Goal: Information Seeking & Learning: Learn about a topic

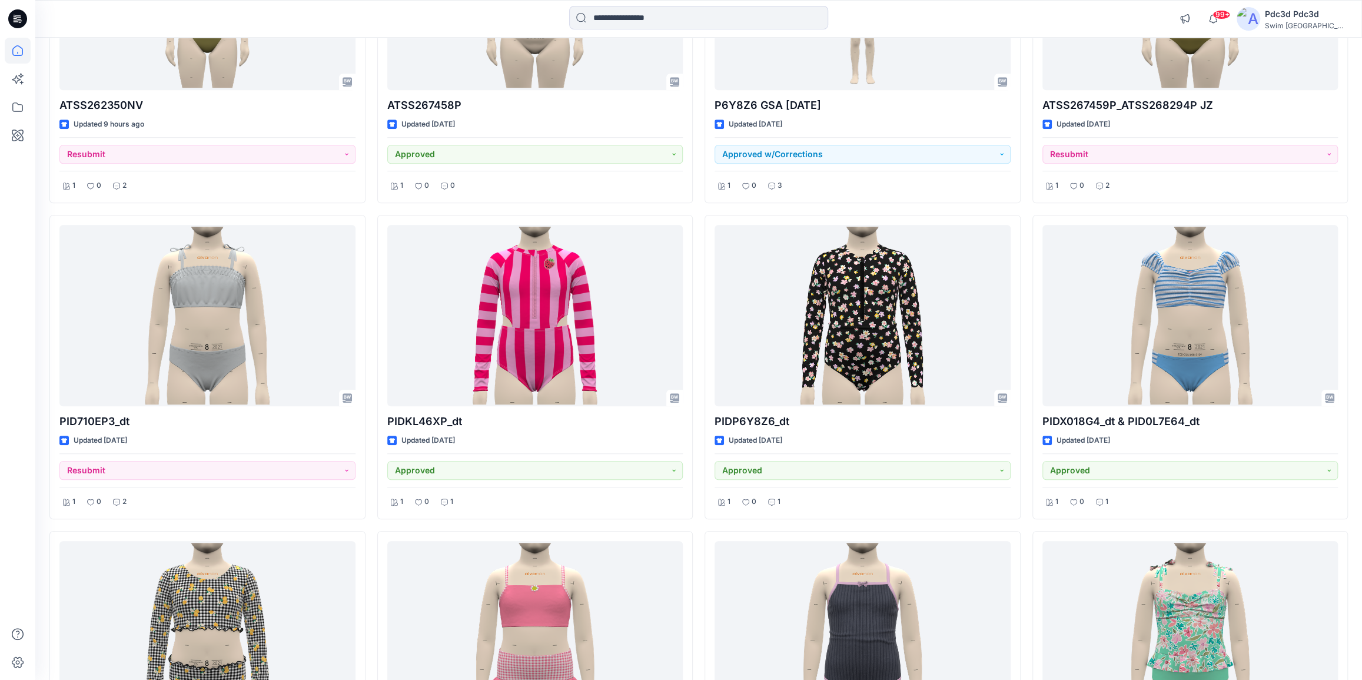
scroll to position [589, 0]
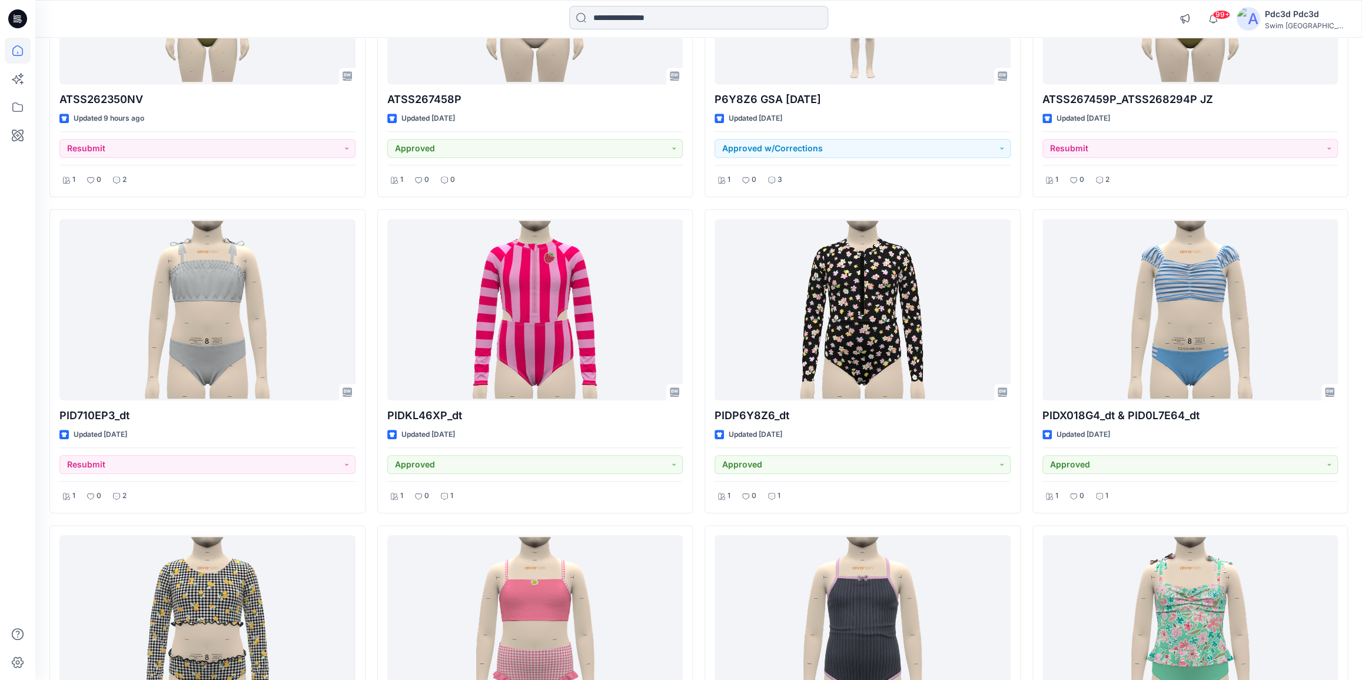
click at [682, 18] on input at bounding box center [698, 18] width 259 height 24
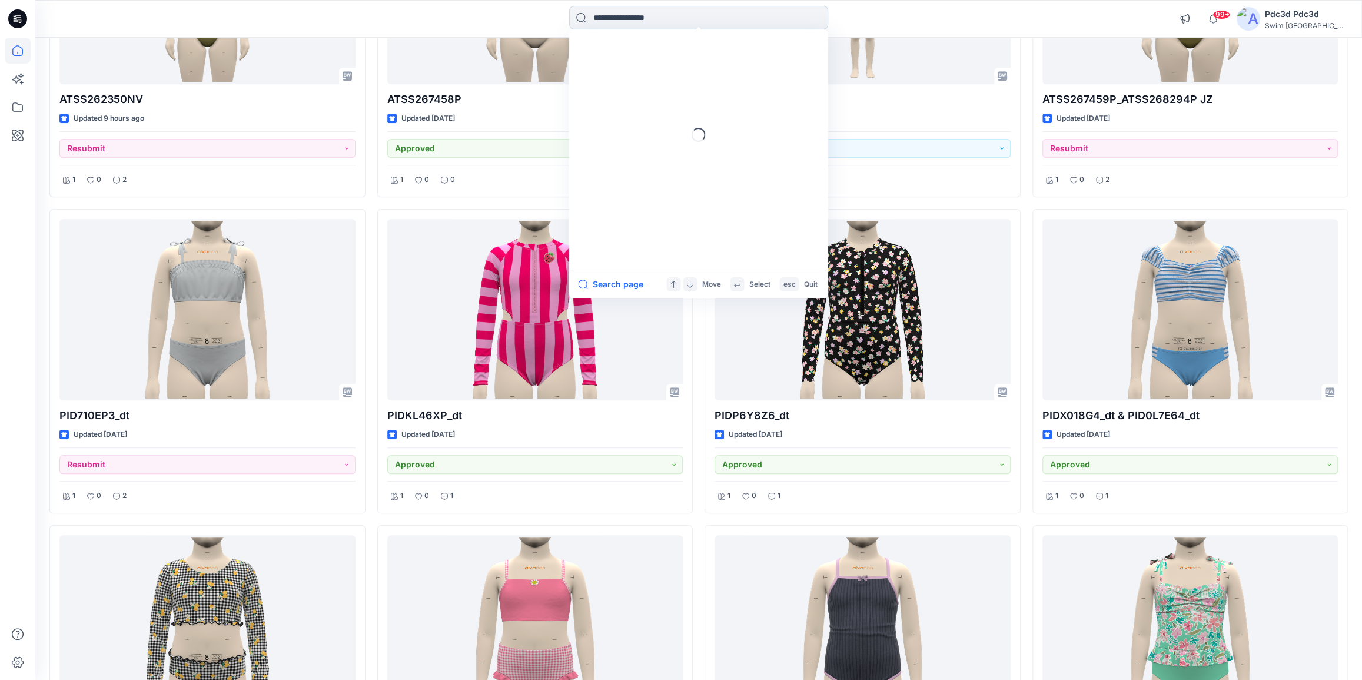
paste input "********"
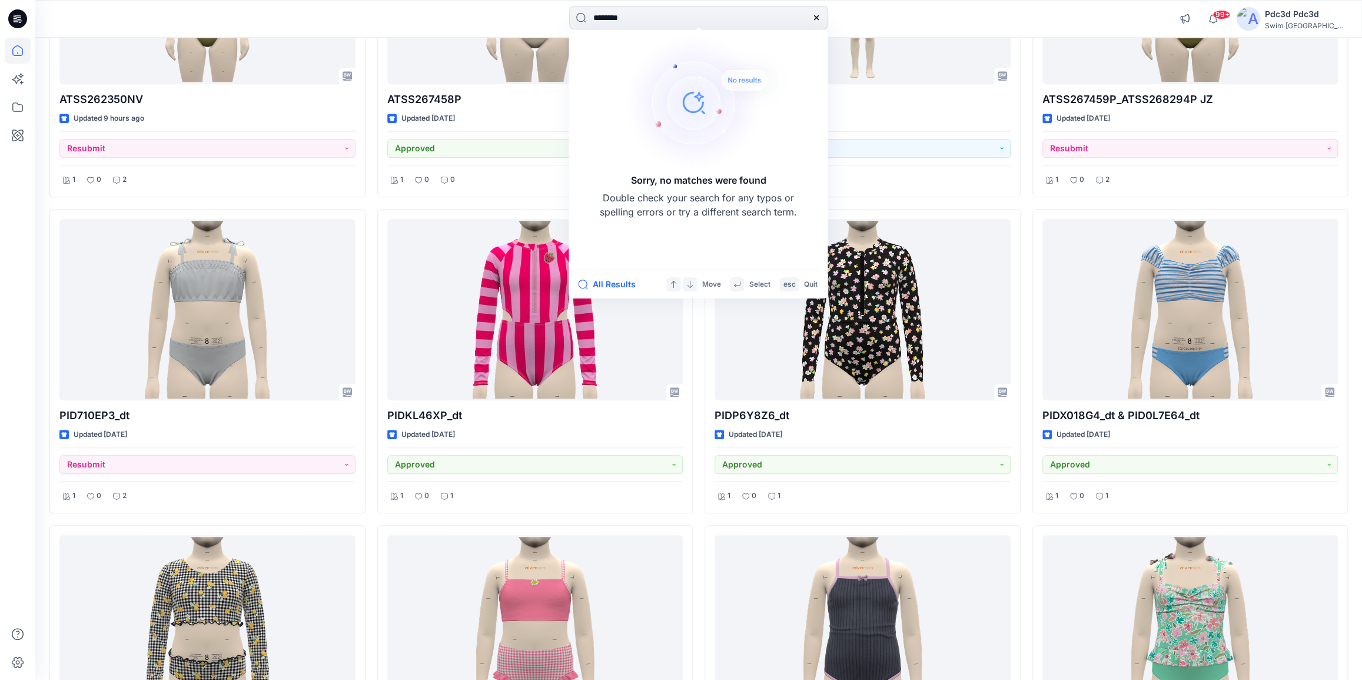
type input "********"
click at [813, 19] on icon at bounding box center [815, 17] width 5 height 5
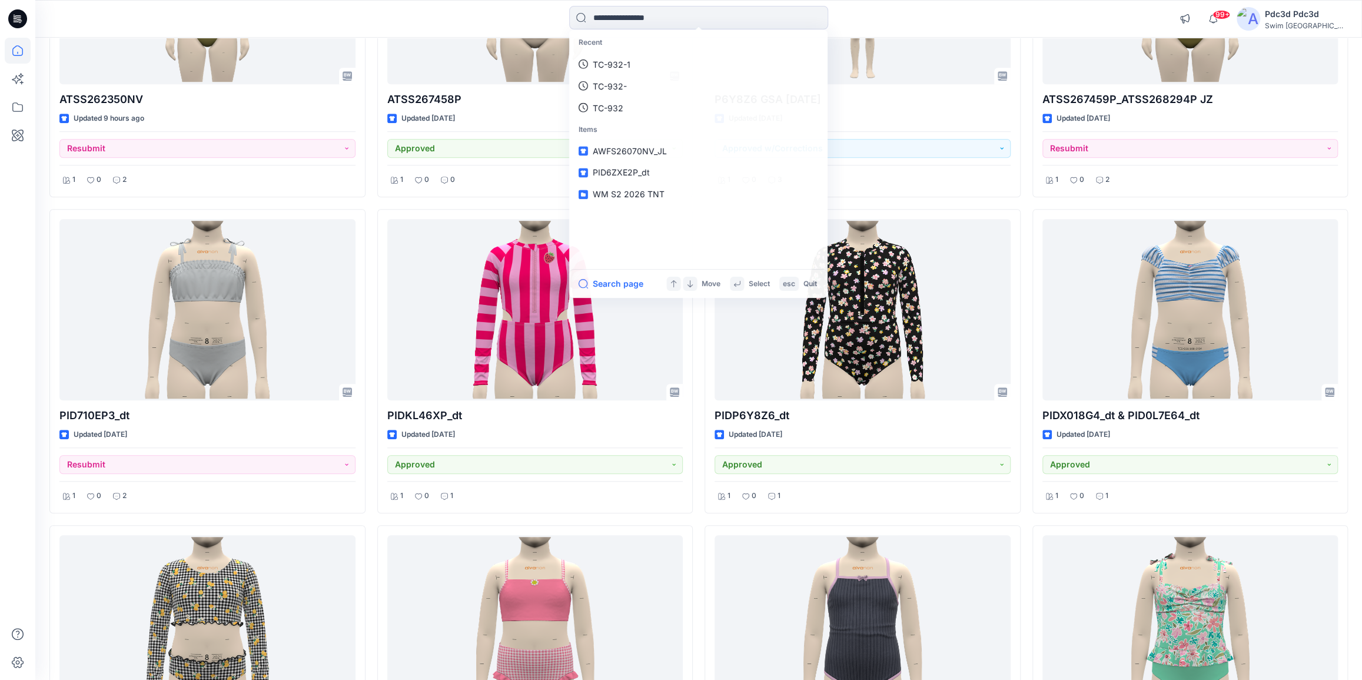
click at [863, 14] on div "Recent TC-932-1 TC-932- TC-932 Items AWFS26070NV_JL PID6ZXE2P_dt WM S2 2026 TNT…" at bounding box center [698, 19] width 663 height 26
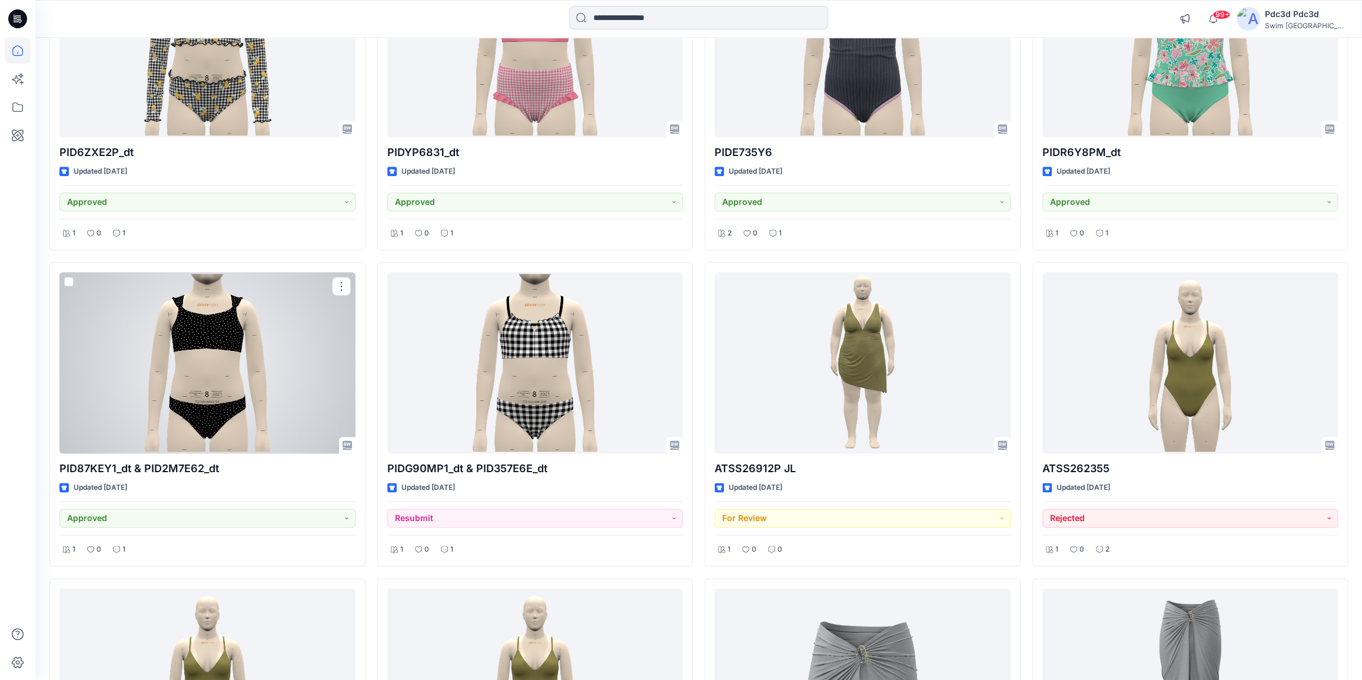
scroll to position [1230, 0]
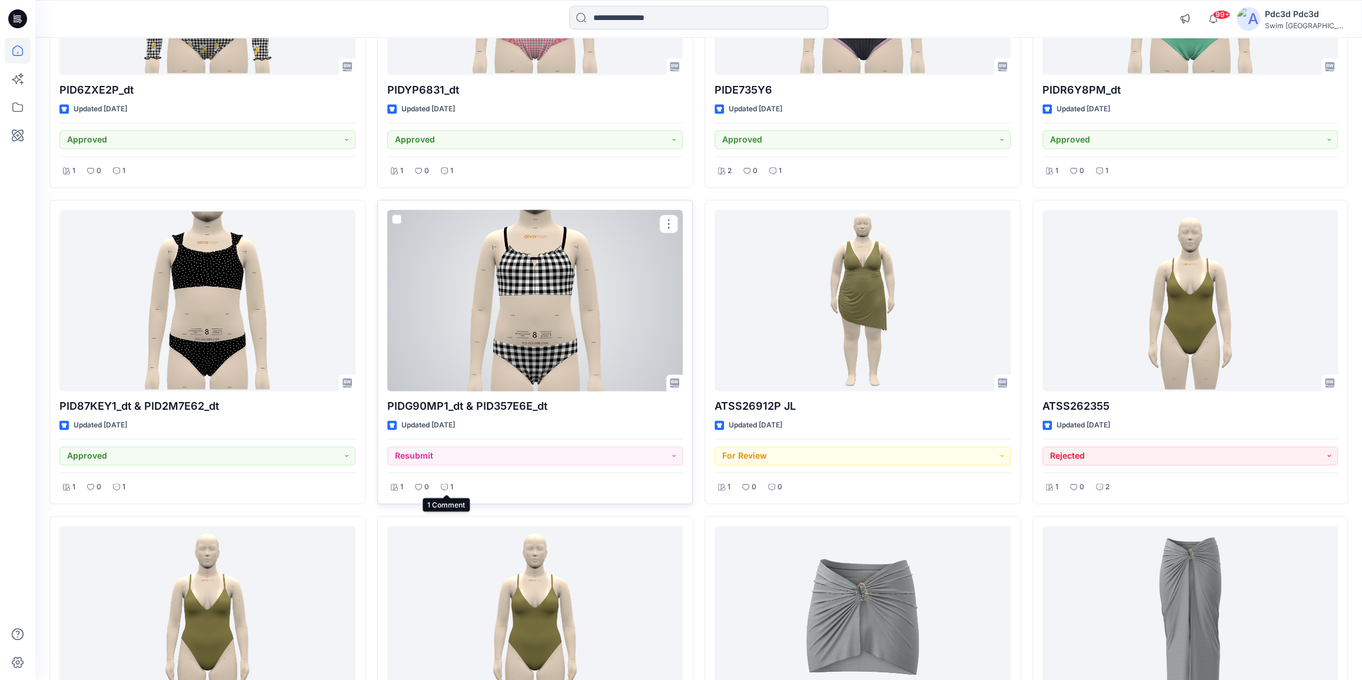
click at [447, 481] on div "1" at bounding box center [446, 487] width 19 height 15
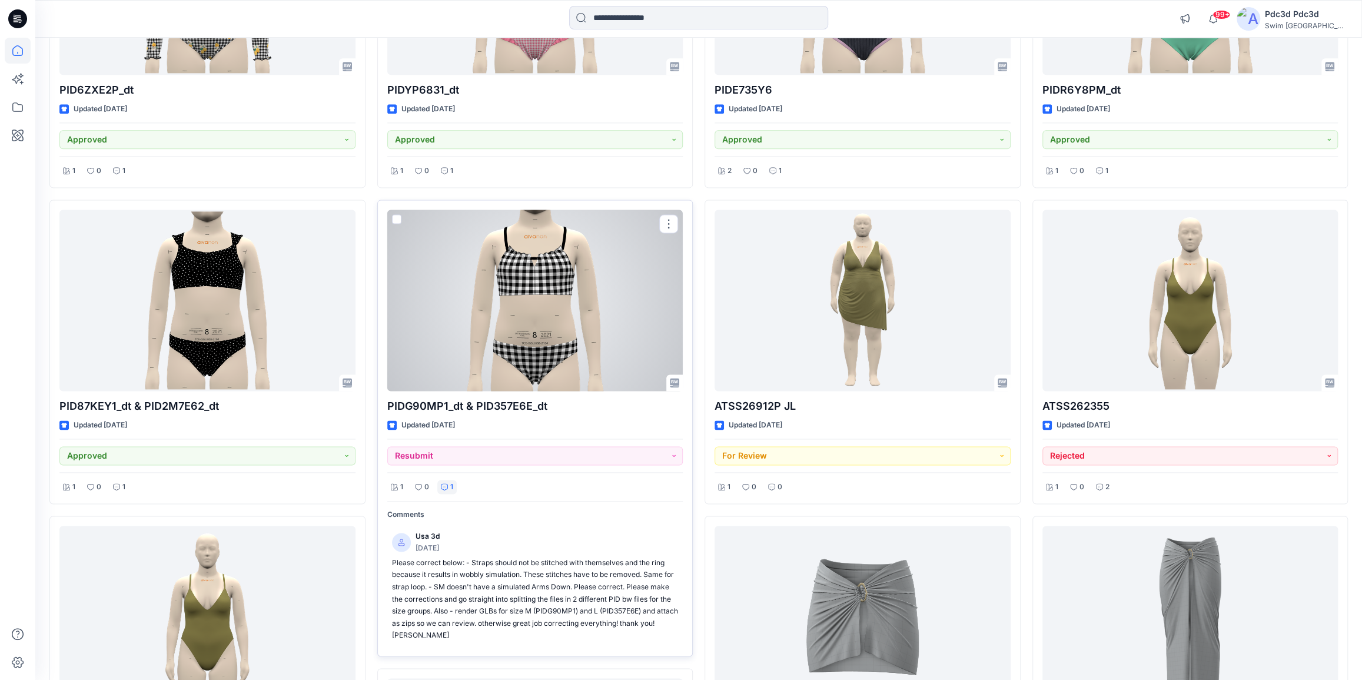
click at [447, 480] on div "1" at bounding box center [446, 487] width 19 height 15
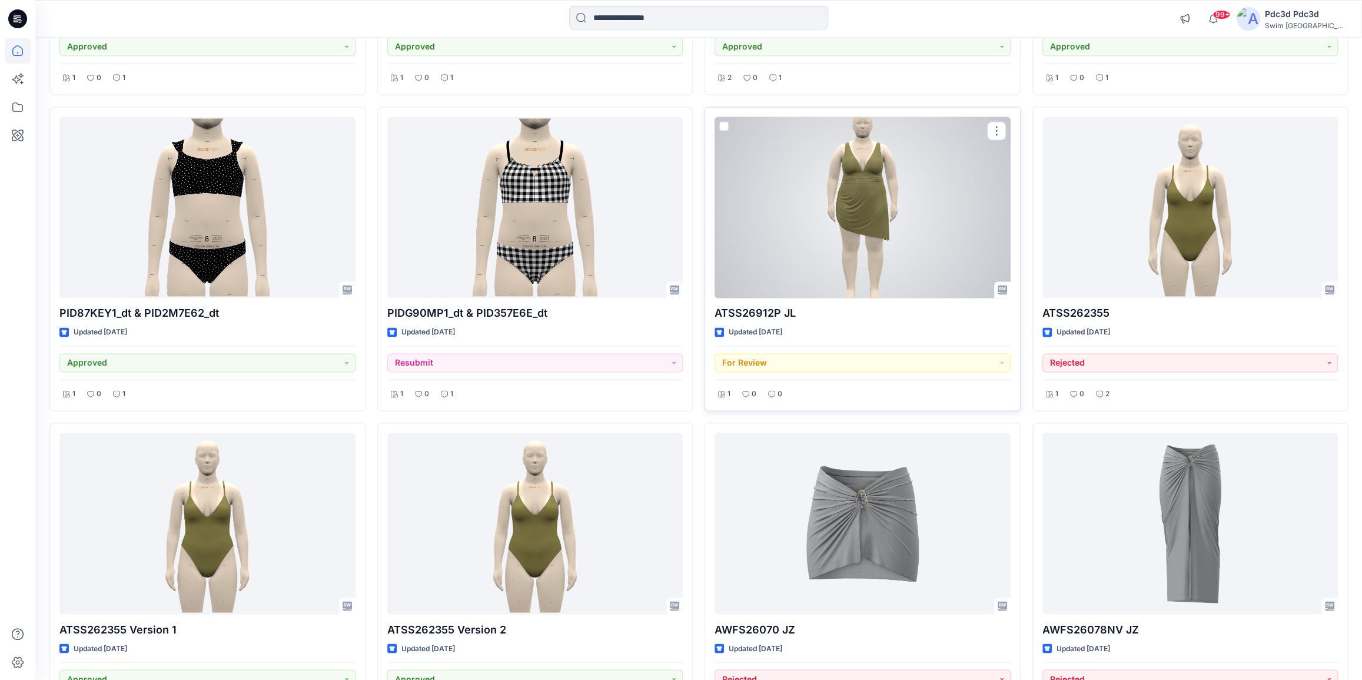
scroll to position [1391, 0]
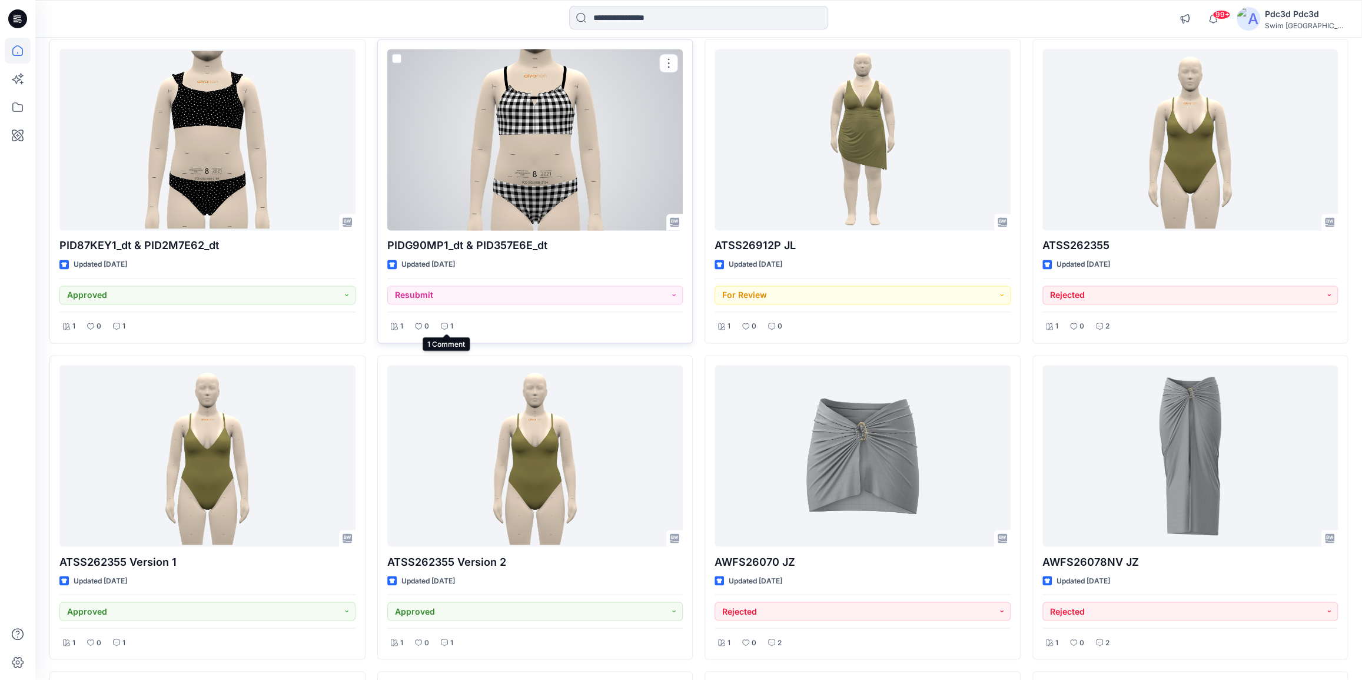
click at [441, 324] on icon at bounding box center [444, 326] width 7 height 7
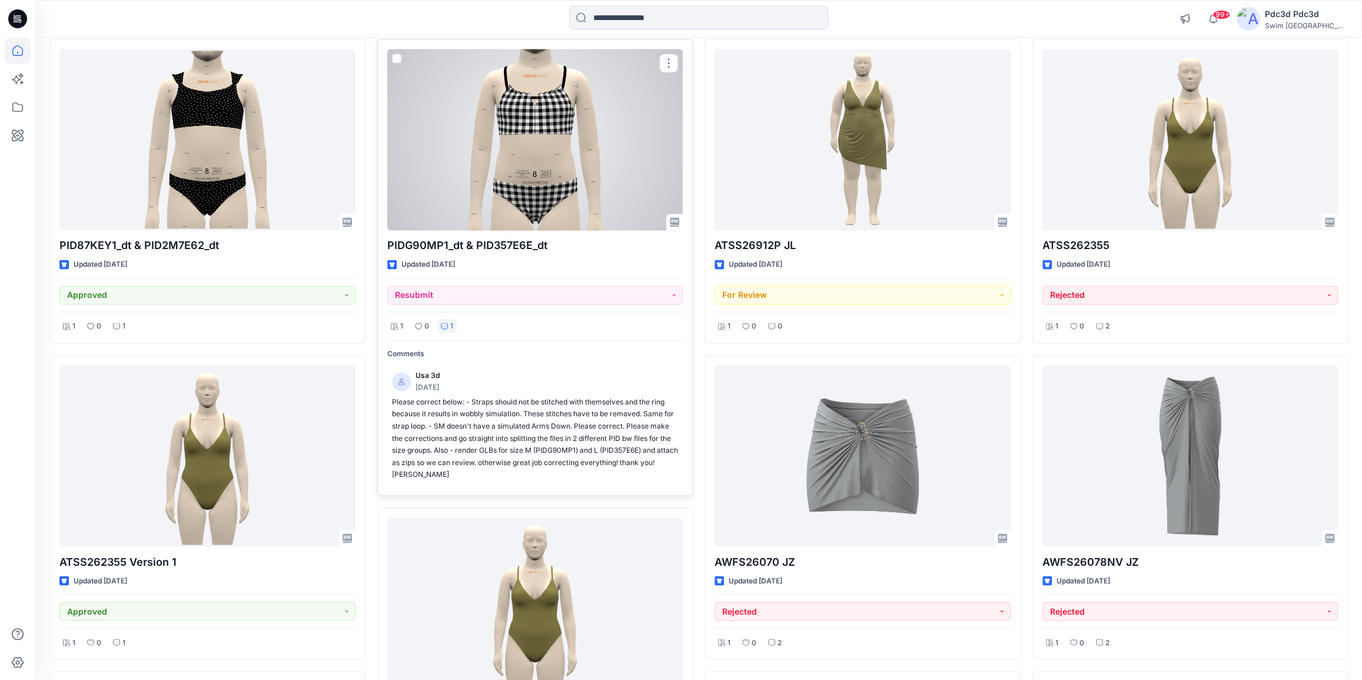
click at [502, 152] on div at bounding box center [535, 139] width 296 height 181
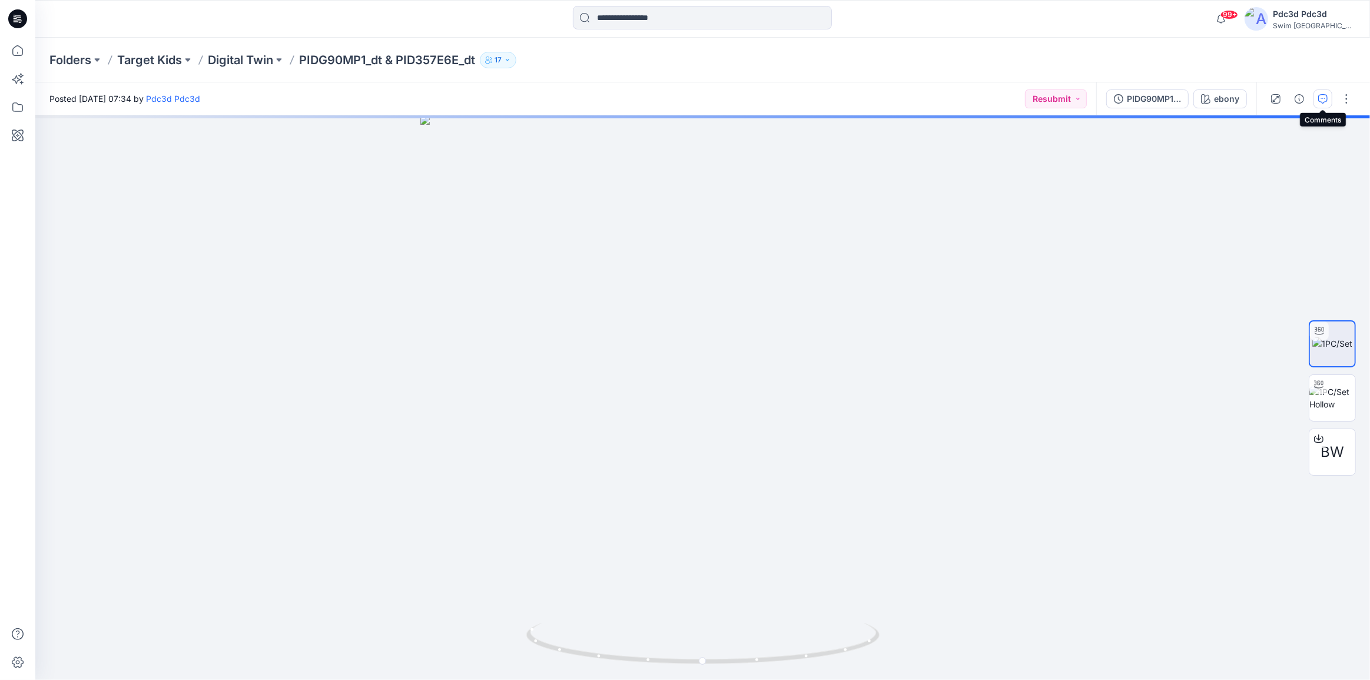
click at [1321, 97] on icon "button" at bounding box center [1322, 98] width 9 height 9
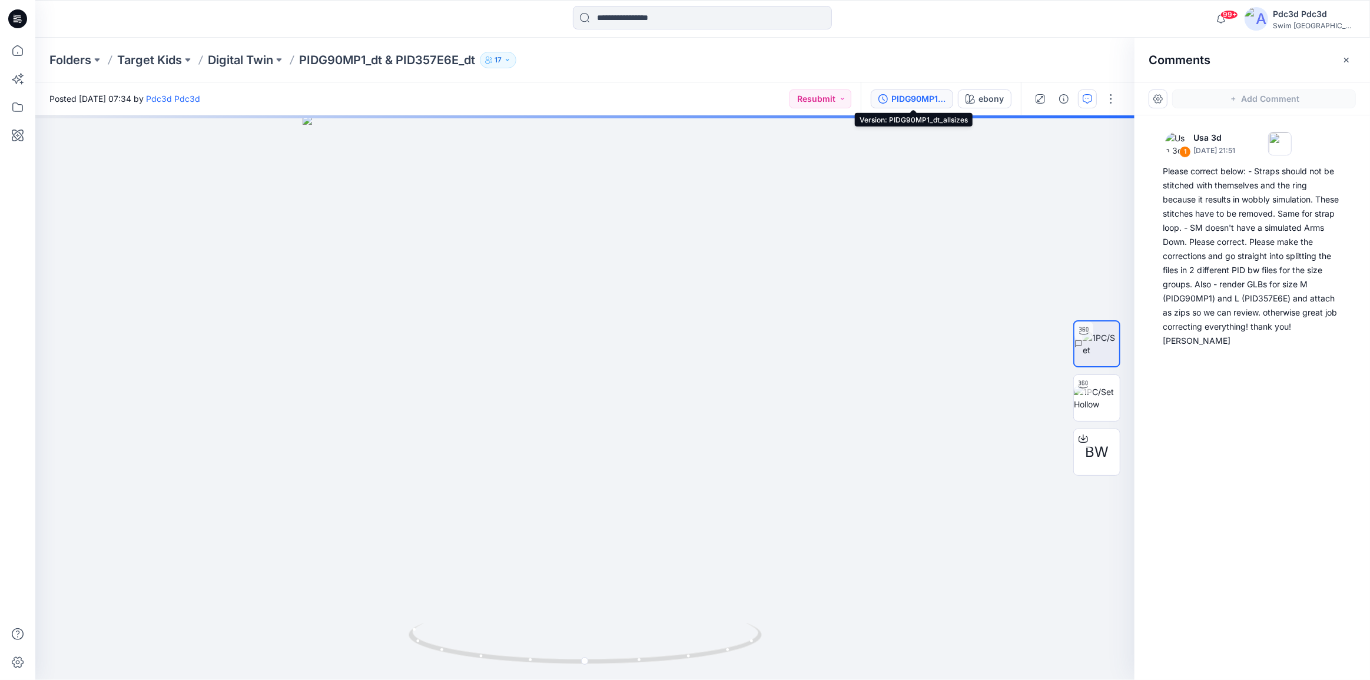
click at [877, 92] on button "PIDG90MP1_dt_allsizes" at bounding box center [911, 98] width 82 height 19
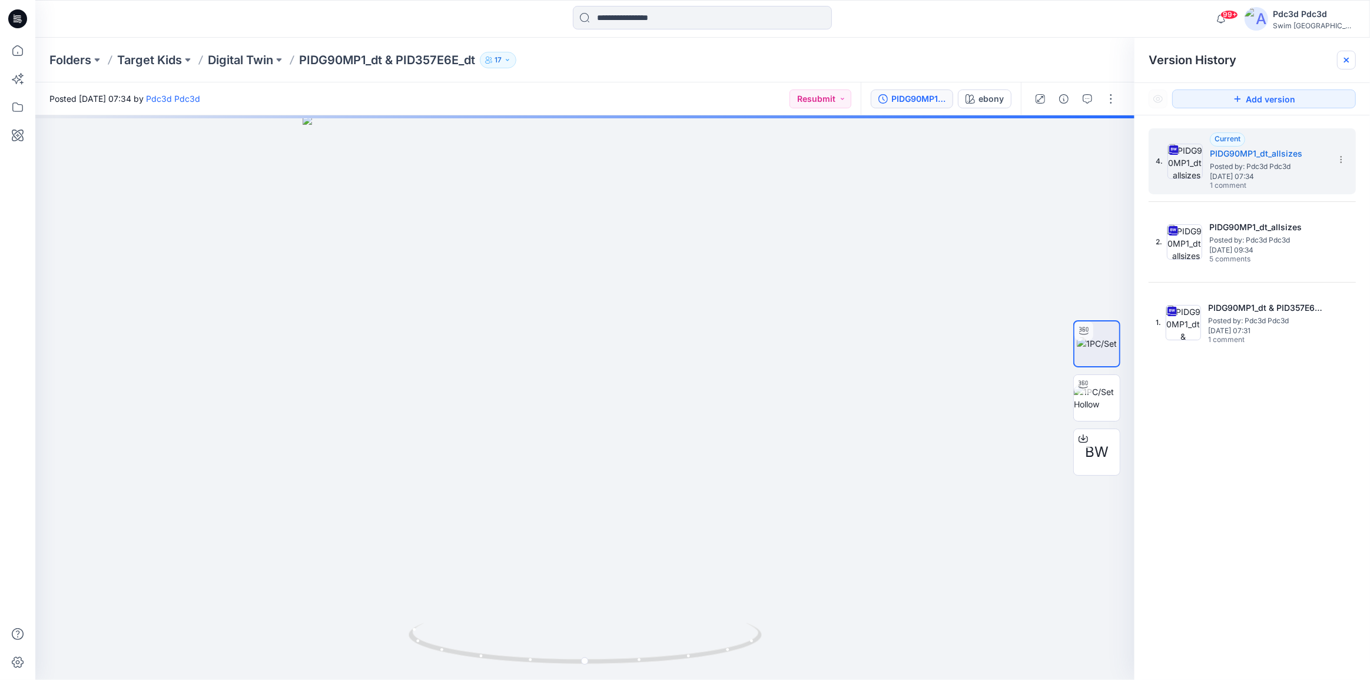
click at [1344, 58] on icon at bounding box center [1346, 60] width 5 height 5
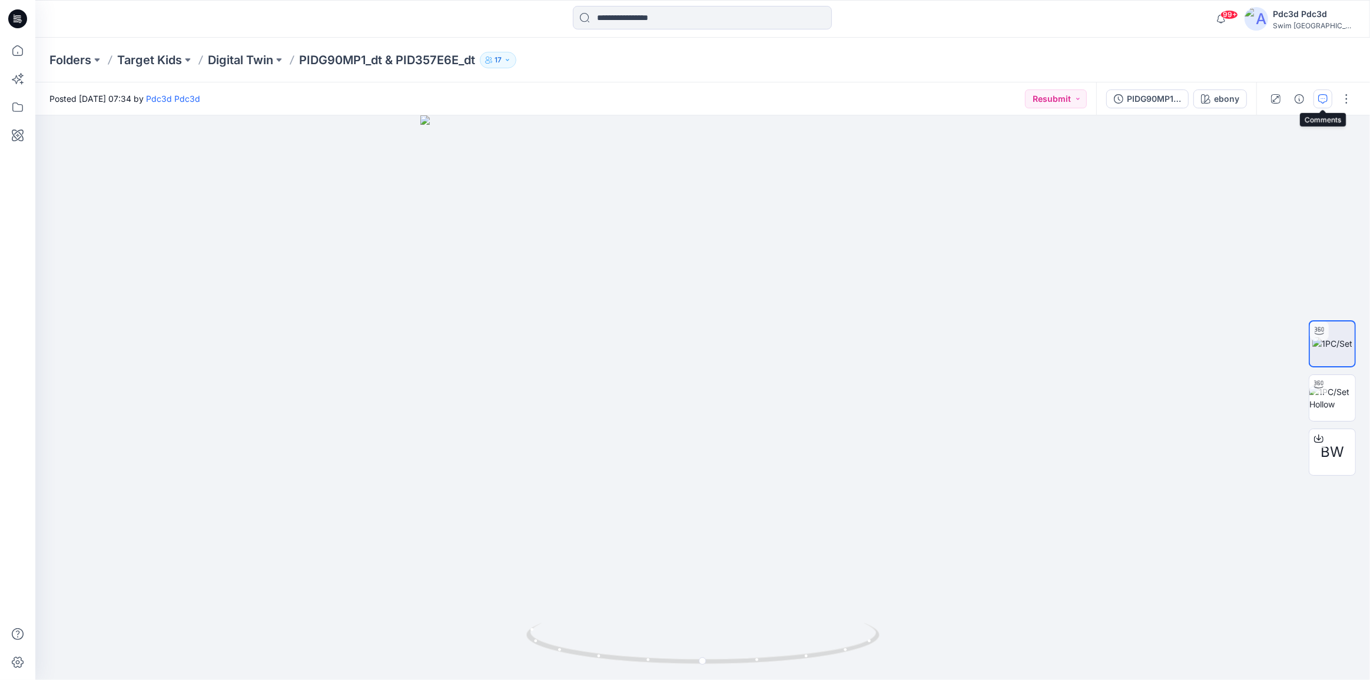
click at [1321, 97] on icon "button" at bounding box center [1322, 98] width 9 height 9
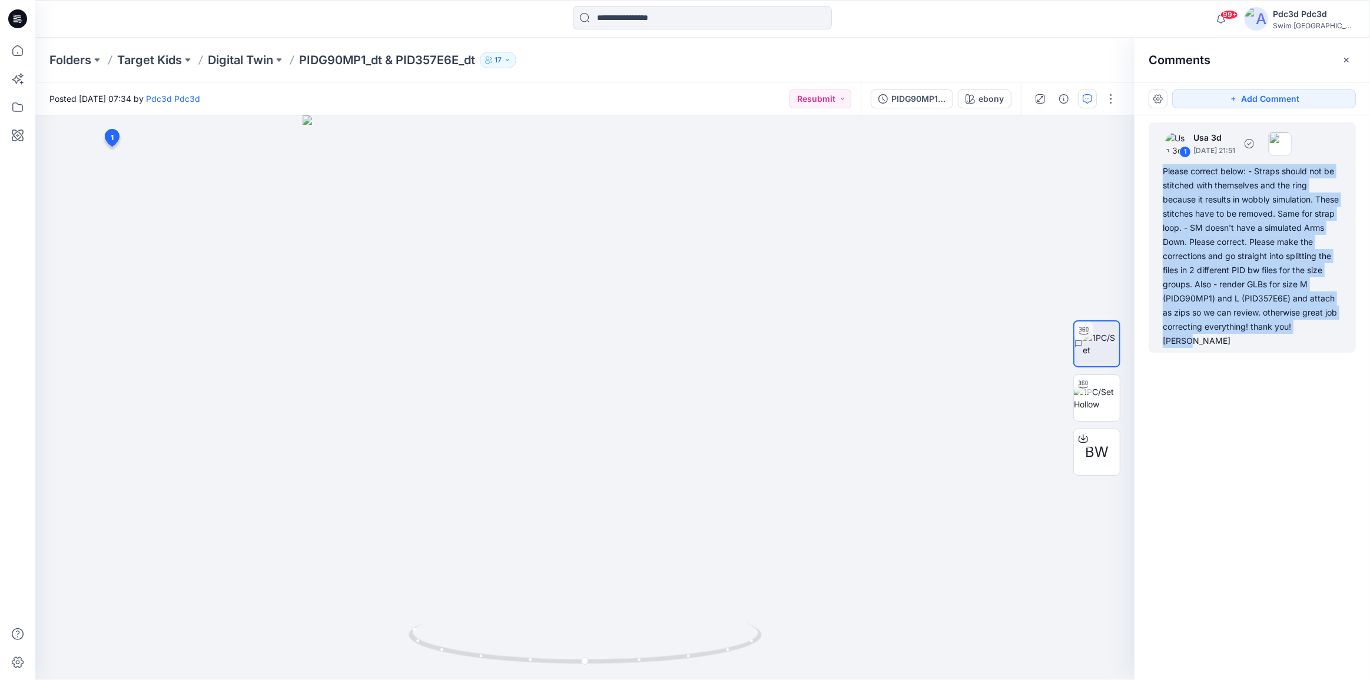
drag, startPoint x: 1338, startPoint y: 327, endPoint x: 1157, endPoint y: 169, distance: 240.2
click at [1157, 169] on div "1 Usa 3d September 30, 2025 21:51 Please correct below: - Straps should not be …" at bounding box center [1251, 237] width 207 height 230
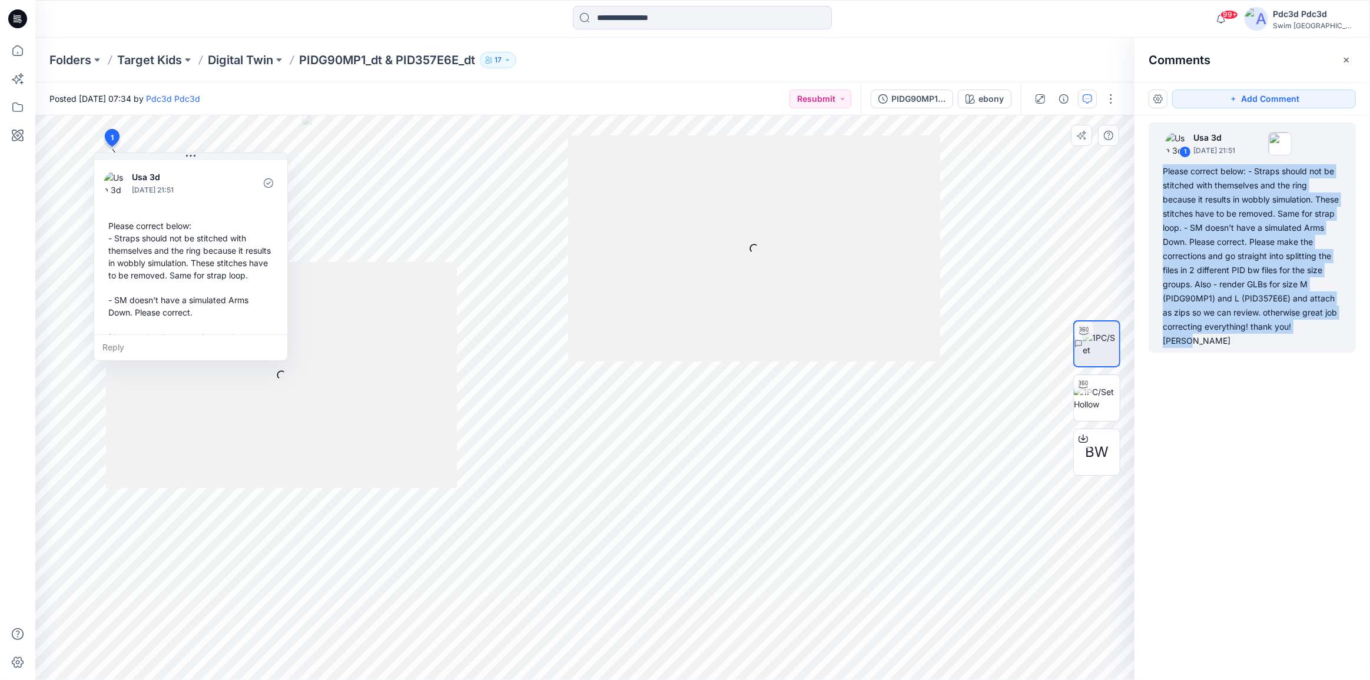
copy div "Please correct below: - Straps should not be stitched with themselves and the r…"
click at [14, 53] on icon at bounding box center [18, 51] width 26 height 26
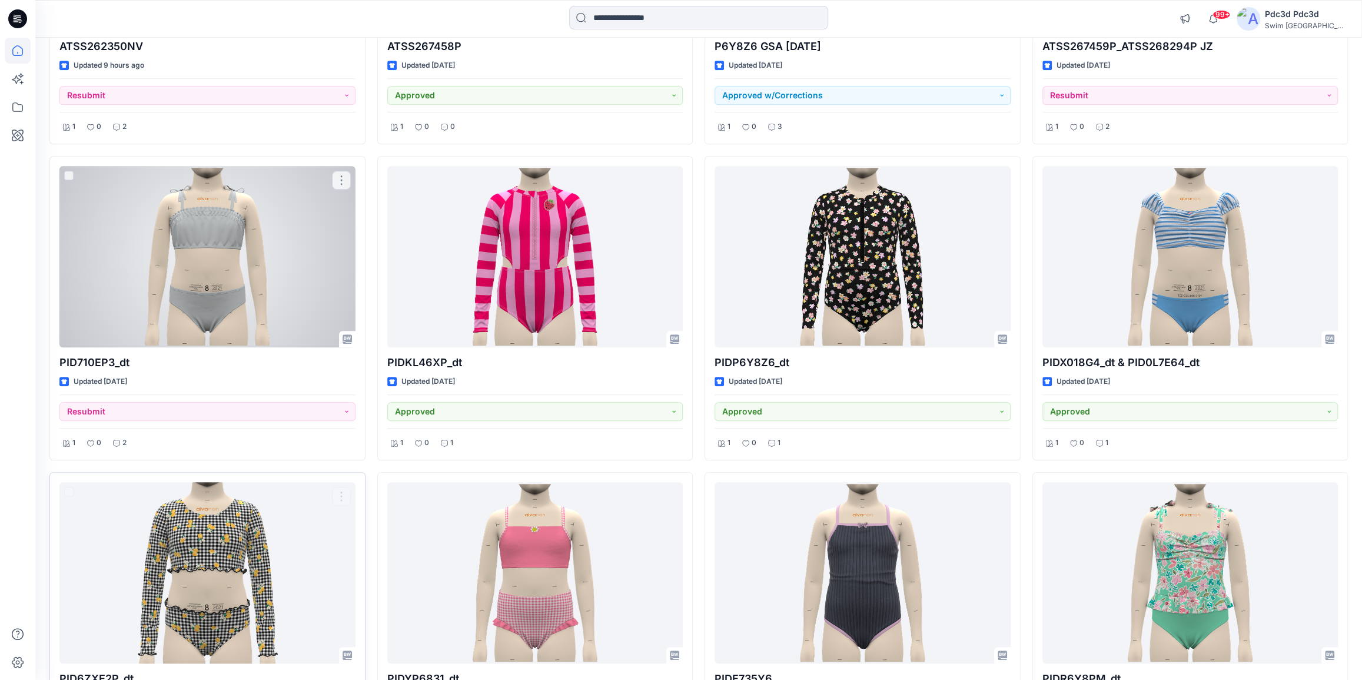
scroll to position [589, 0]
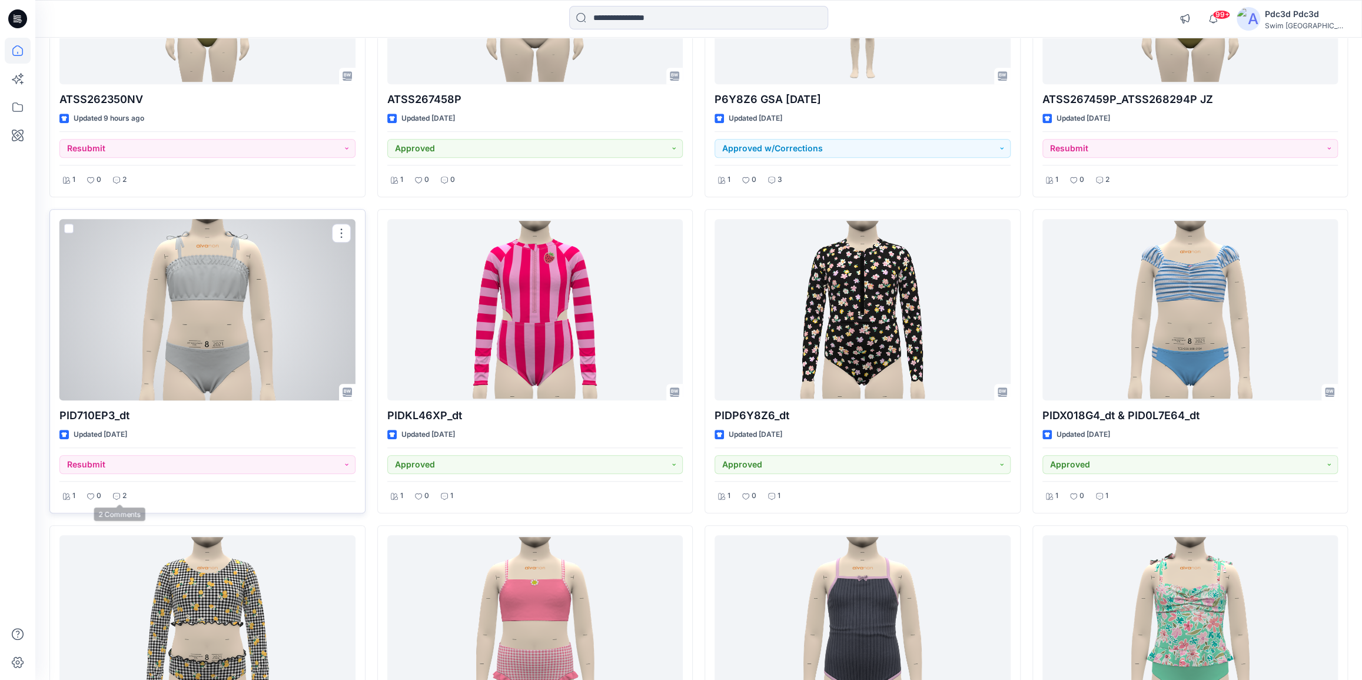
click at [121, 490] on div "2" at bounding box center [119, 495] width 21 height 15
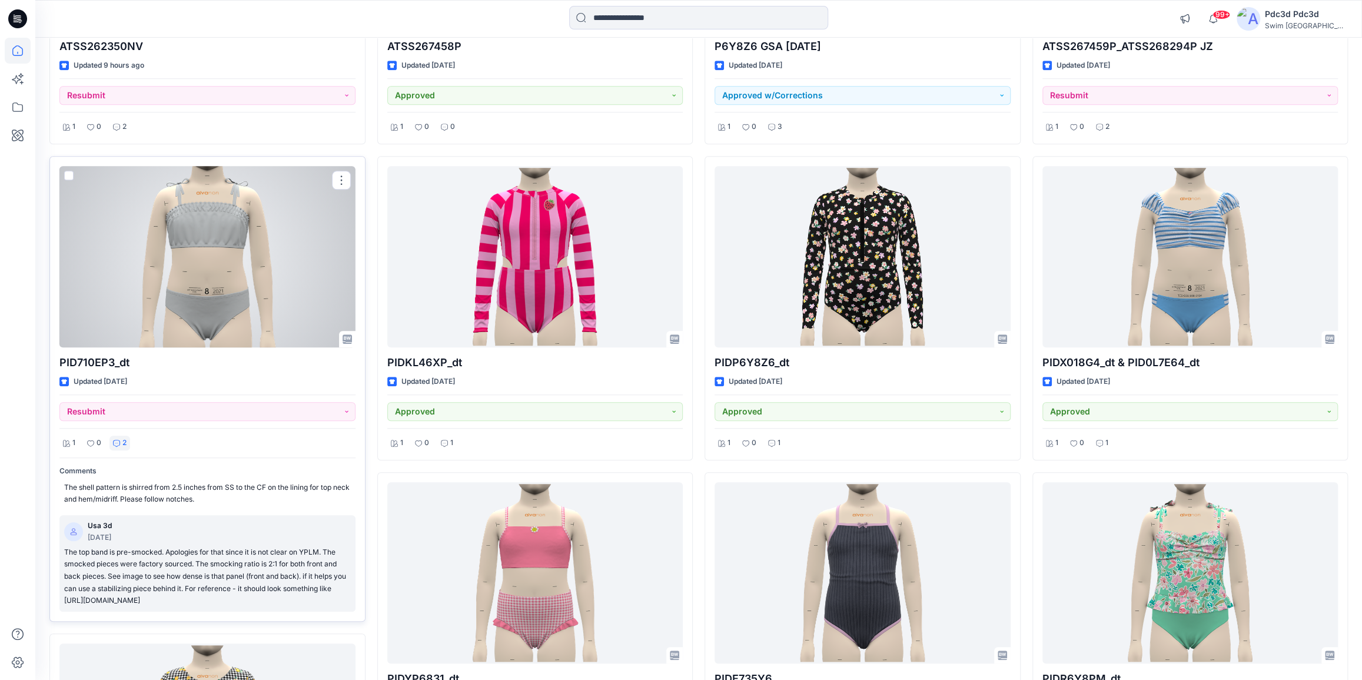
scroll to position [695, 0]
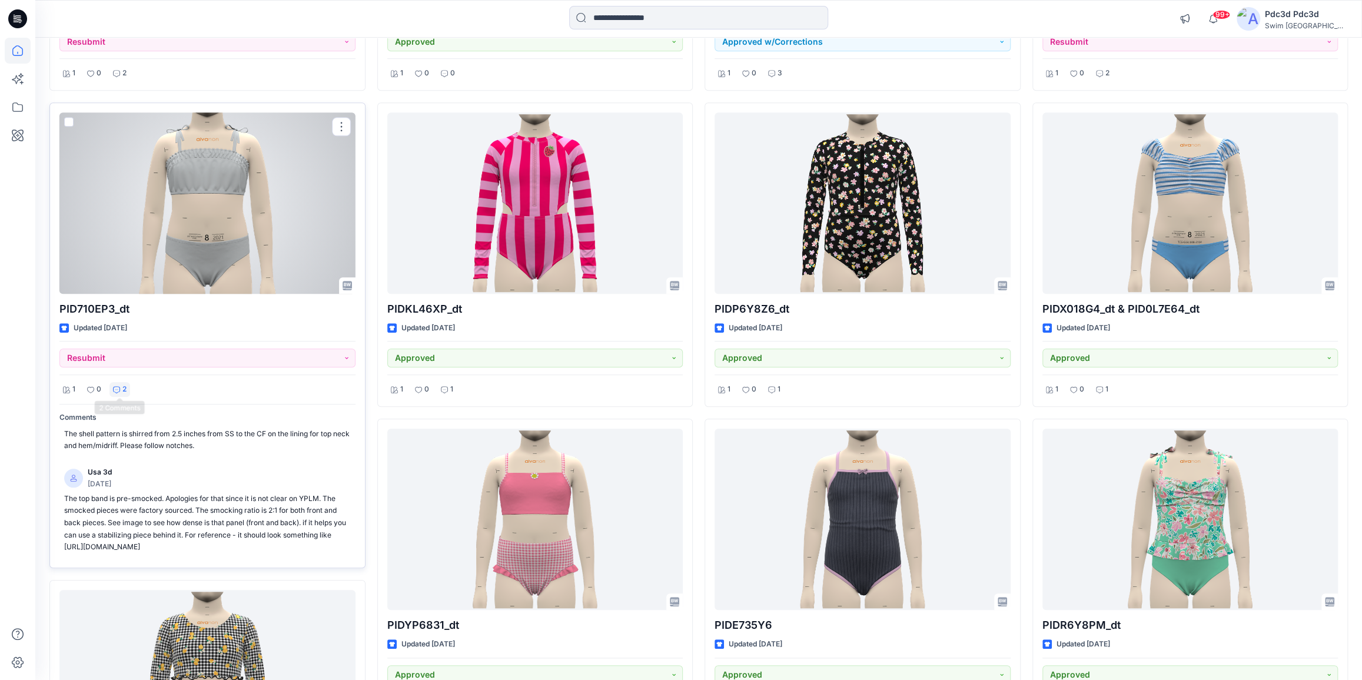
click at [119, 385] on div "2" at bounding box center [119, 389] width 21 height 15
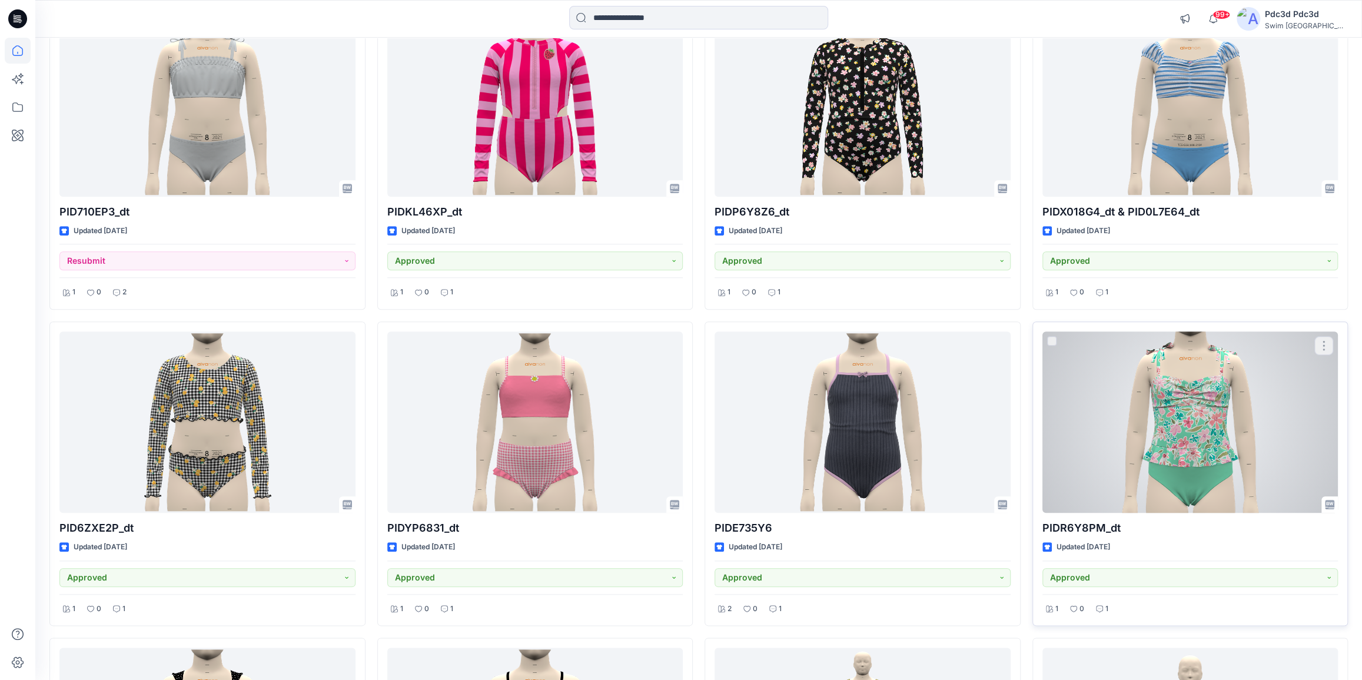
scroll to position [802, 0]
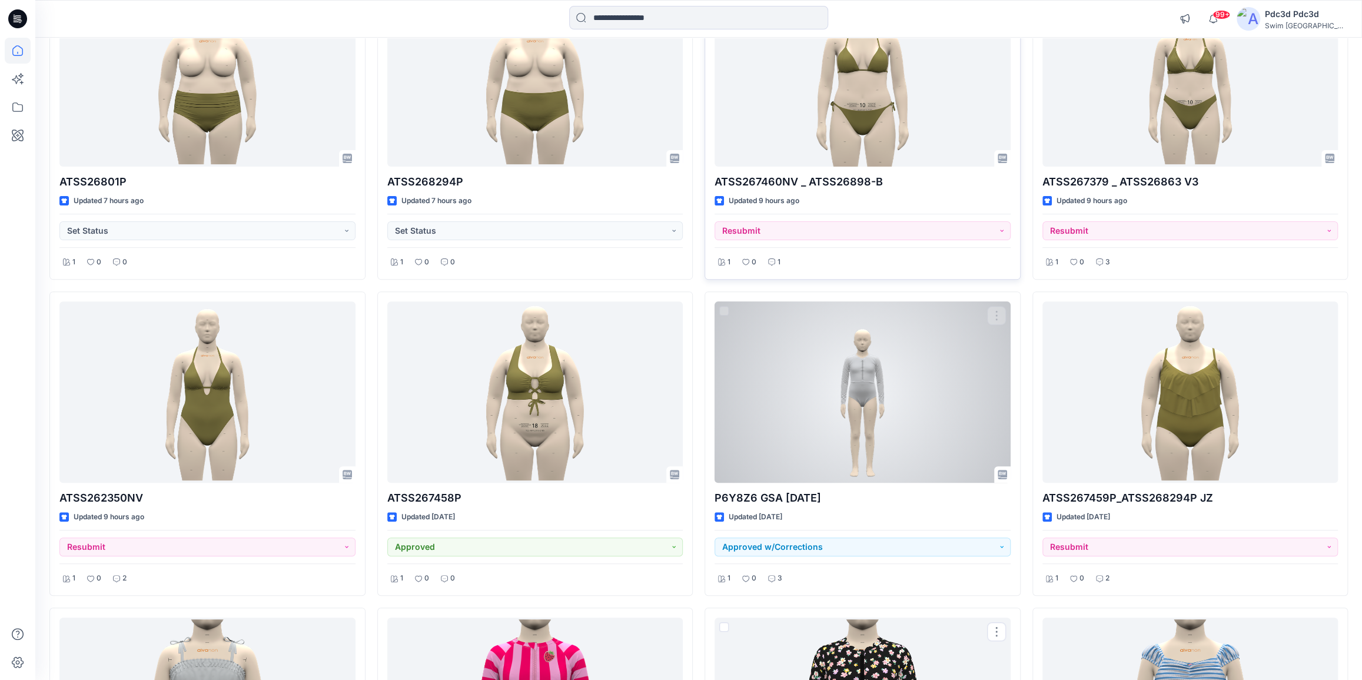
scroll to position [107, 0]
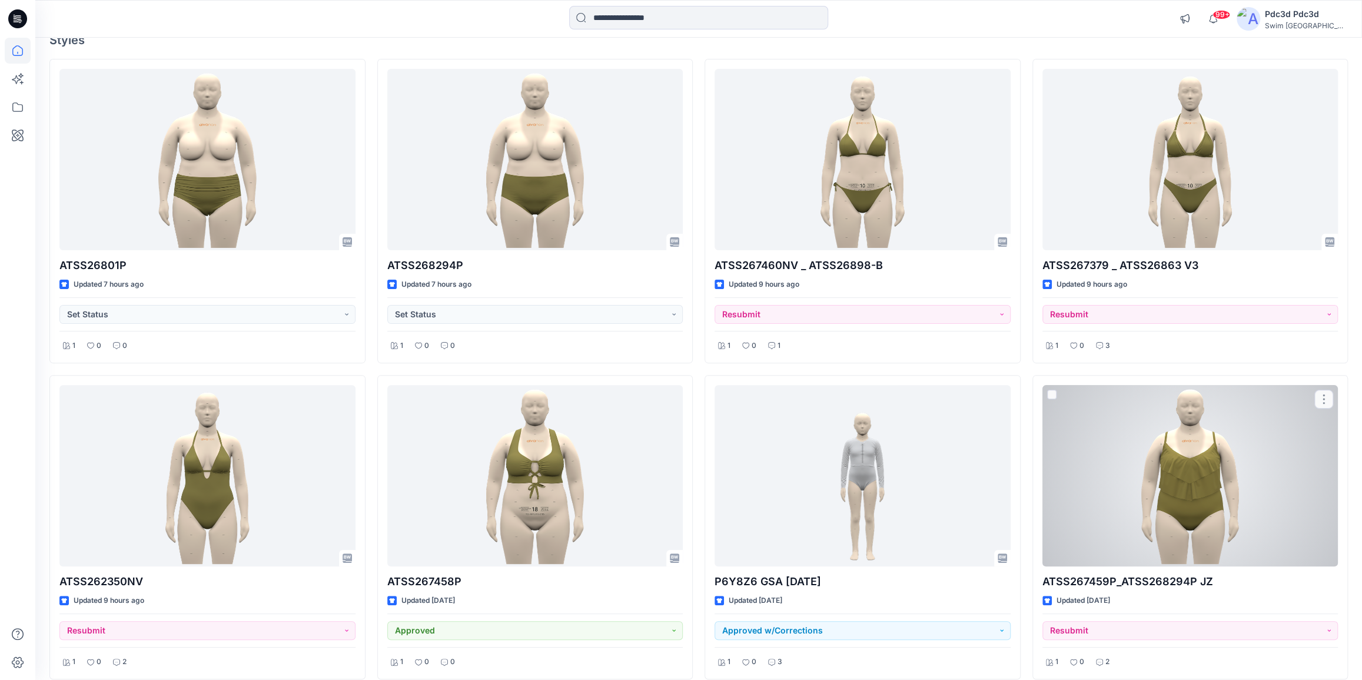
click at [1134, 465] on div at bounding box center [1190, 475] width 296 height 181
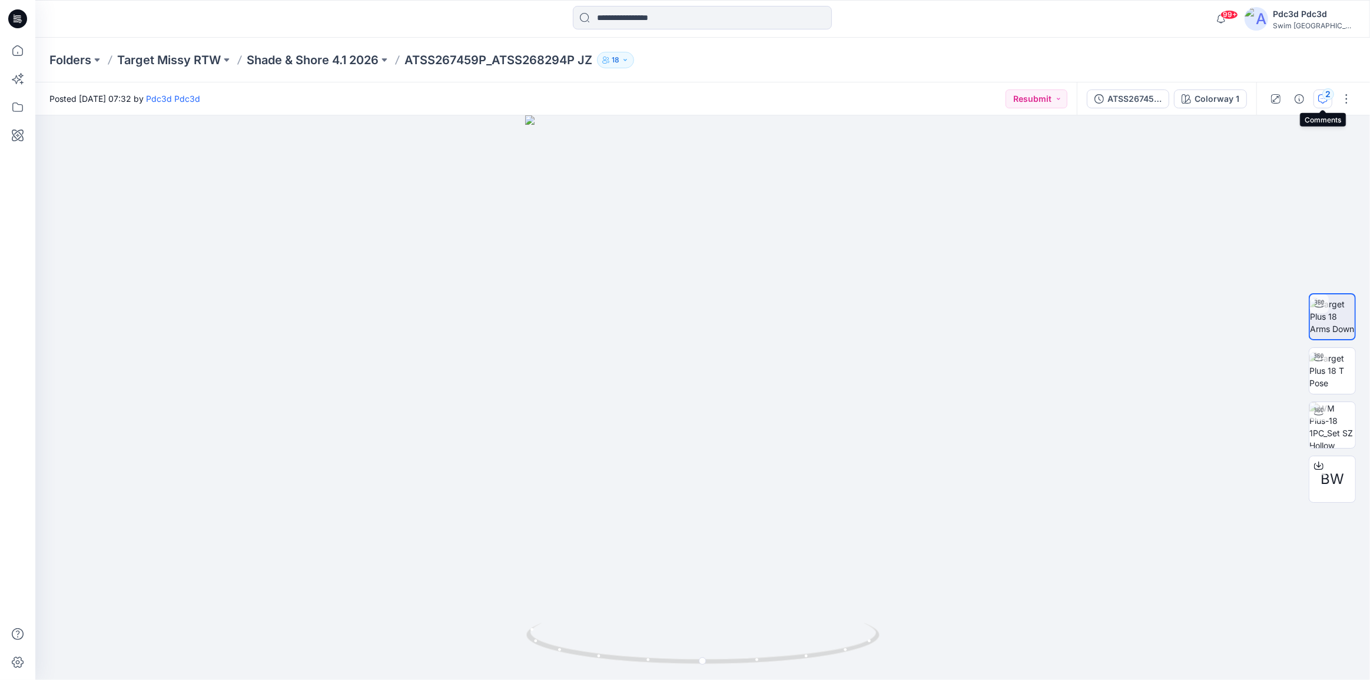
click at [1324, 94] on div "2" at bounding box center [1328, 94] width 12 height 12
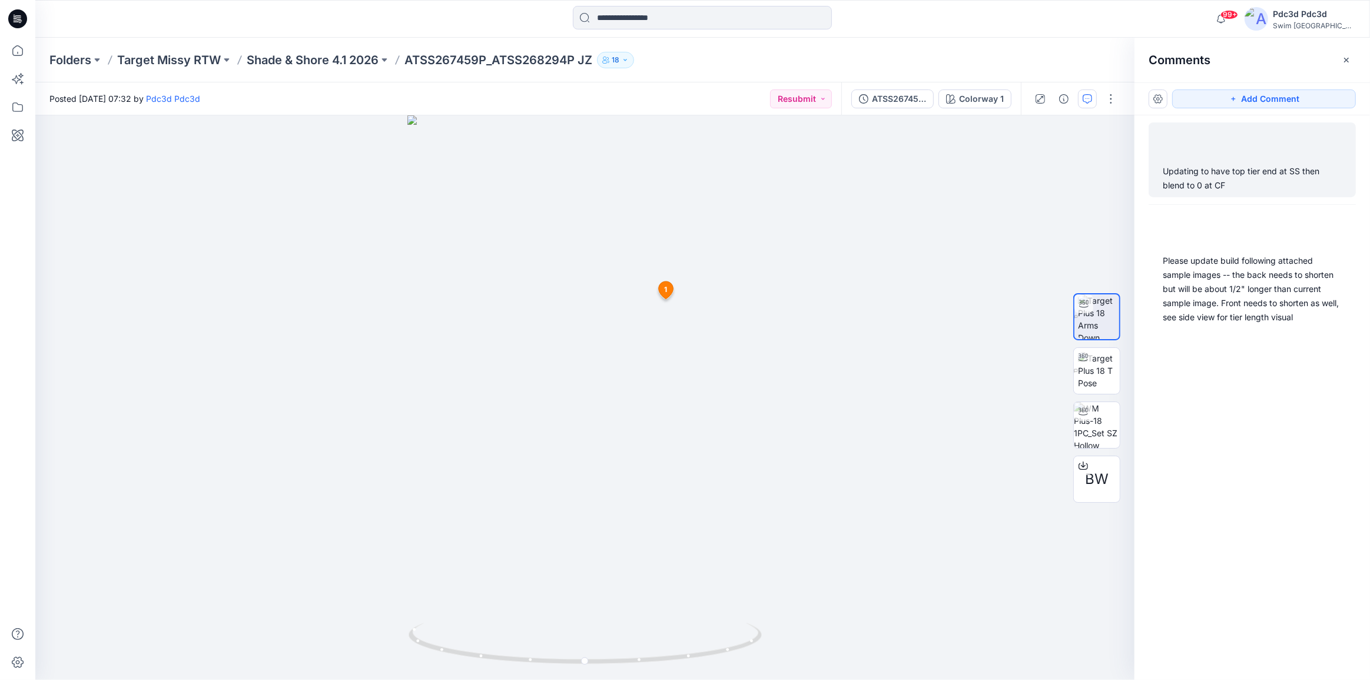
click at [1240, 178] on div "Updating to have top tier end at SS then blend to 0 at CF" at bounding box center [1251, 178] width 179 height 28
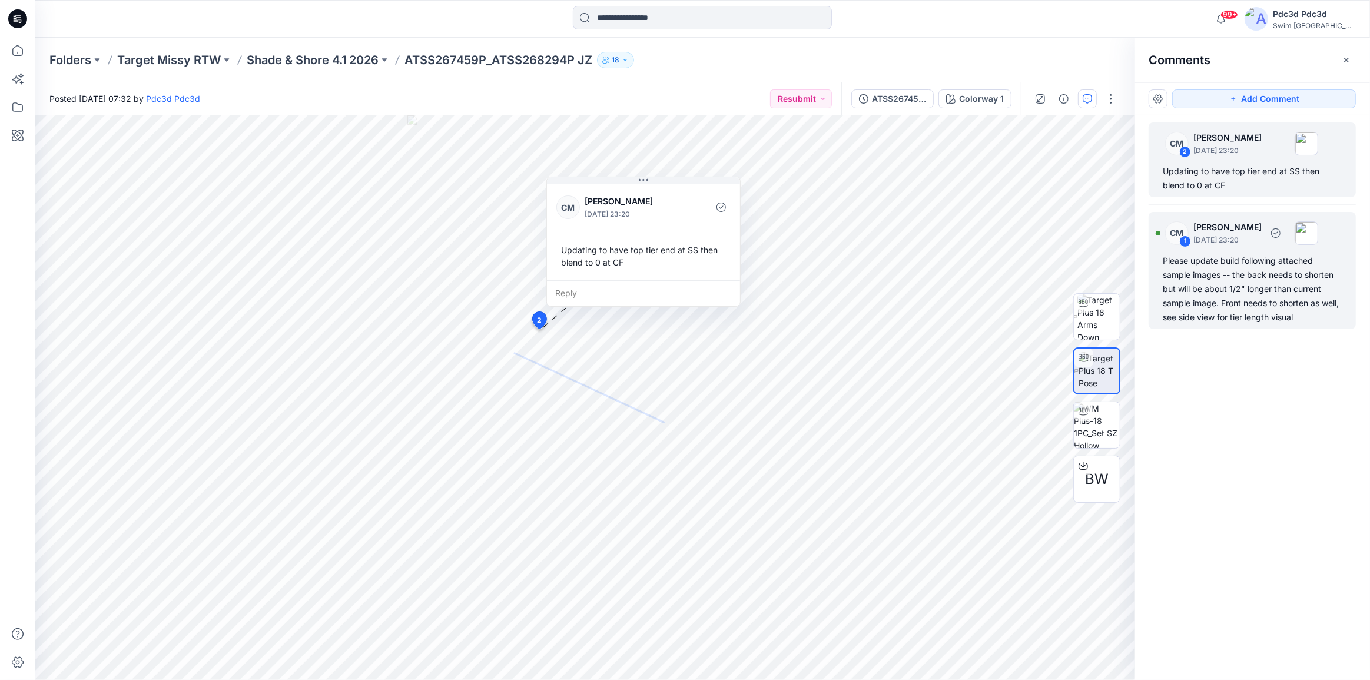
click at [1225, 288] on div "Please update build following attached sample images -- the back needs to short…" at bounding box center [1251, 289] width 179 height 71
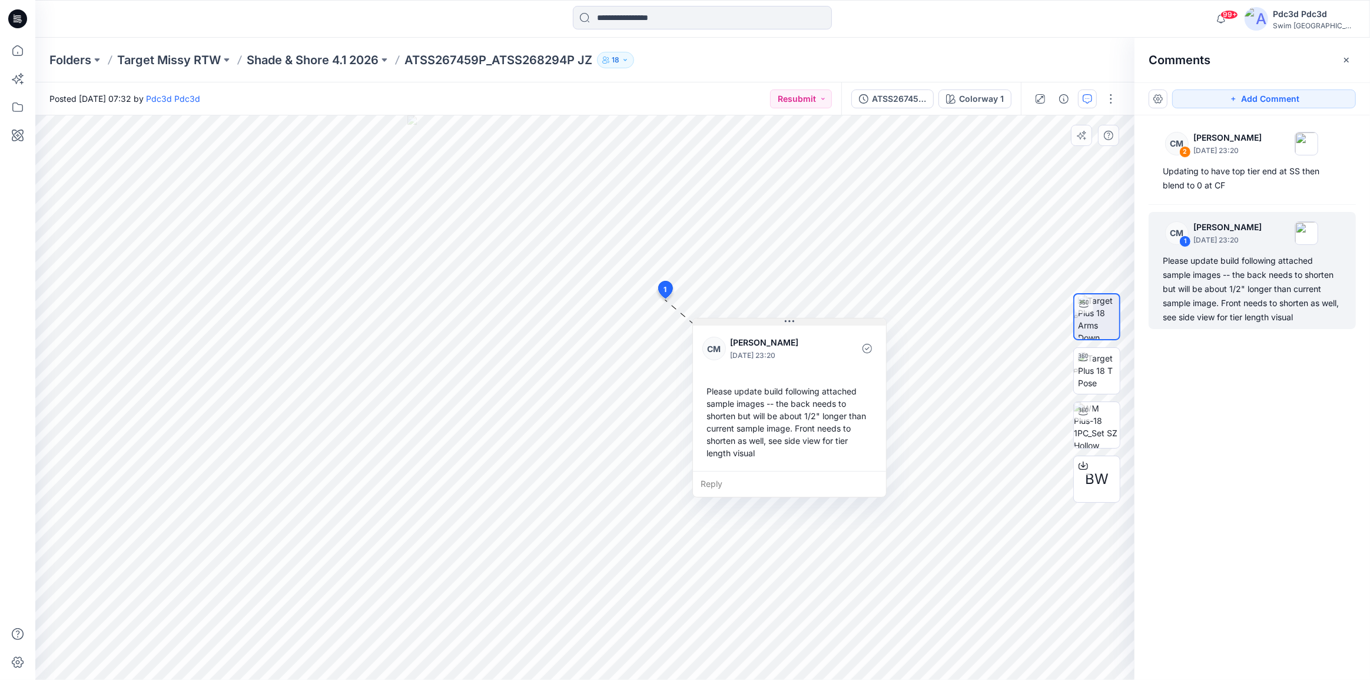
drag, startPoint x: 639, startPoint y: 371, endPoint x: 739, endPoint y: 321, distance: 111.3
click at [739, 323] on button at bounding box center [789, 321] width 193 height 7
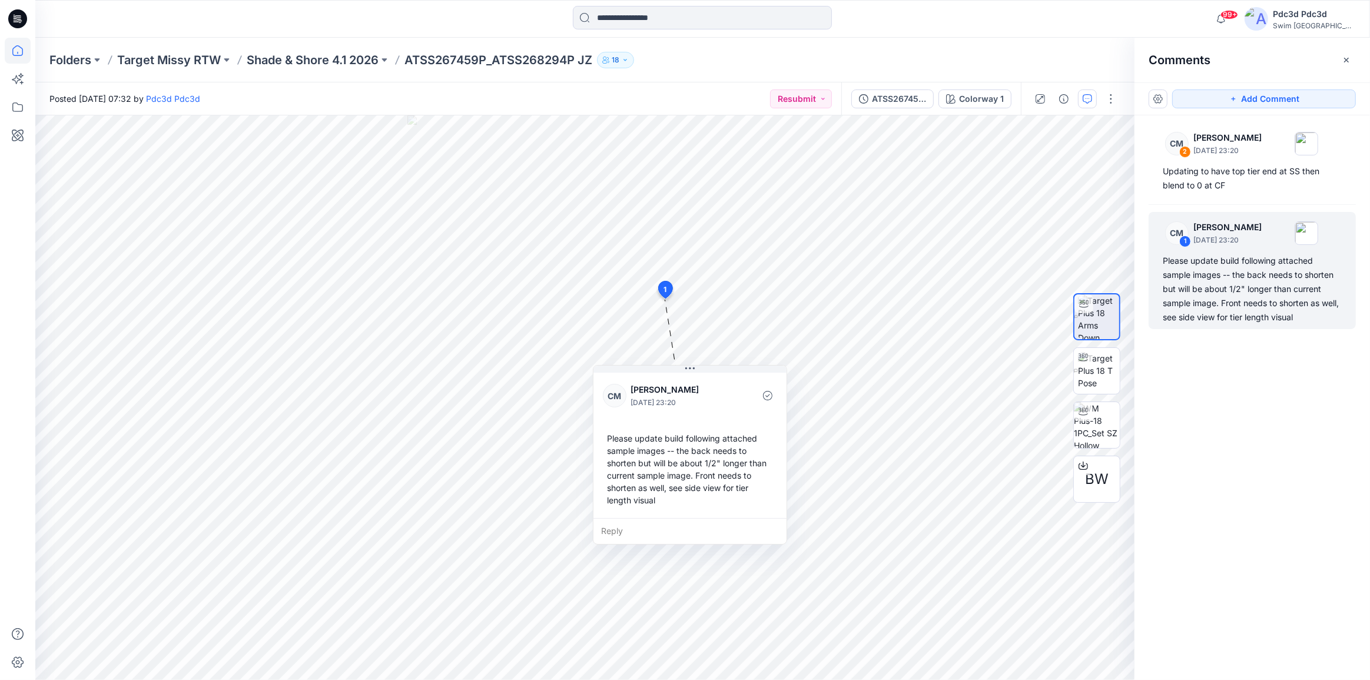
click at [28, 52] on icon at bounding box center [18, 51] width 26 height 26
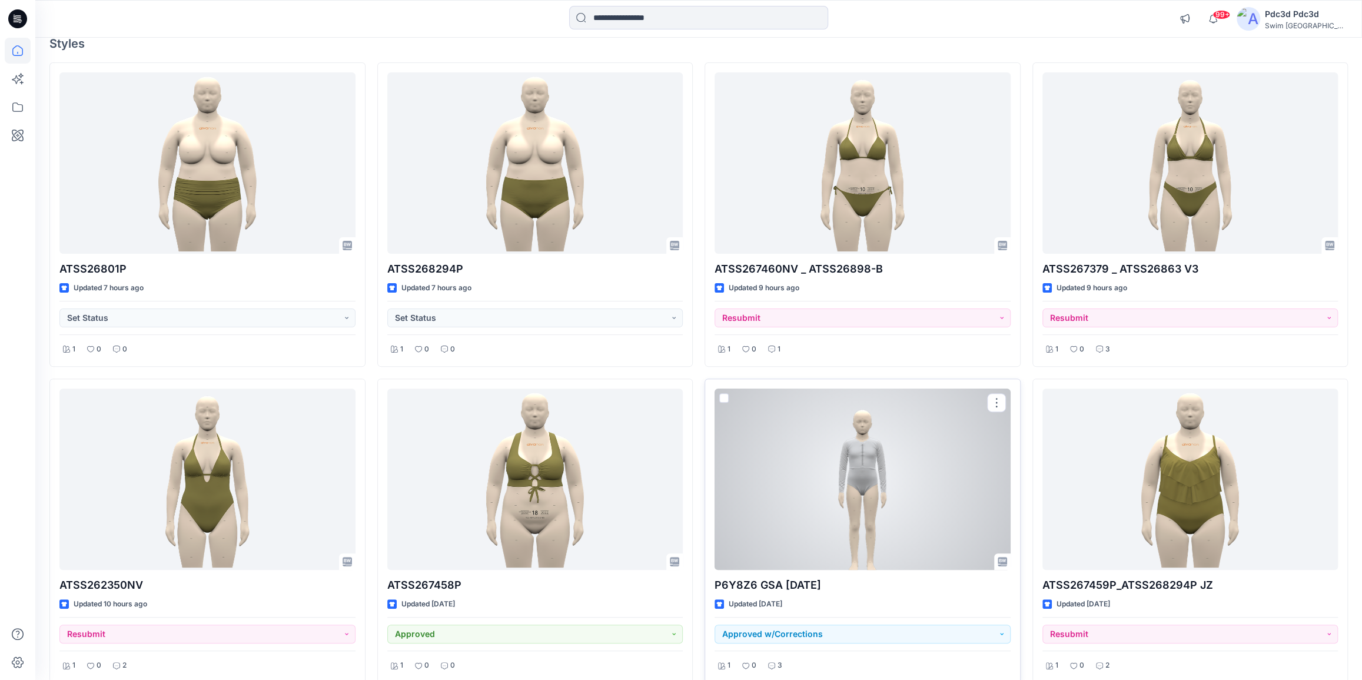
scroll to position [107, 0]
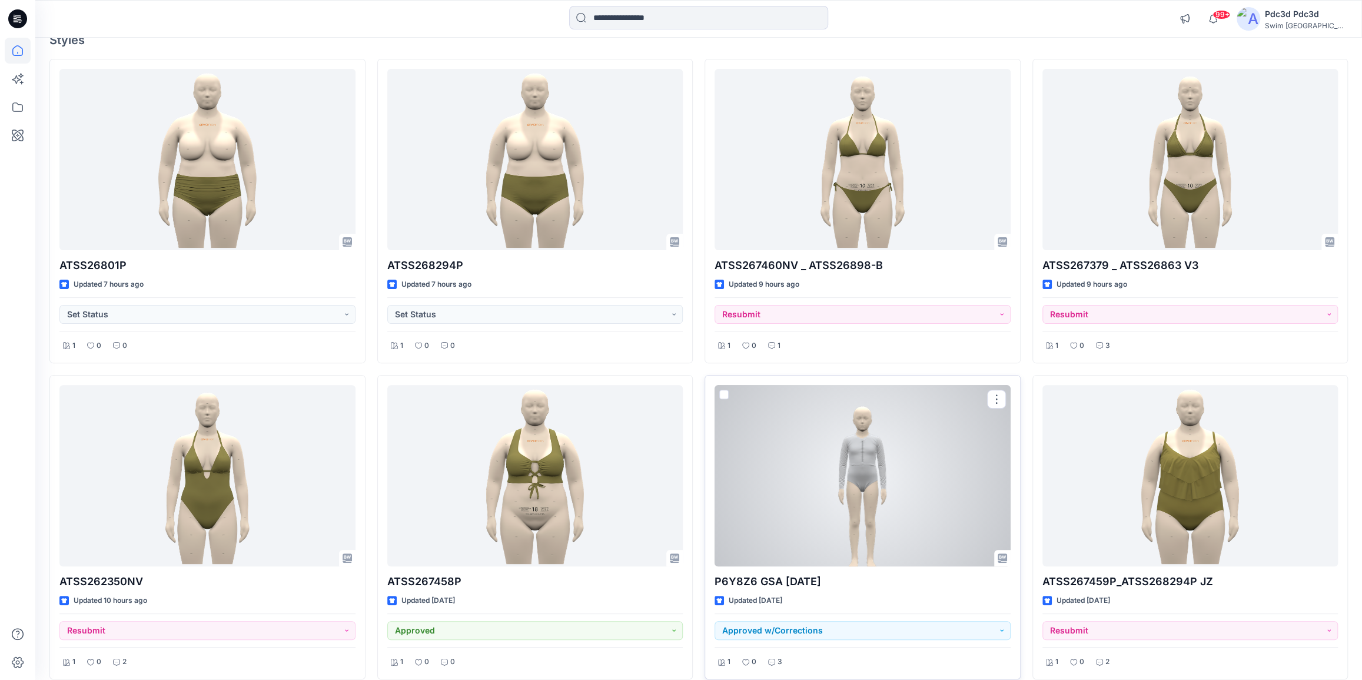
click at [842, 441] on div at bounding box center [862, 475] width 296 height 181
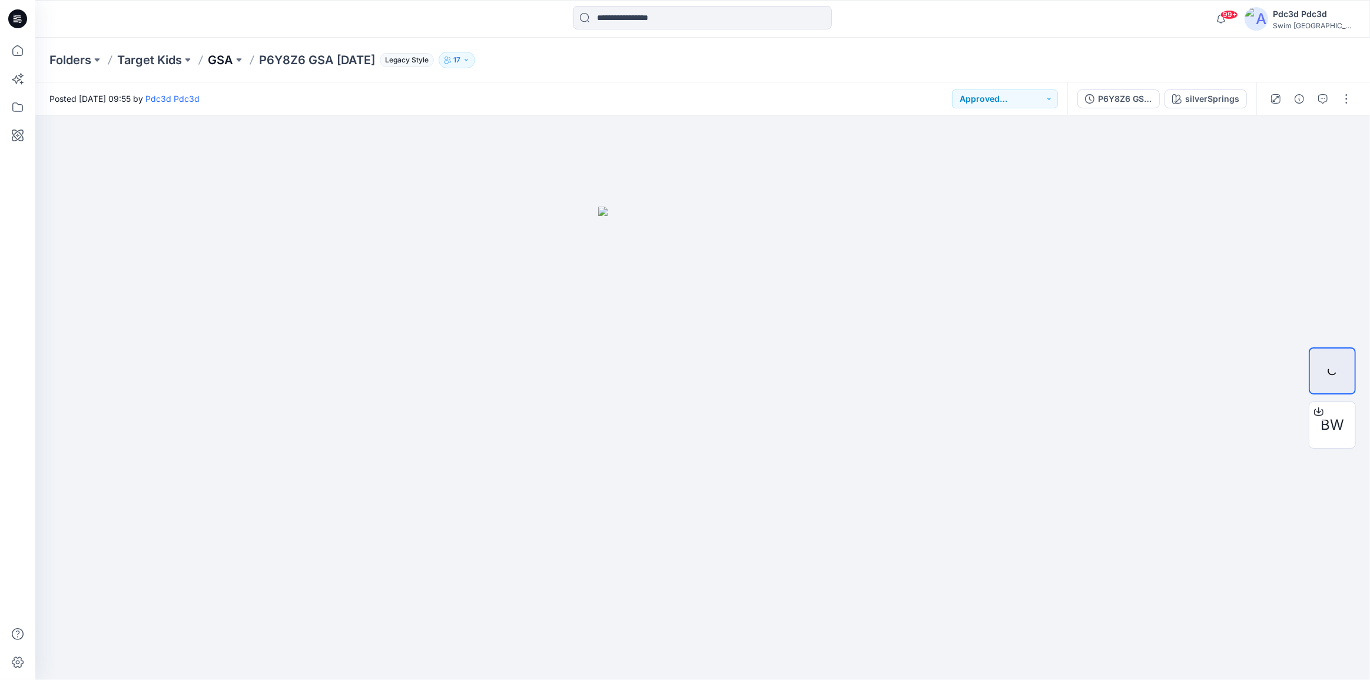
click at [230, 58] on p "GSA" at bounding box center [220, 60] width 25 height 16
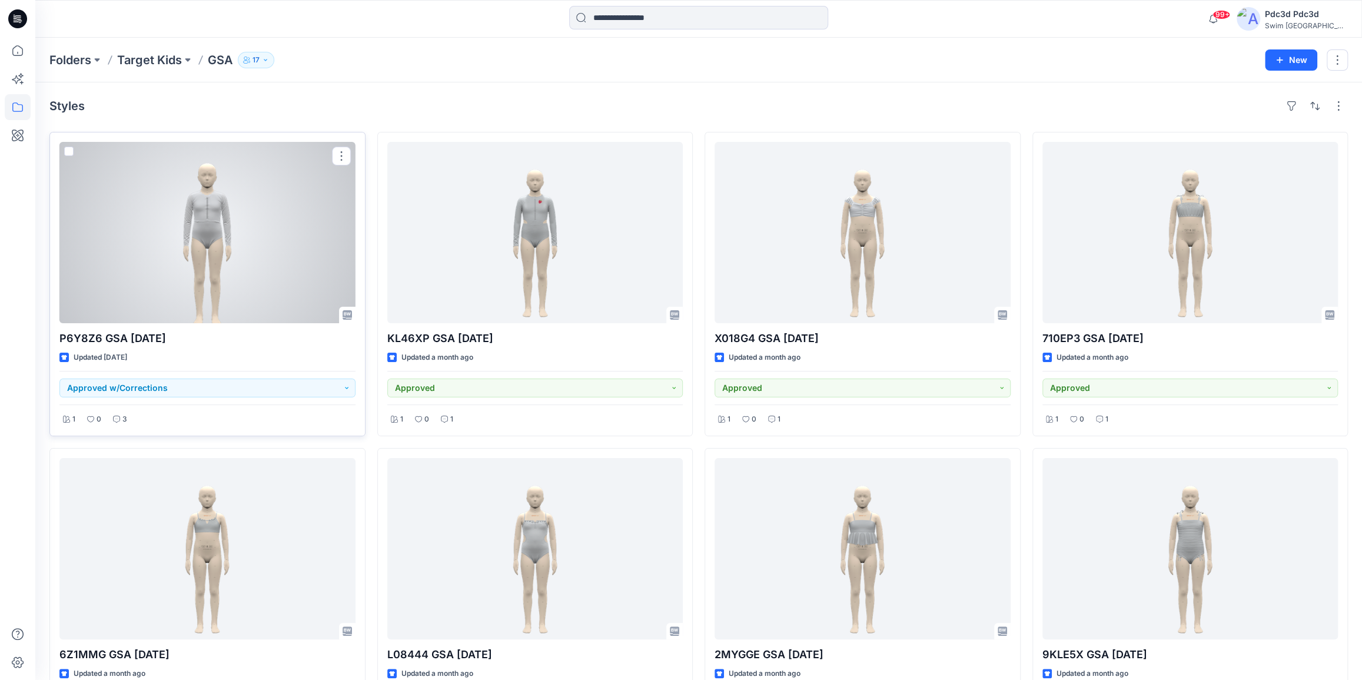
click at [231, 230] on div at bounding box center [207, 232] width 296 height 181
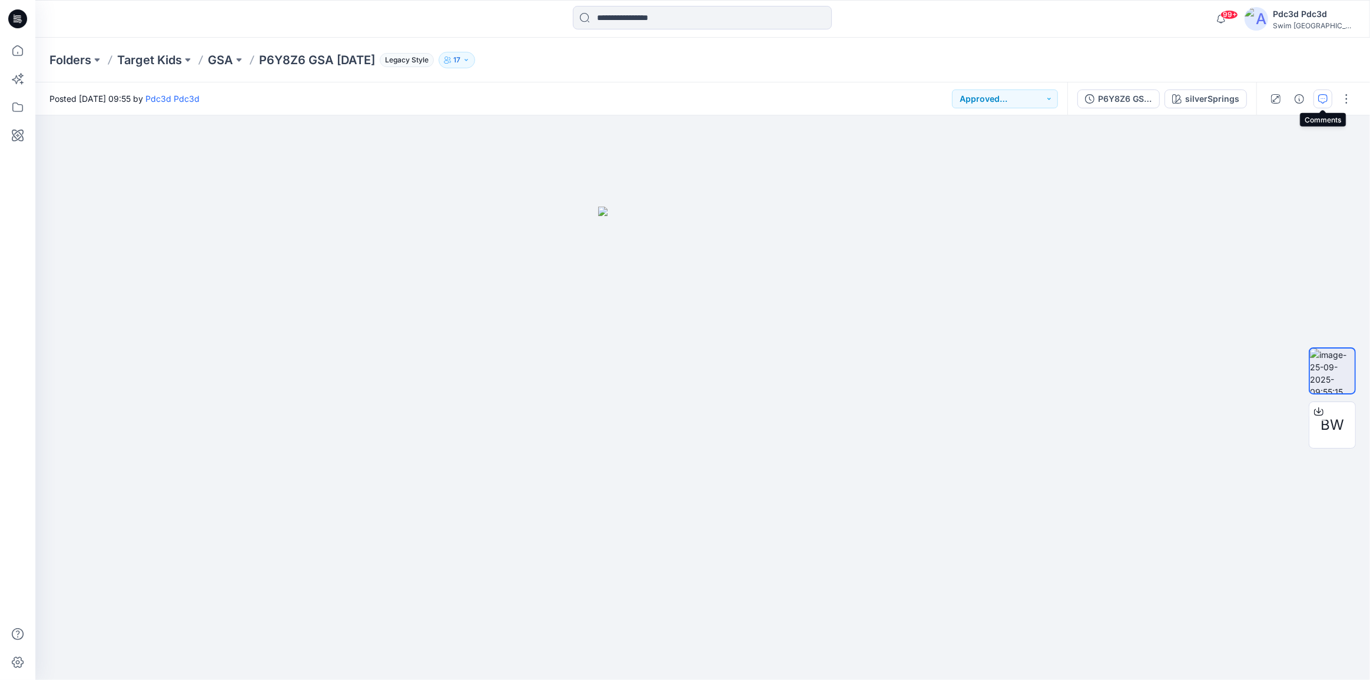
click at [1324, 98] on icon "button" at bounding box center [1322, 98] width 9 height 9
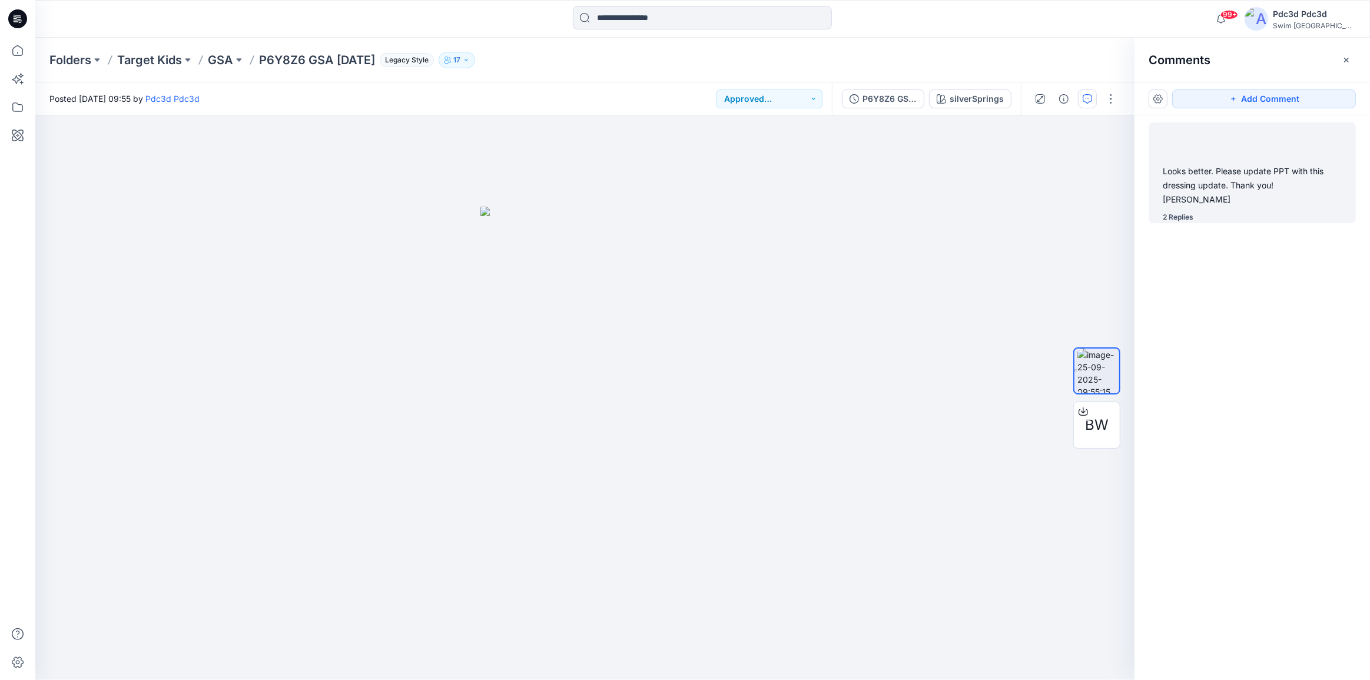
click at [1221, 195] on div "Looks better. Please update PPT with this dressing update. Thank you! George 2 …" at bounding box center [1251, 172] width 207 height 101
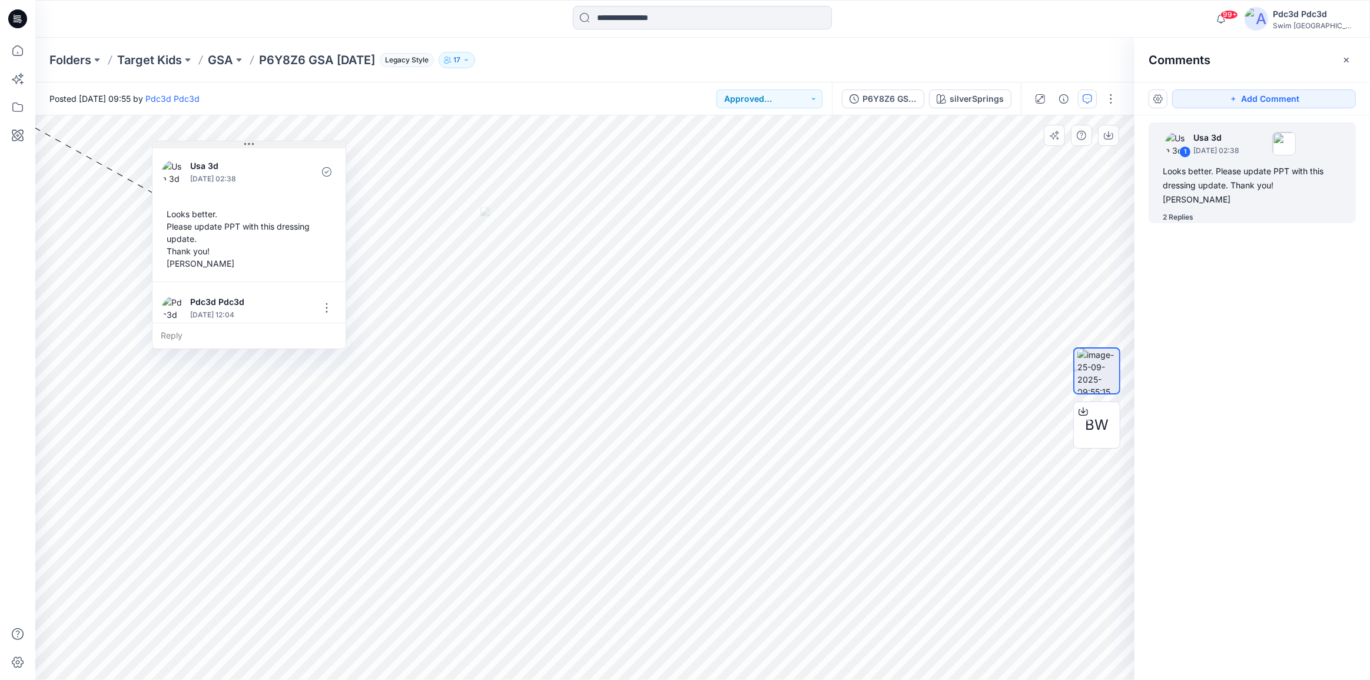
drag, startPoint x: 114, startPoint y: 124, endPoint x: 270, endPoint y: 145, distance: 157.4
click at [270, 145] on button at bounding box center [248, 144] width 193 height 7
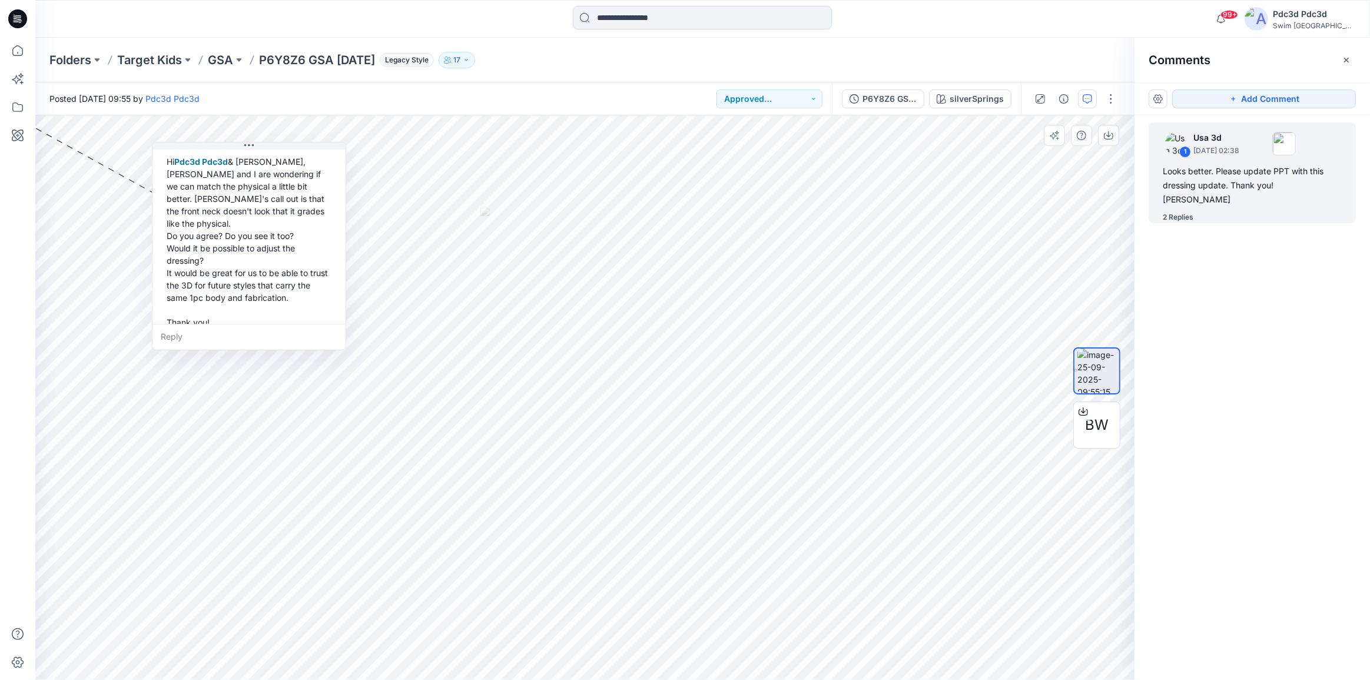
scroll to position [305, 0]
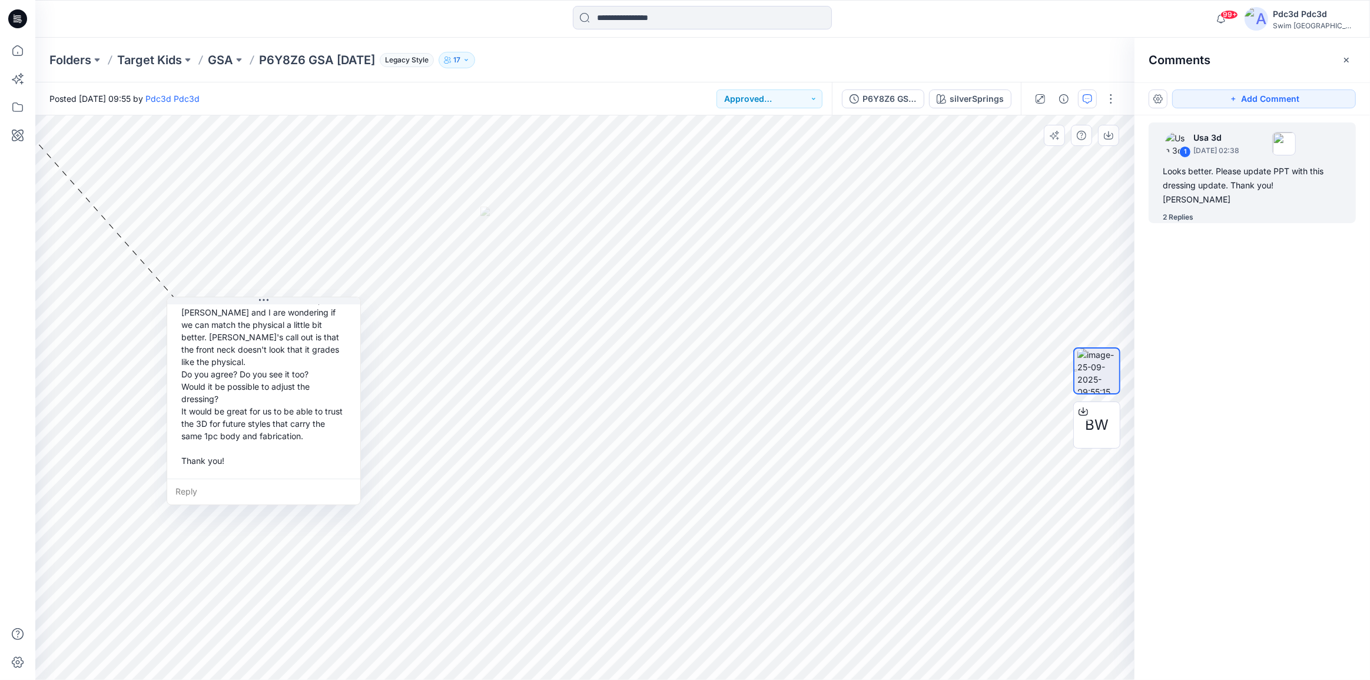
drag, startPoint x: 210, startPoint y: 348, endPoint x: 225, endPoint y: 503, distance: 155.5
click at [225, 503] on div "Reply" at bounding box center [263, 491] width 193 height 26
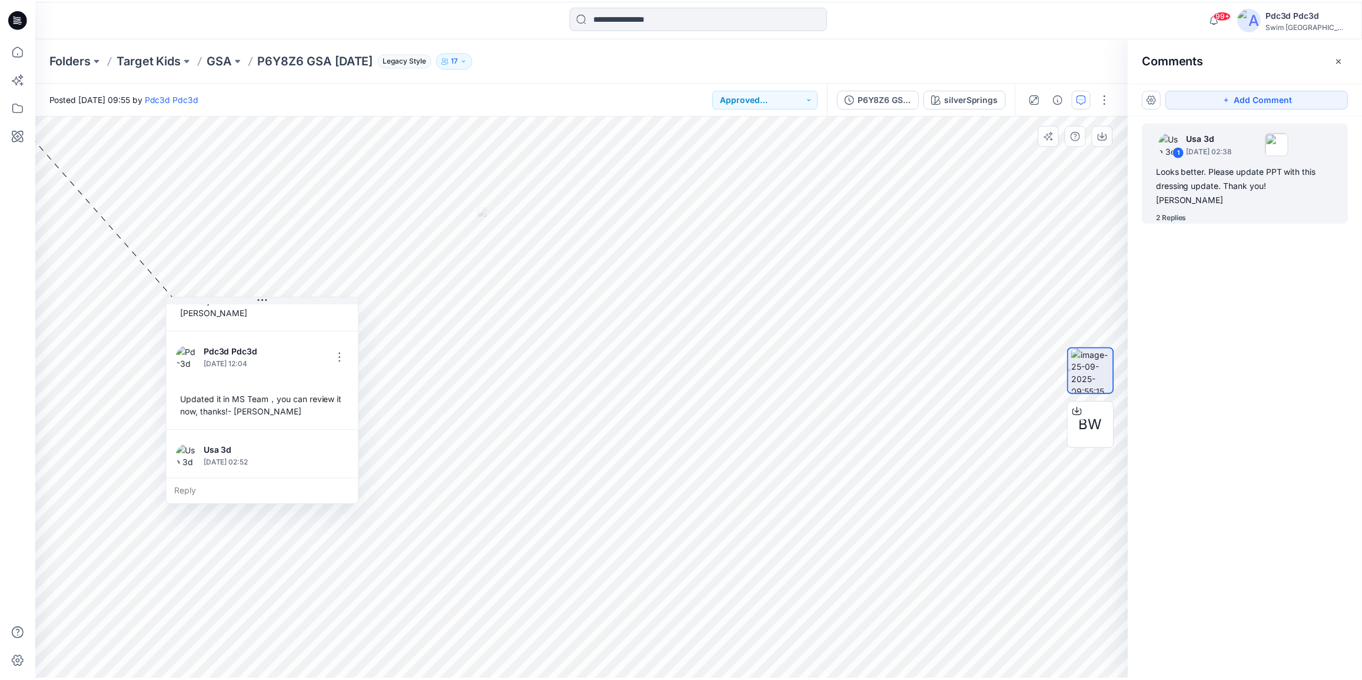
scroll to position [0, 0]
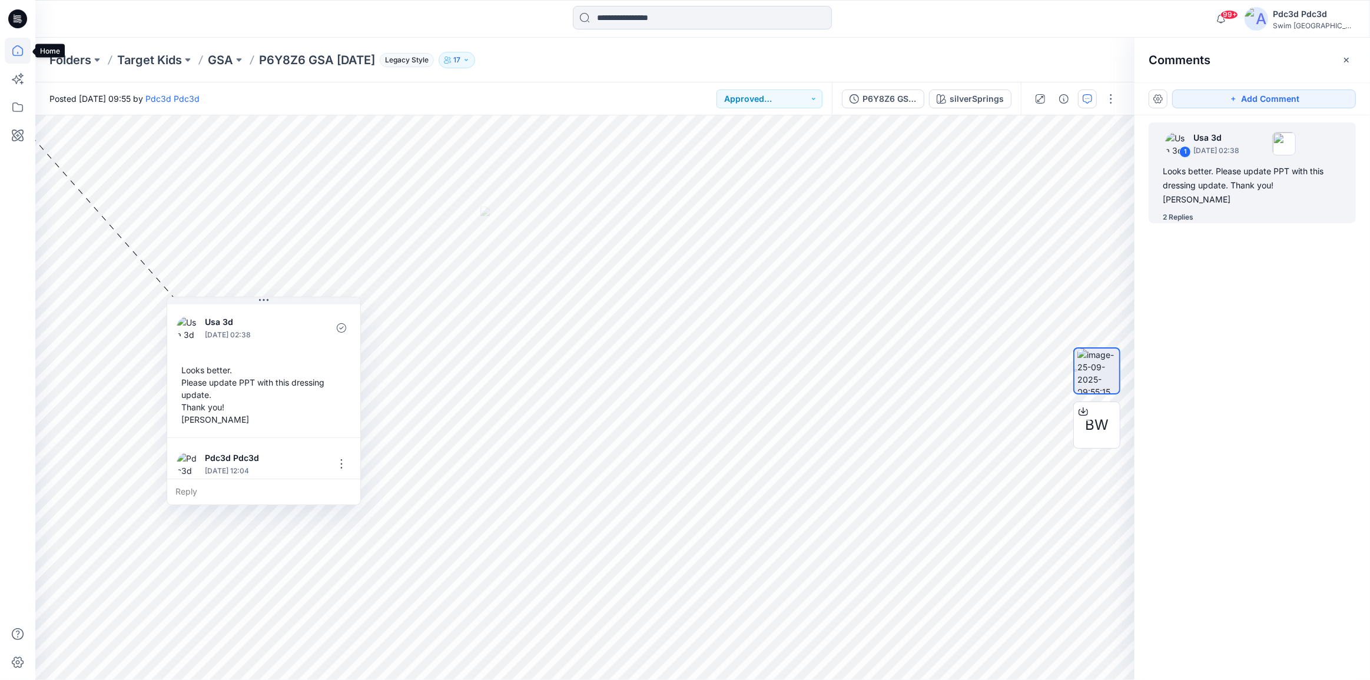
click at [16, 51] on icon at bounding box center [18, 51] width 26 height 26
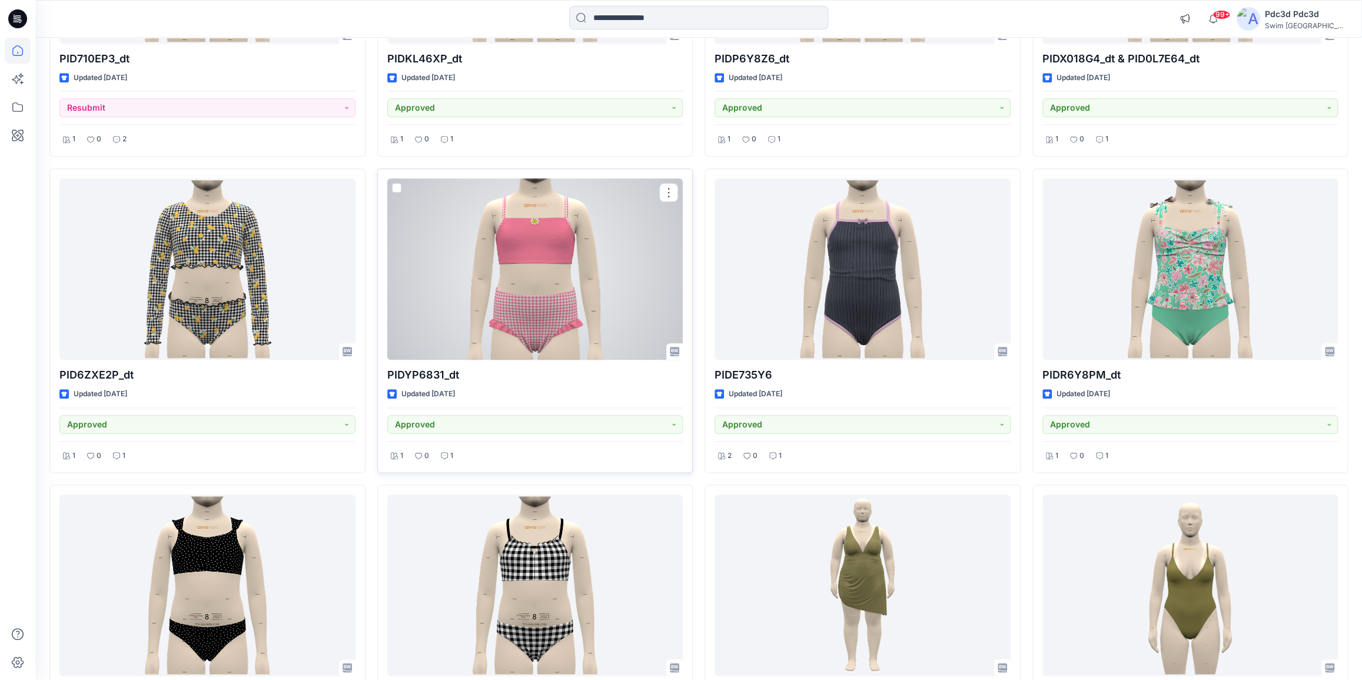
scroll to position [1065, 0]
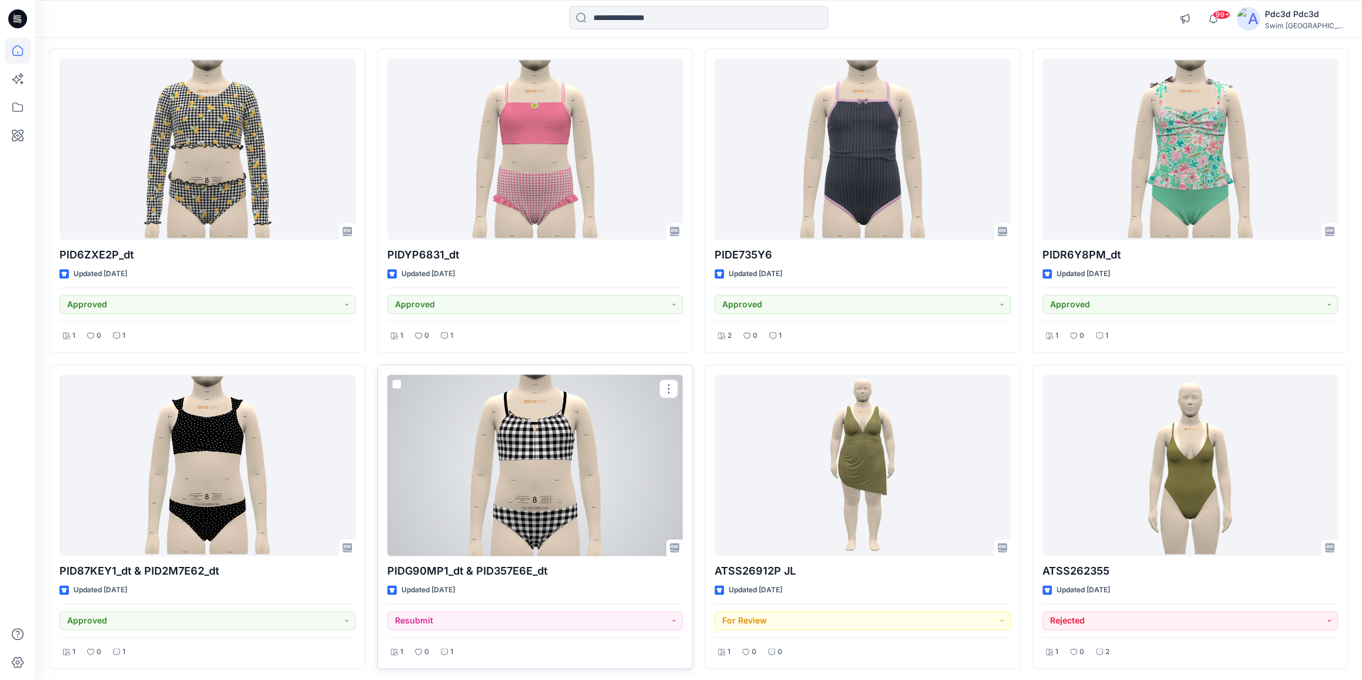
click at [506, 456] on div at bounding box center [535, 464] width 296 height 181
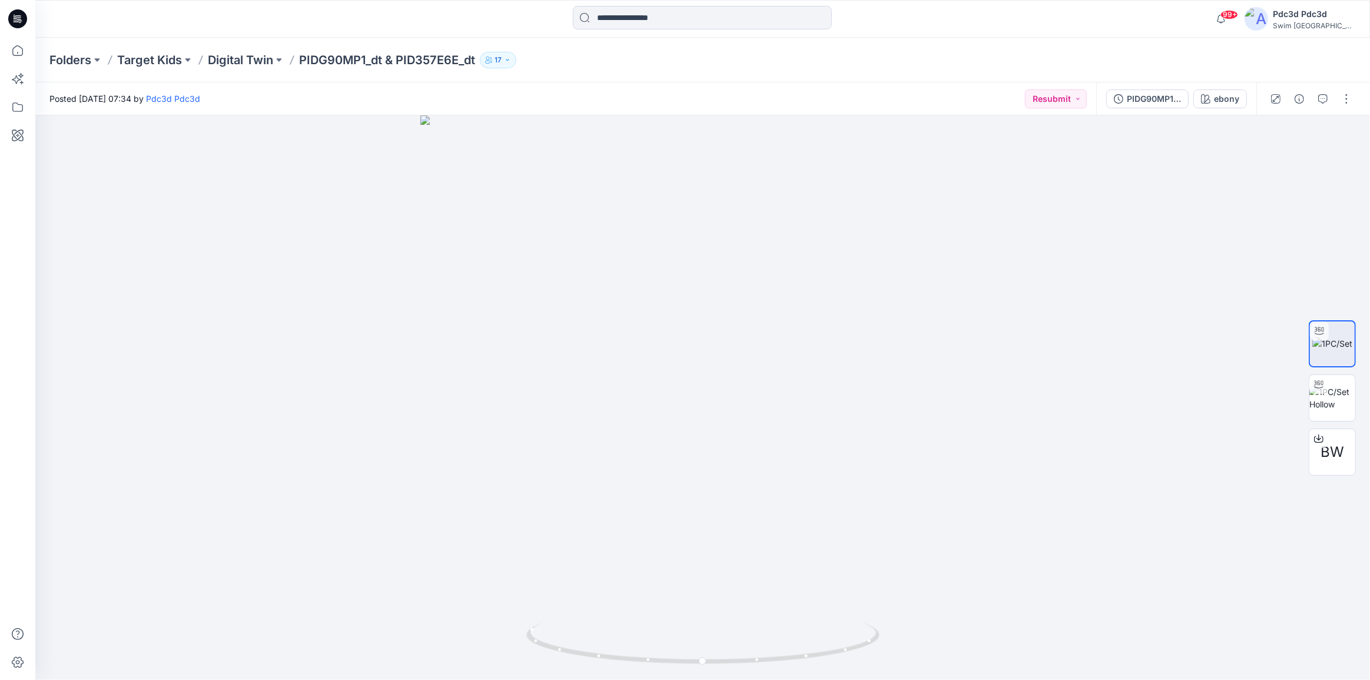
click at [1332, 98] on div at bounding box center [1310, 98] width 109 height 33
click at [1324, 95] on icon "button" at bounding box center [1322, 98] width 9 height 9
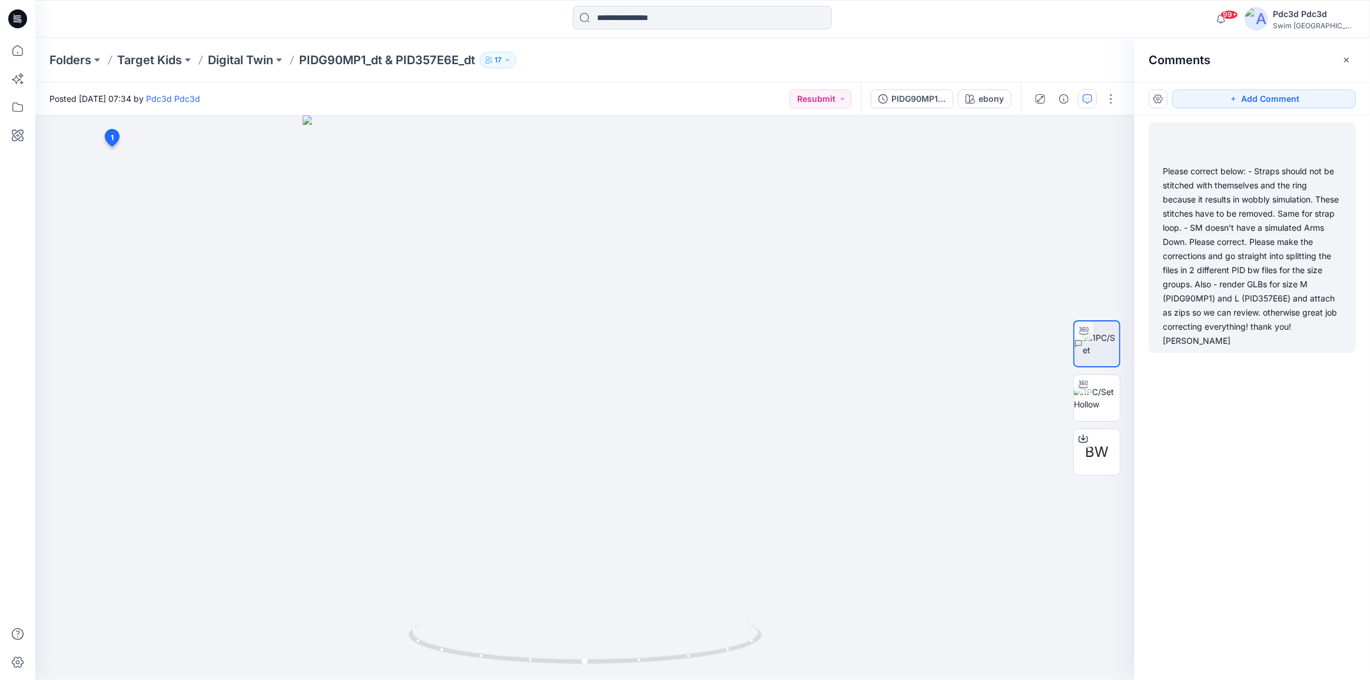
click at [1264, 271] on div "Please correct below: - Straps should not be stitched with themselves and the r…" at bounding box center [1251, 256] width 179 height 184
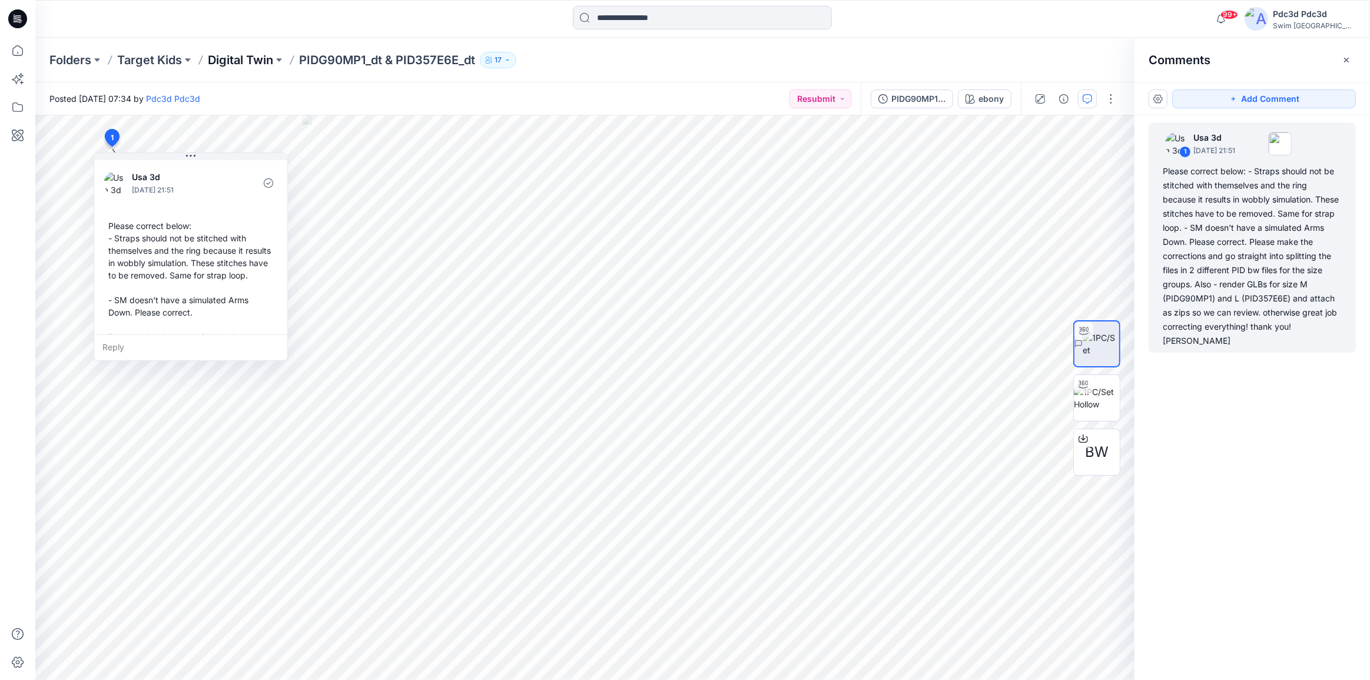
click at [268, 59] on p "Digital Twin" at bounding box center [240, 60] width 65 height 16
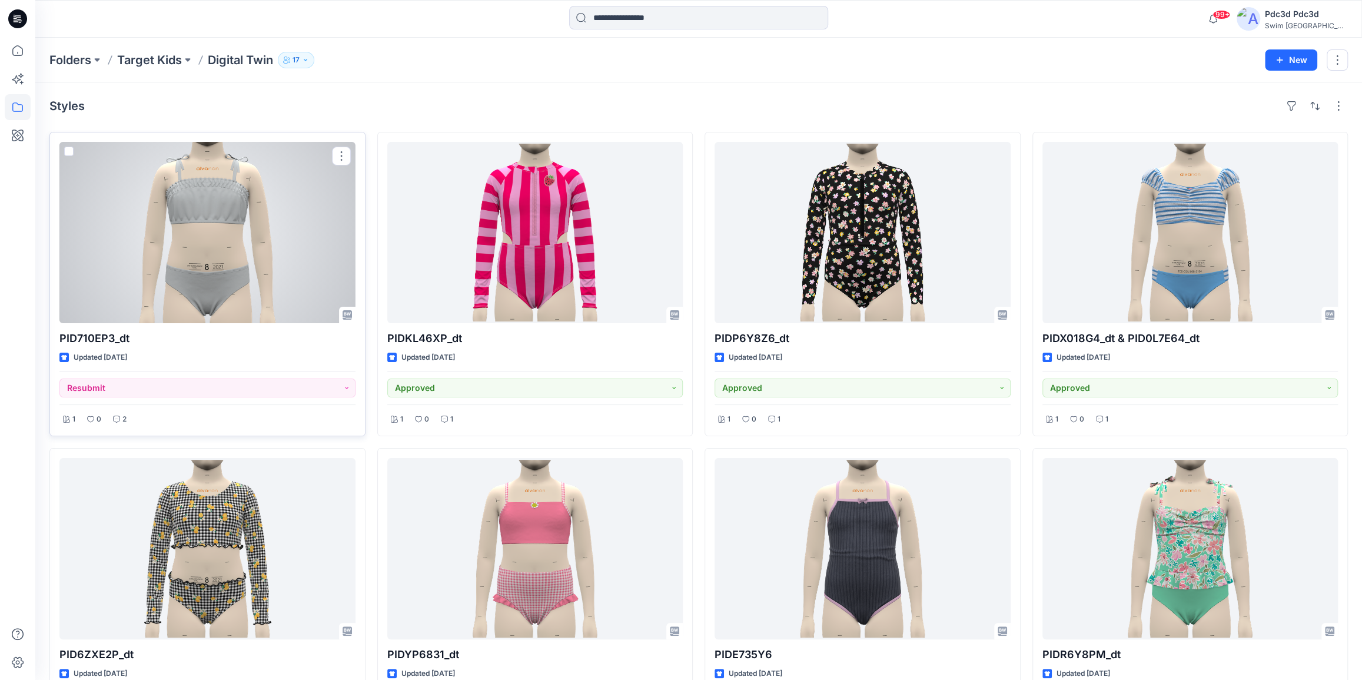
click at [162, 216] on div at bounding box center [207, 232] width 296 height 181
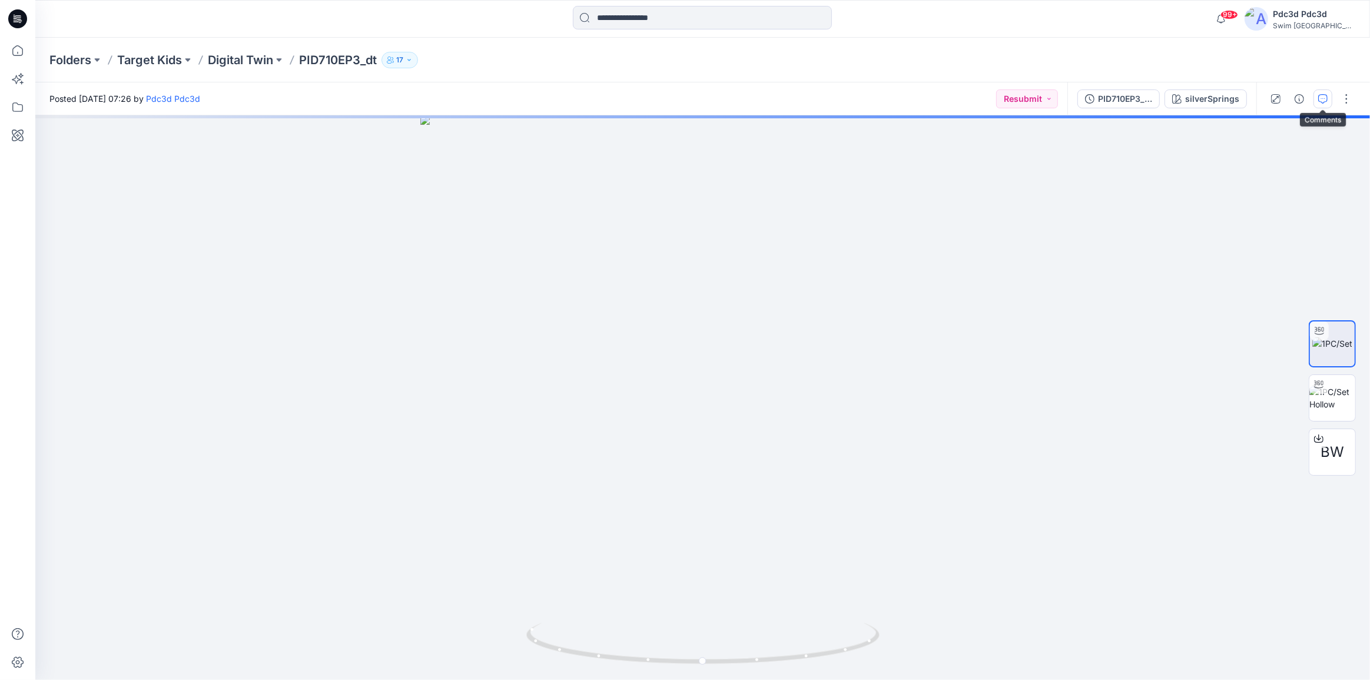
click at [1321, 97] on icon "button" at bounding box center [1322, 98] width 9 height 9
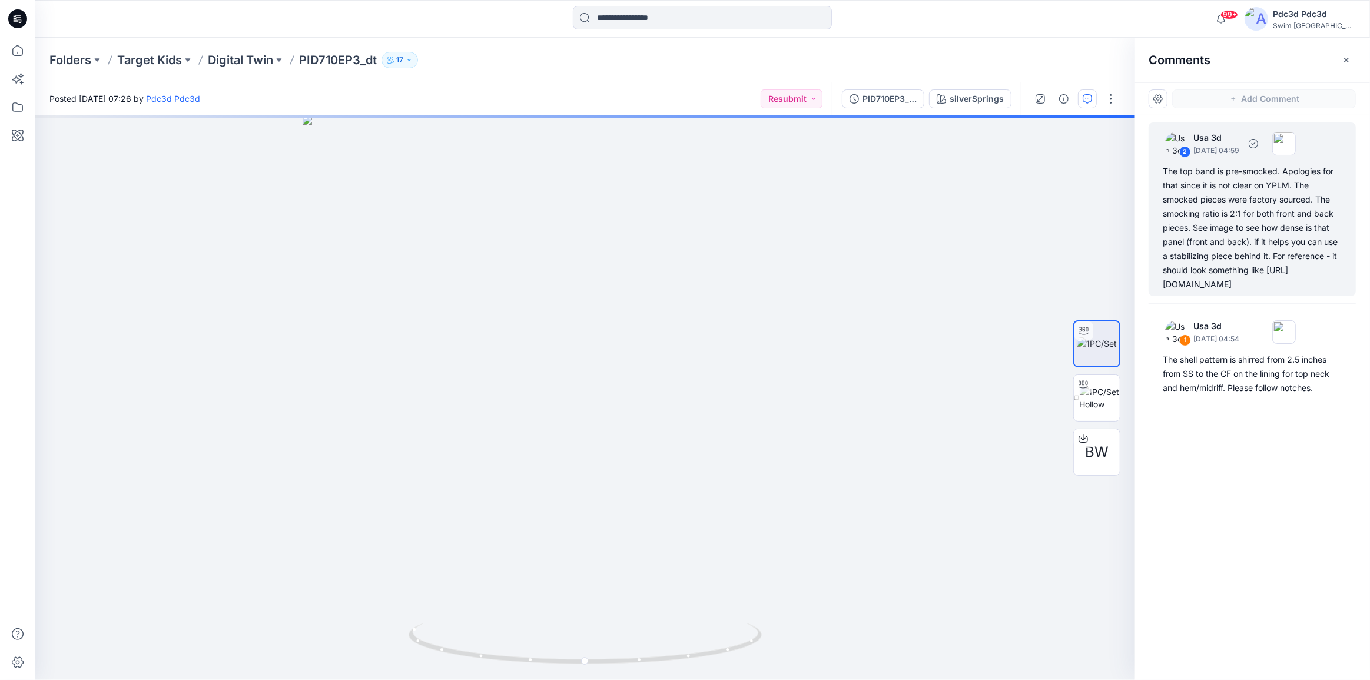
click at [1197, 231] on div "The top band is pre-smocked. Apologies for that since it is not clear on YPLM. …" at bounding box center [1251, 227] width 179 height 127
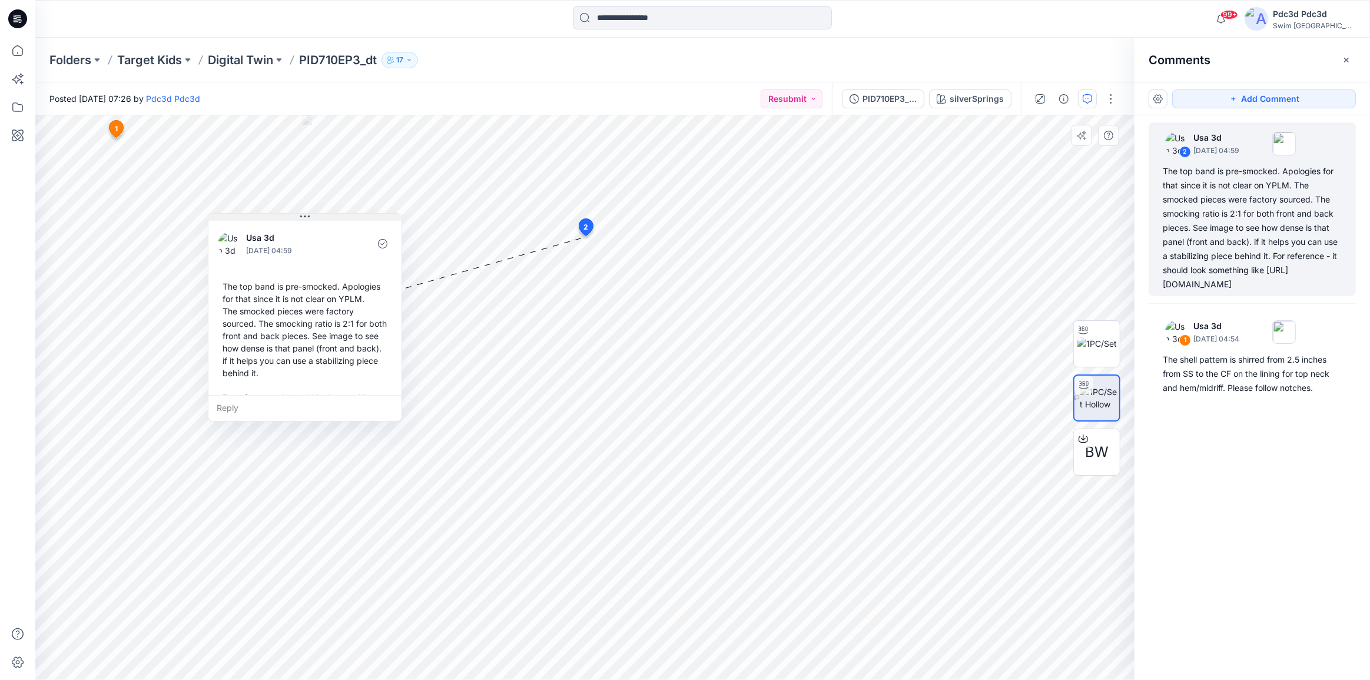
drag, startPoint x: 436, startPoint y: 330, endPoint x: 332, endPoint y: 217, distance: 153.7
click at [332, 217] on button at bounding box center [304, 217] width 193 height 7
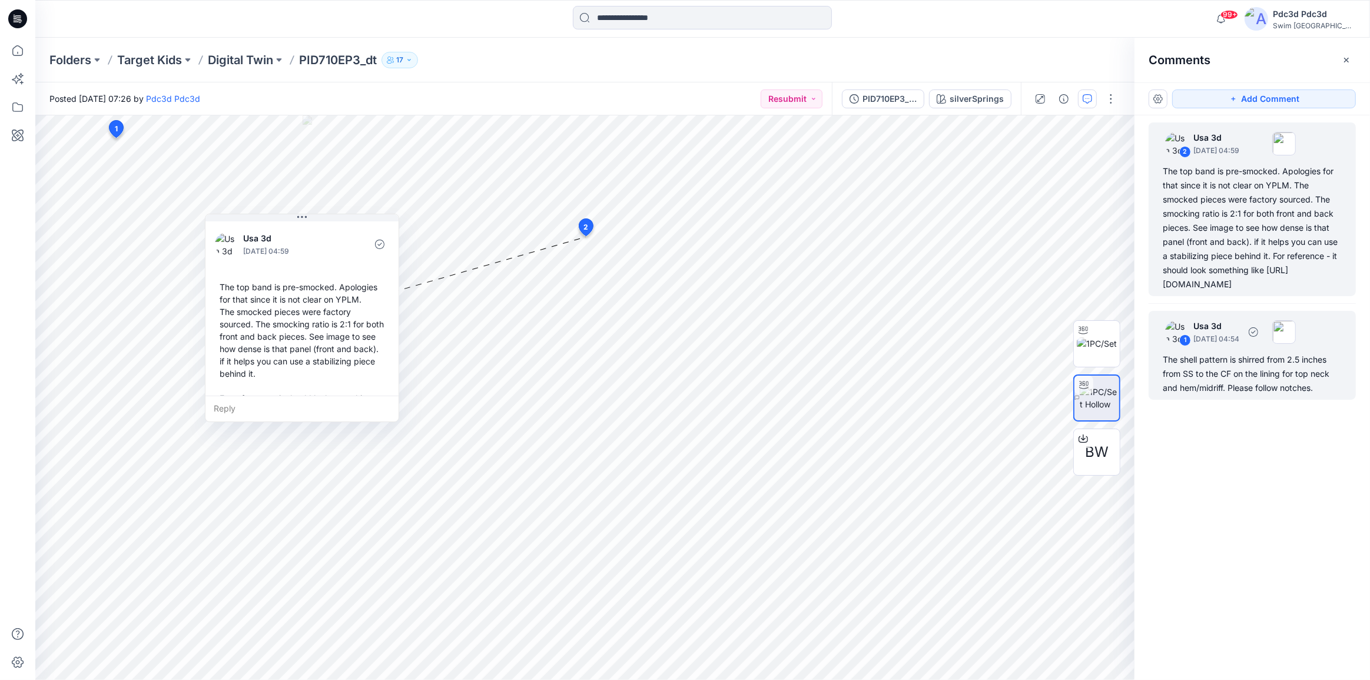
click at [1285, 395] on div "The shell pattern is shirred from 2.5 inches from SS to the CF on the lining fo…" at bounding box center [1251, 374] width 179 height 42
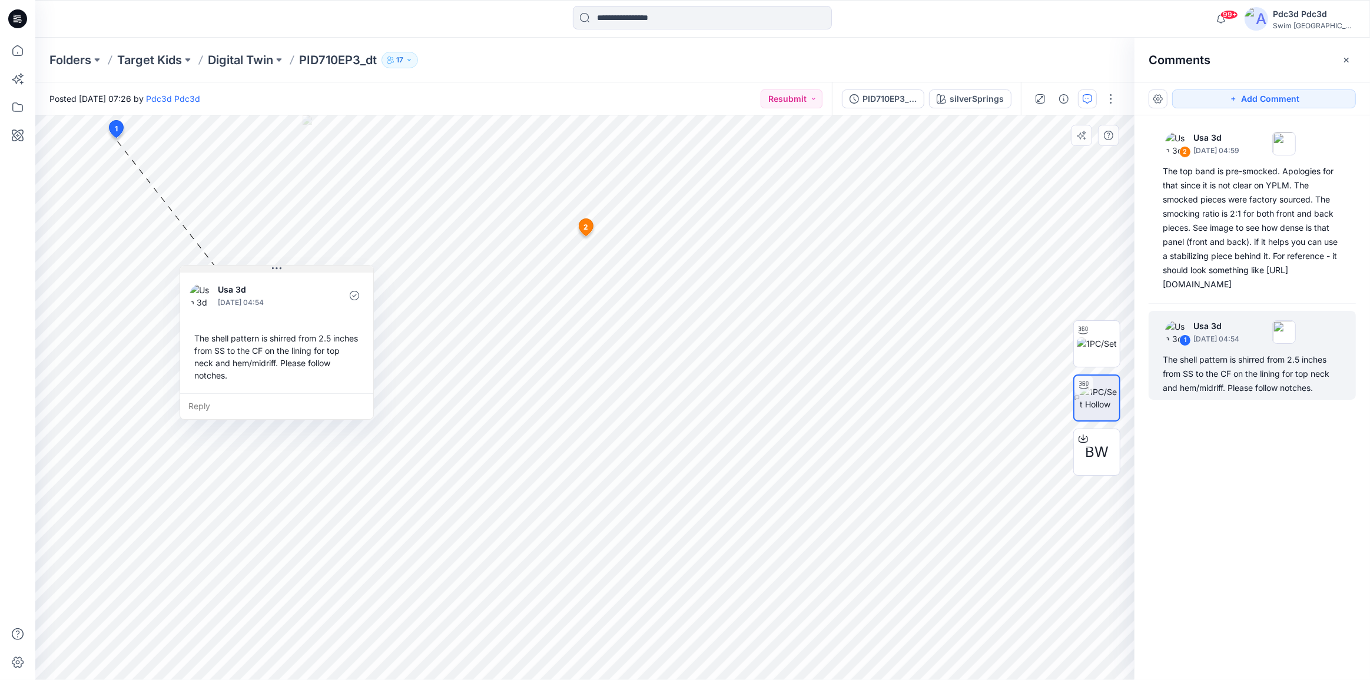
drag, startPoint x: 214, startPoint y: 147, endPoint x: 295, endPoint y: 268, distance: 146.3
click at [295, 268] on button at bounding box center [276, 268] width 193 height 7
click at [19, 48] on icon at bounding box center [18, 51] width 26 height 26
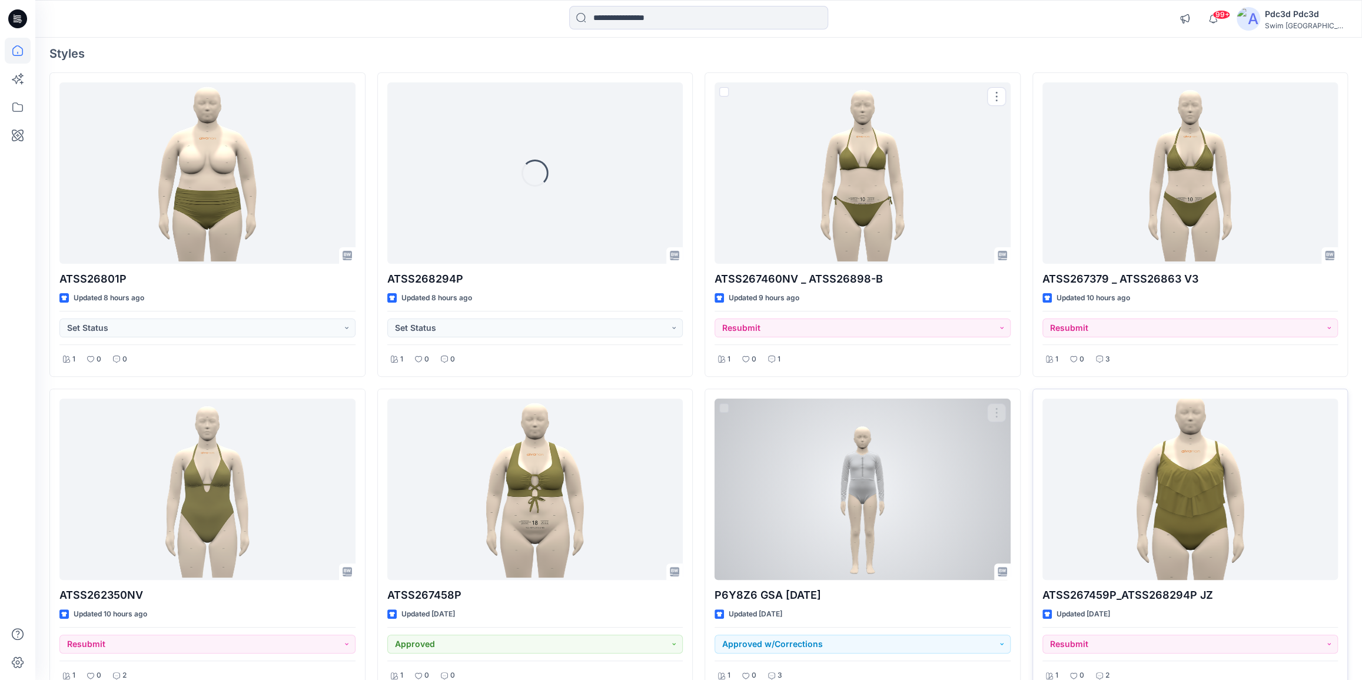
scroll to position [107, 0]
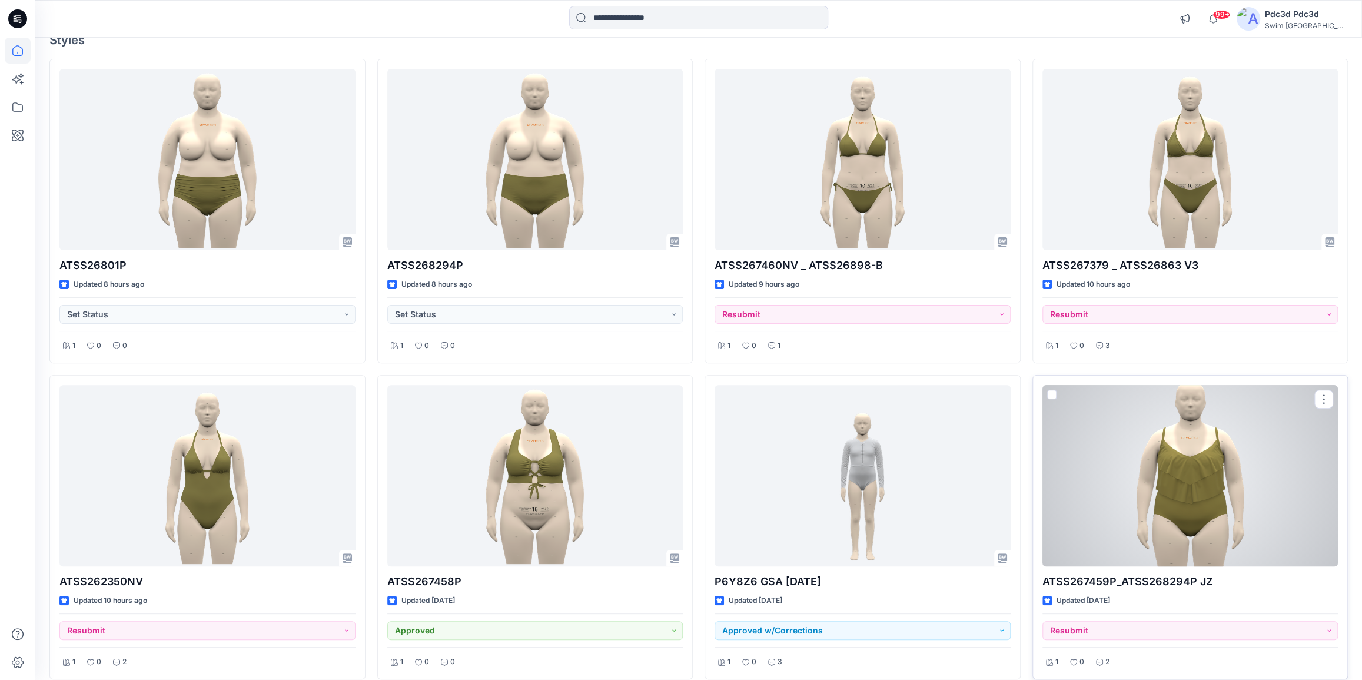
click at [1205, 459] on div at bounding box center [1190, 475] width 296 height 181
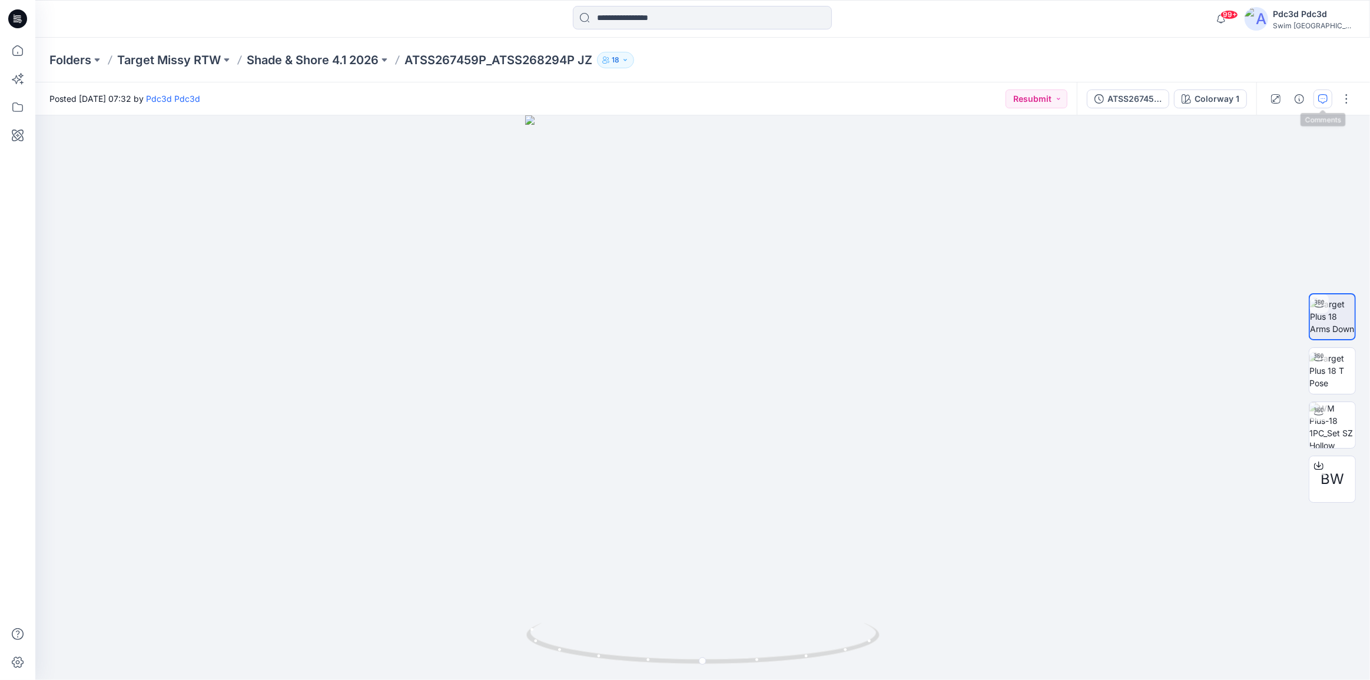
click at [1318, 99] on icon "button" at bounding box center [1322, 98] width 9 height 9
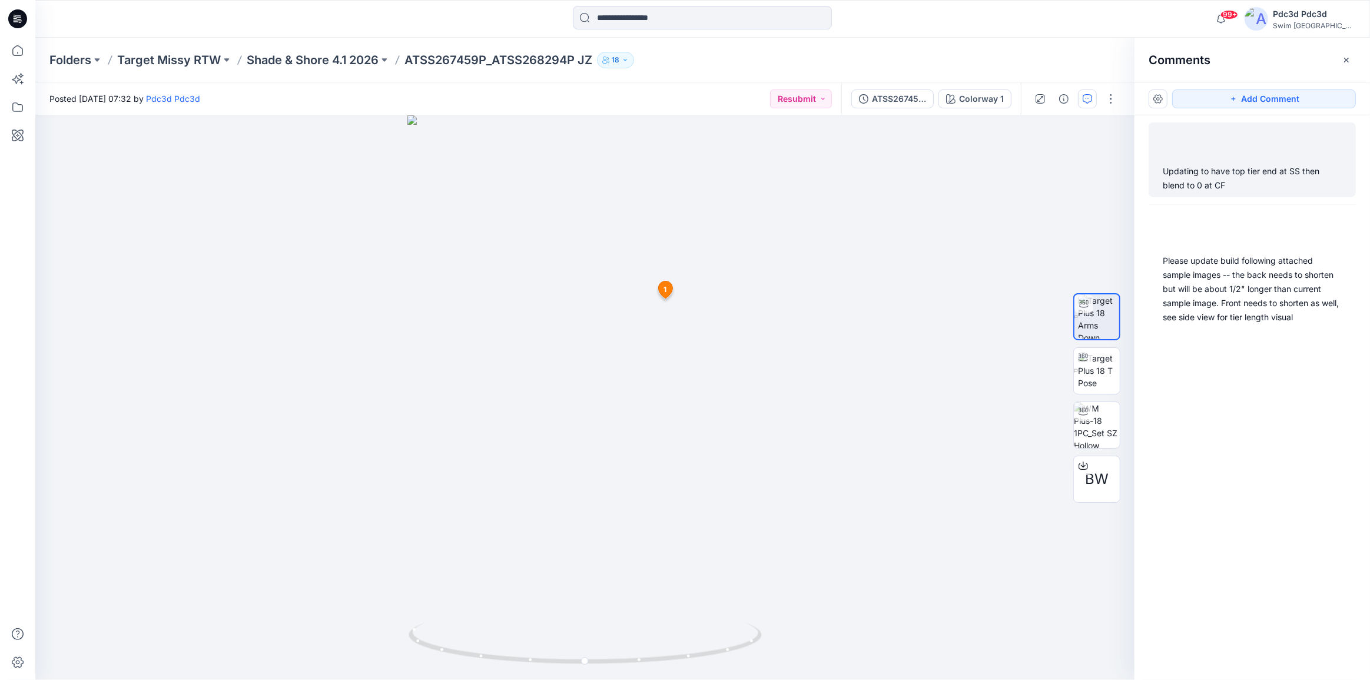
click at [1267, 174] on div "Updating to have top tier end at SS then blend to 0 at CF" at bounding box center [1251, 178] width 179 height 28
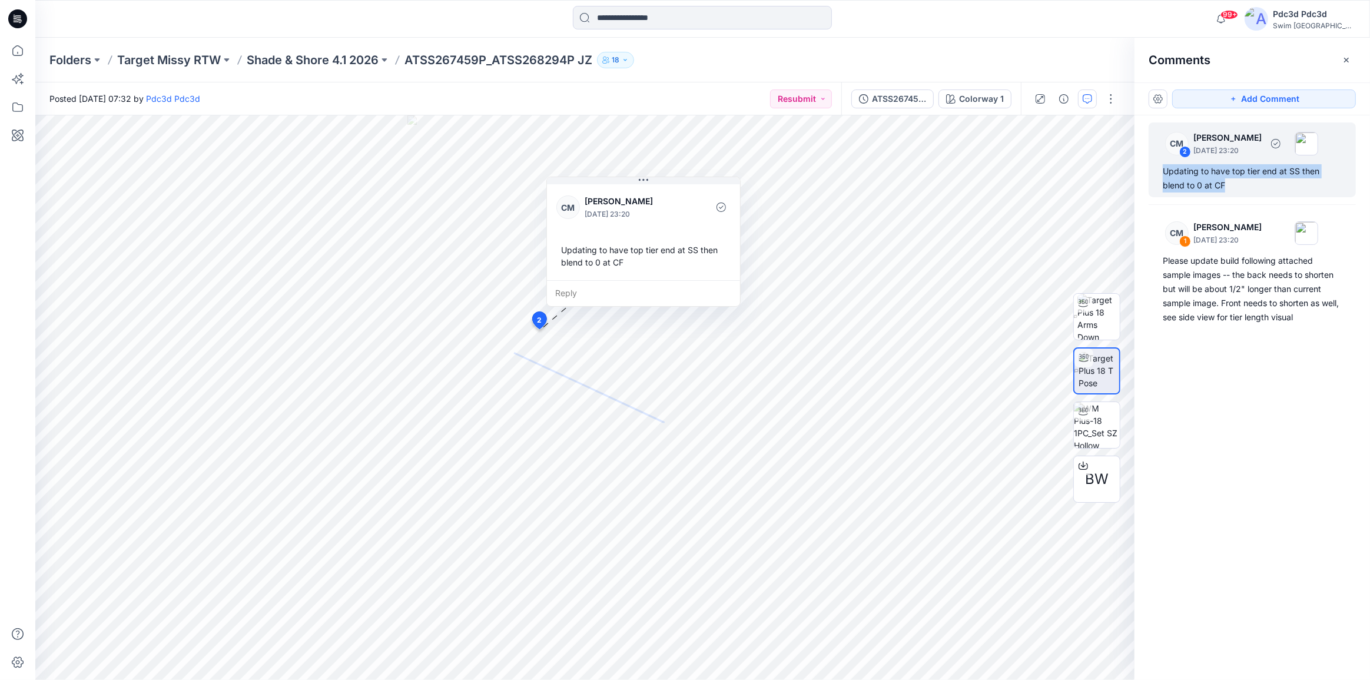
drag, startPoint x: 1227, startPoint y: 182, endPoint x: 1159, endPoint y: 165, distance: 70.4
click at [1159, 165] on div "CM 2 Caitlin Magrane October 01, 2025 23:20 Updating to have top tier end at SS…" at bounding box center [1251, 159] width 207 height 75
copy div "Updating to have top tier end at SS then blend to 0 at CF"
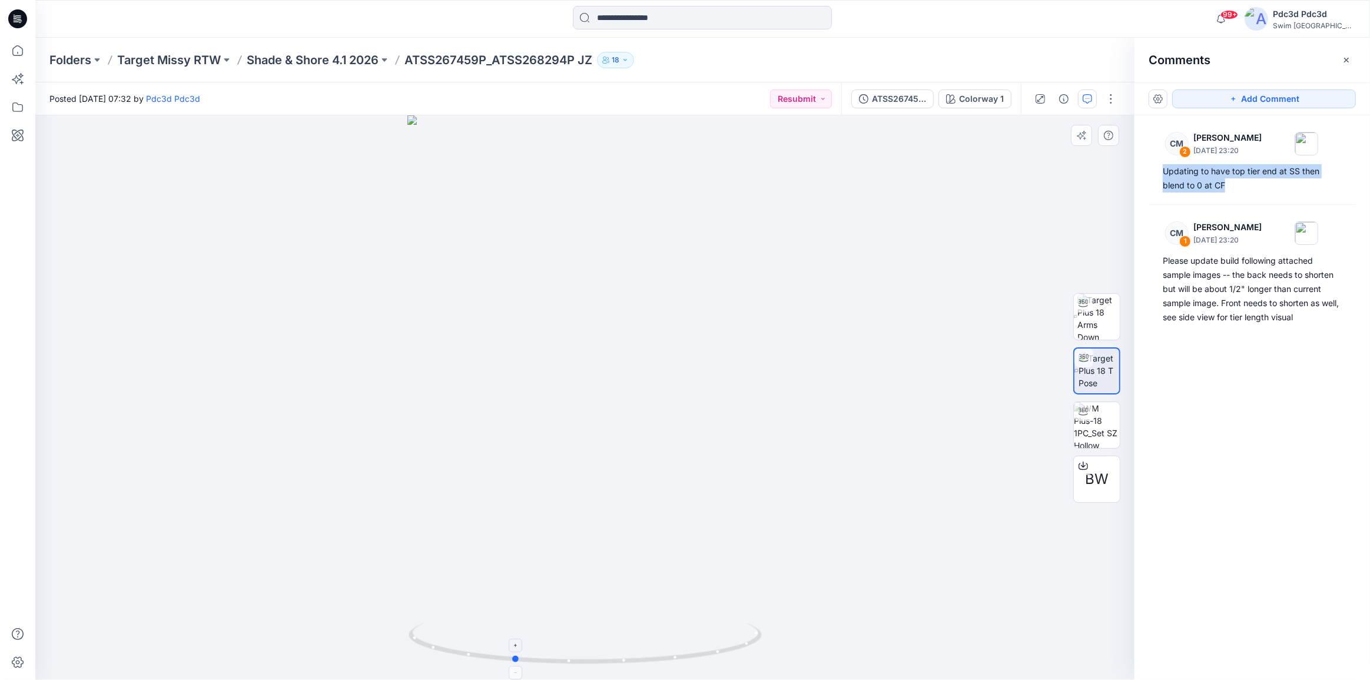
drag, startPoint x: 736, startPoint y: 646, endPoint x: 664, endPoint y: 651, distance: 72.0
click at [664, 651] on icon at bounding box center [586, 645] width 356 height 44
click at [1105, 318] on img at bounding box center [1098, 317] width 42 height 46
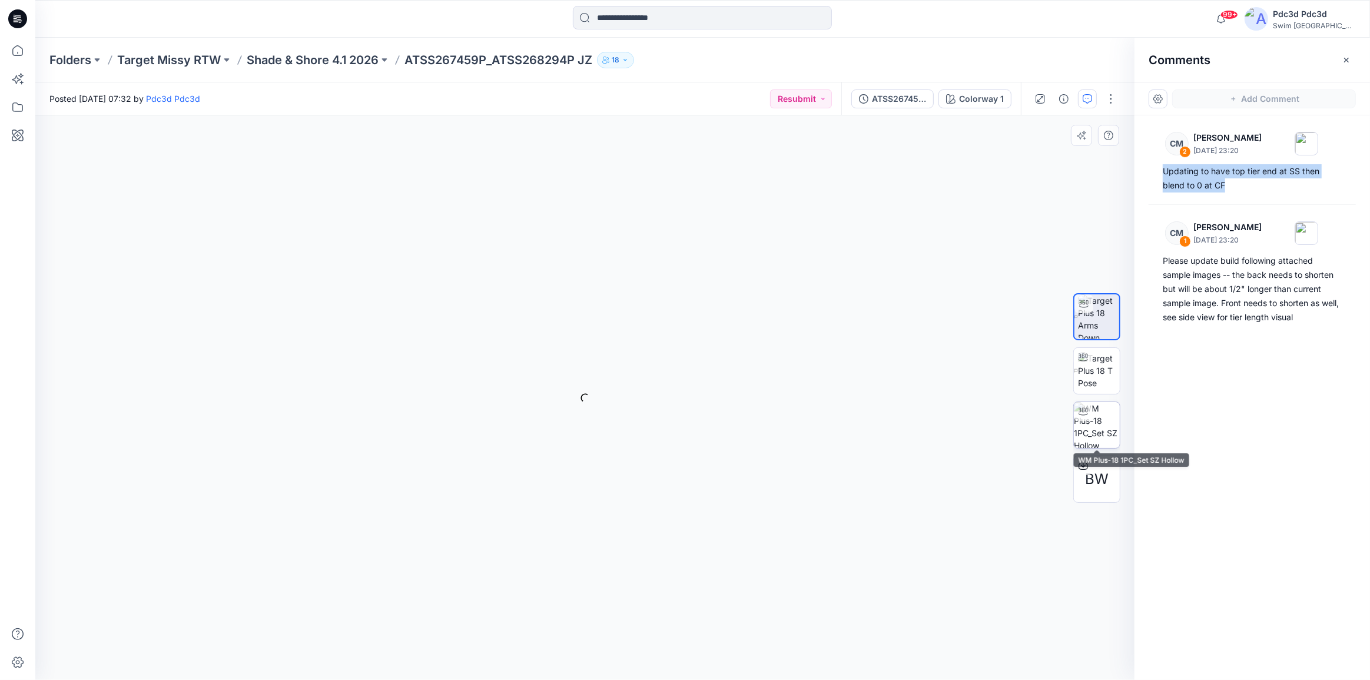
click at [1106, 421] on img at bounding box center [1096, 425] width 46 height 46
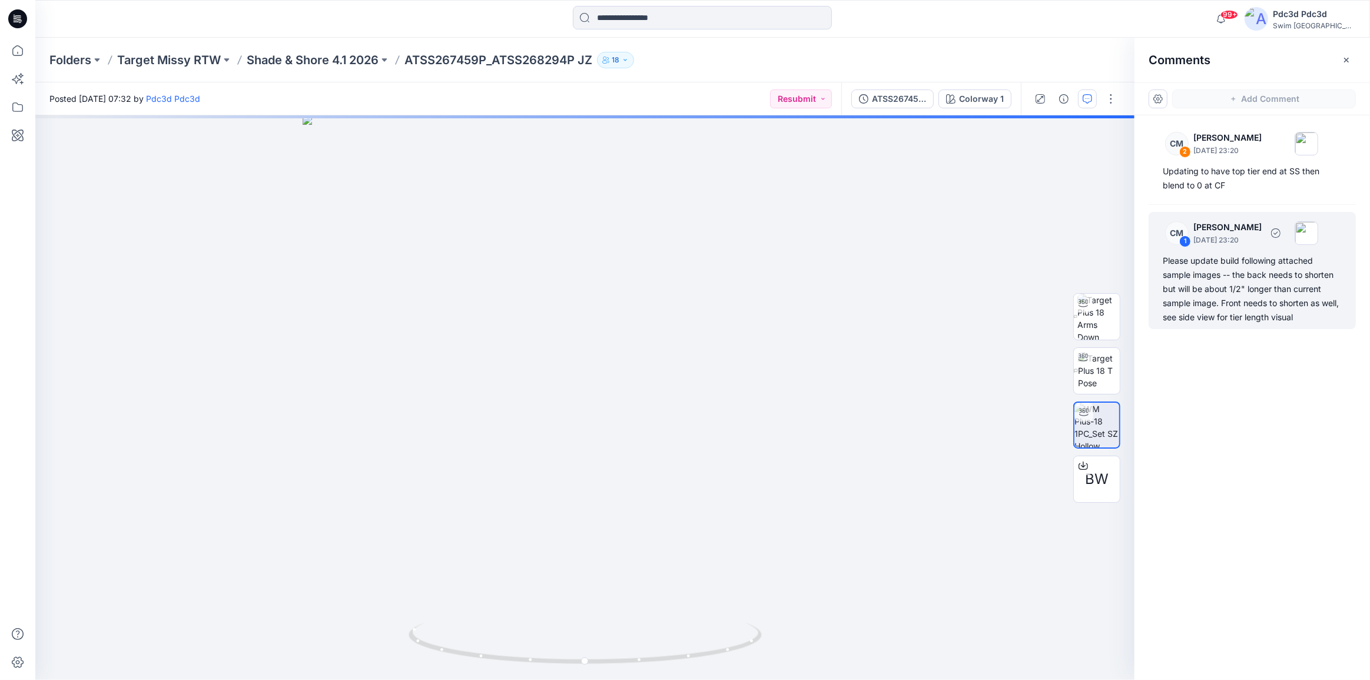
click at [1271, 310] on div "Please update build following attached sample images -- the back needs to short…" at bounding box center [1251, 289] width 179 height 71
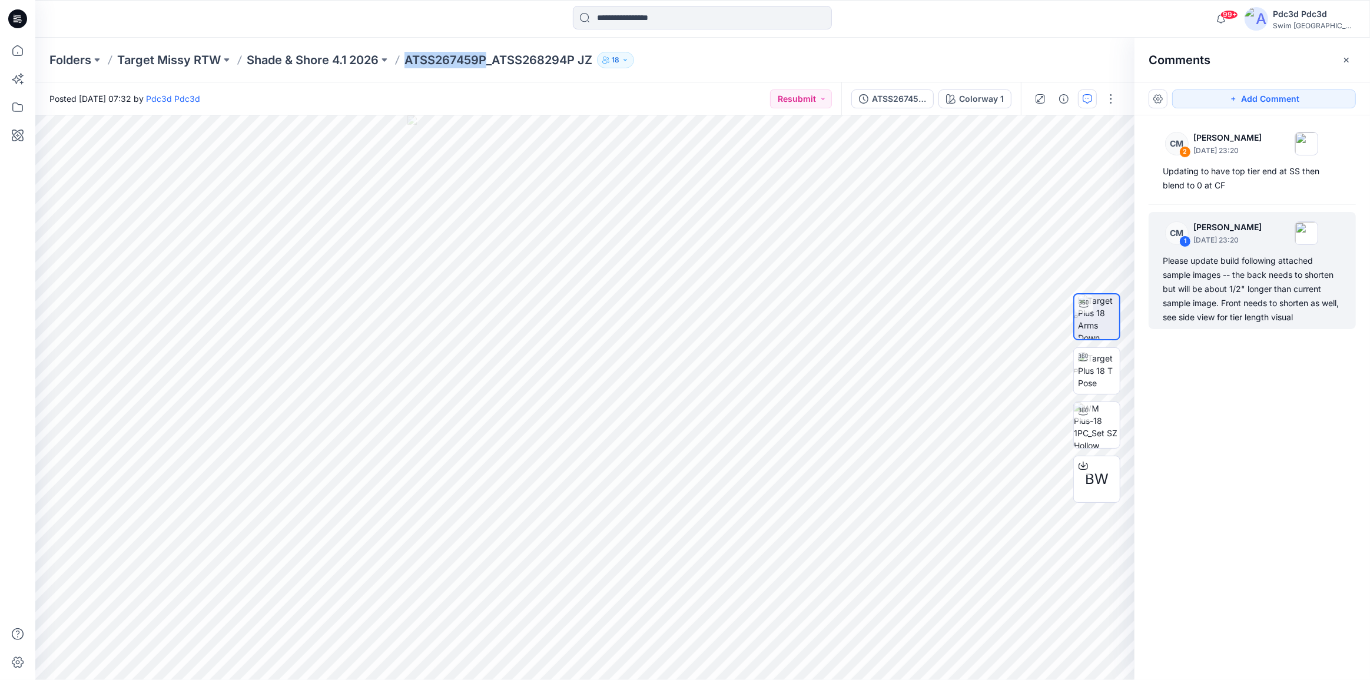
drag, startPoint x: 407, startPoint y: 59, endPoint x: 486, endPoint y: 59, distance: 79.5
click at [486, 59] on p "ATSS267459P_ATSS268294P JZ" at bounding box center [498, 60] width 188 height 16
copy p "ATSS267459P"
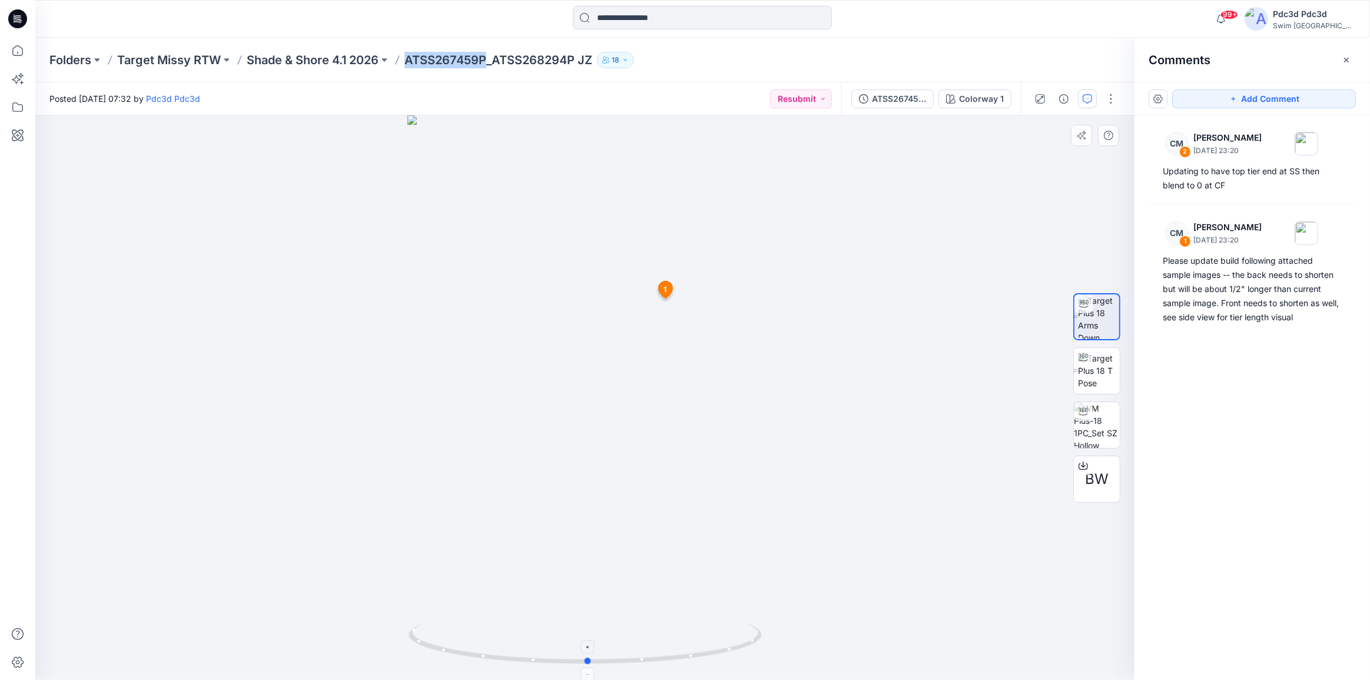
drag, startPoint x: 700, startPoint y: 661, endPoint x: 703, endPoint y: 636, distance: 25.5
click at [703, 636] on icon at bounding box center [586, 645] width 356 height 44
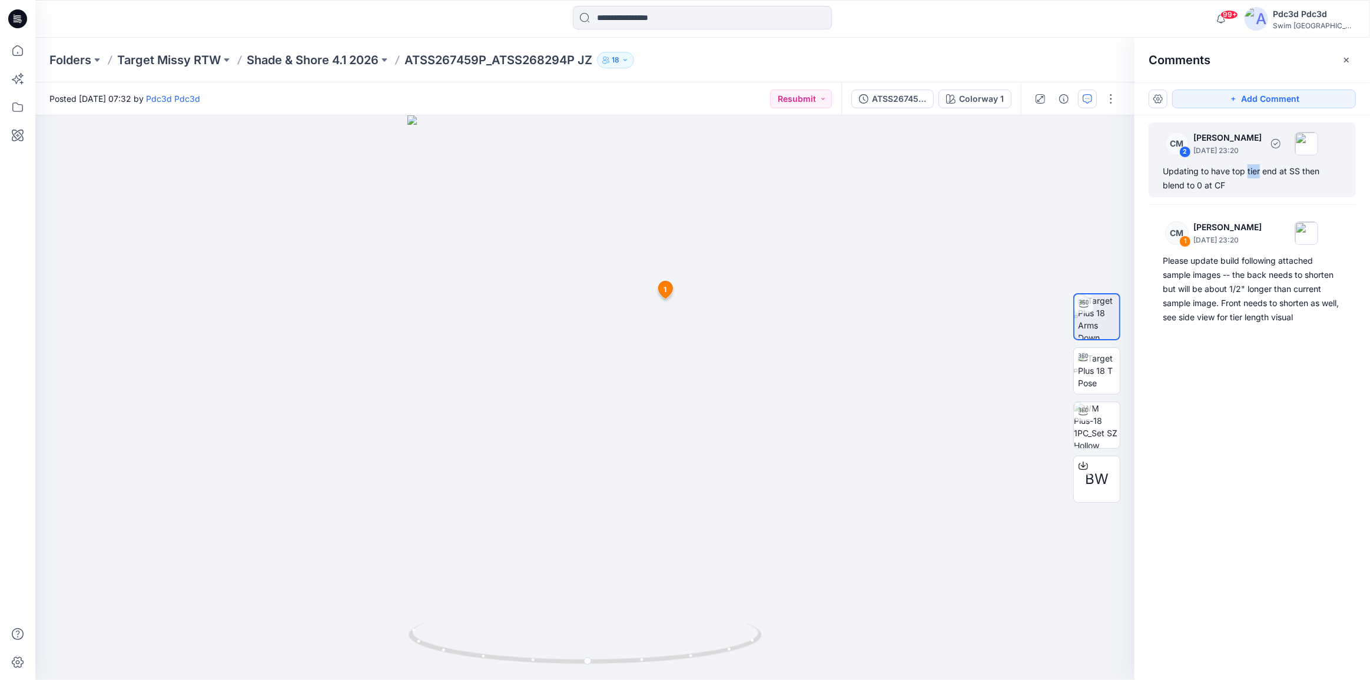
drag, startPoint x: 1257, startPoint y: 170, endPoint x: 1248, endPoint y: 171, distance: 9.5
click at [1246, 171] on div "Updating to have top tier end at SS then blend to 0 at CF" at bounding box center [1251, 178] width 179 height 28
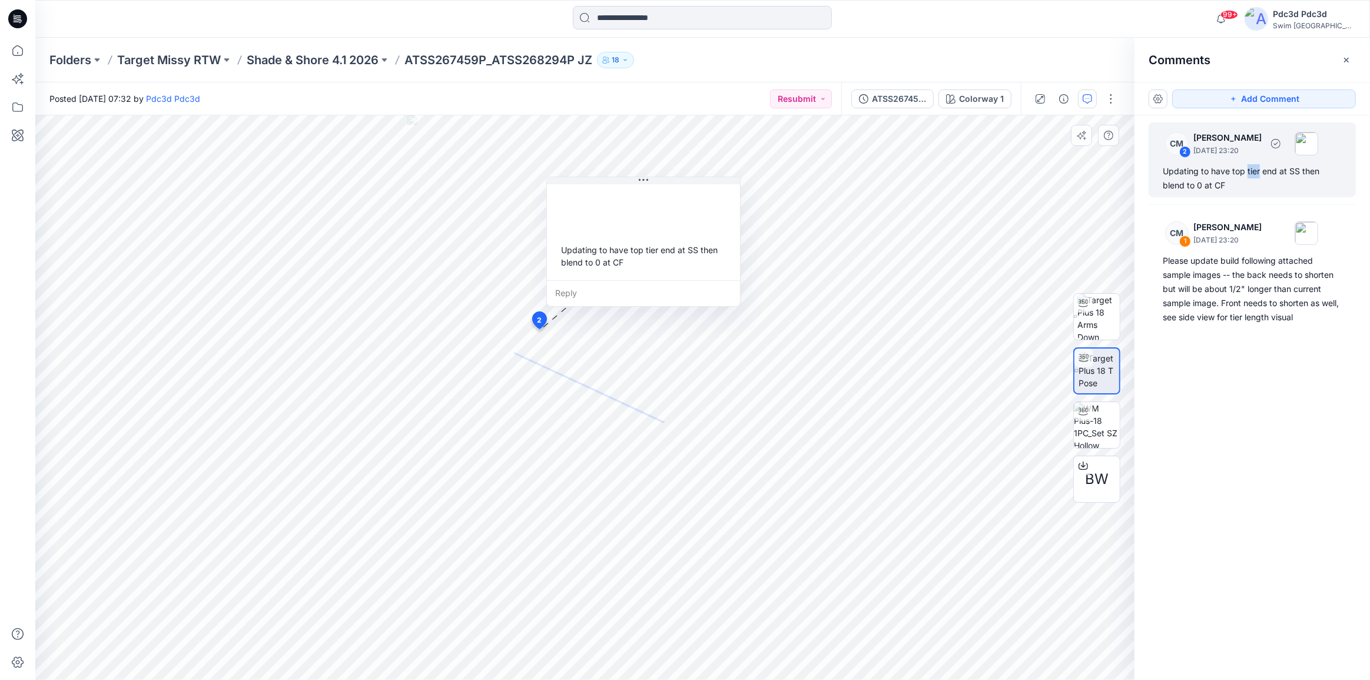
copy div "tier"
click at [1257, 172] on div "Updating to have top tier end at SS then blend to 0 at CF" at bounding box center [1251, 178] width 179 height 28
drag, startPoint x: 1259, startPoint y: 171, endPoint x: 1231, endPoint y: 171, distance: 28.2
click at [1231, 171] on div "Updating to have top tier end at SS then blend to 0 at CF" at bounding box center [1251, 178] width 179 height 28
copy div "top tier"
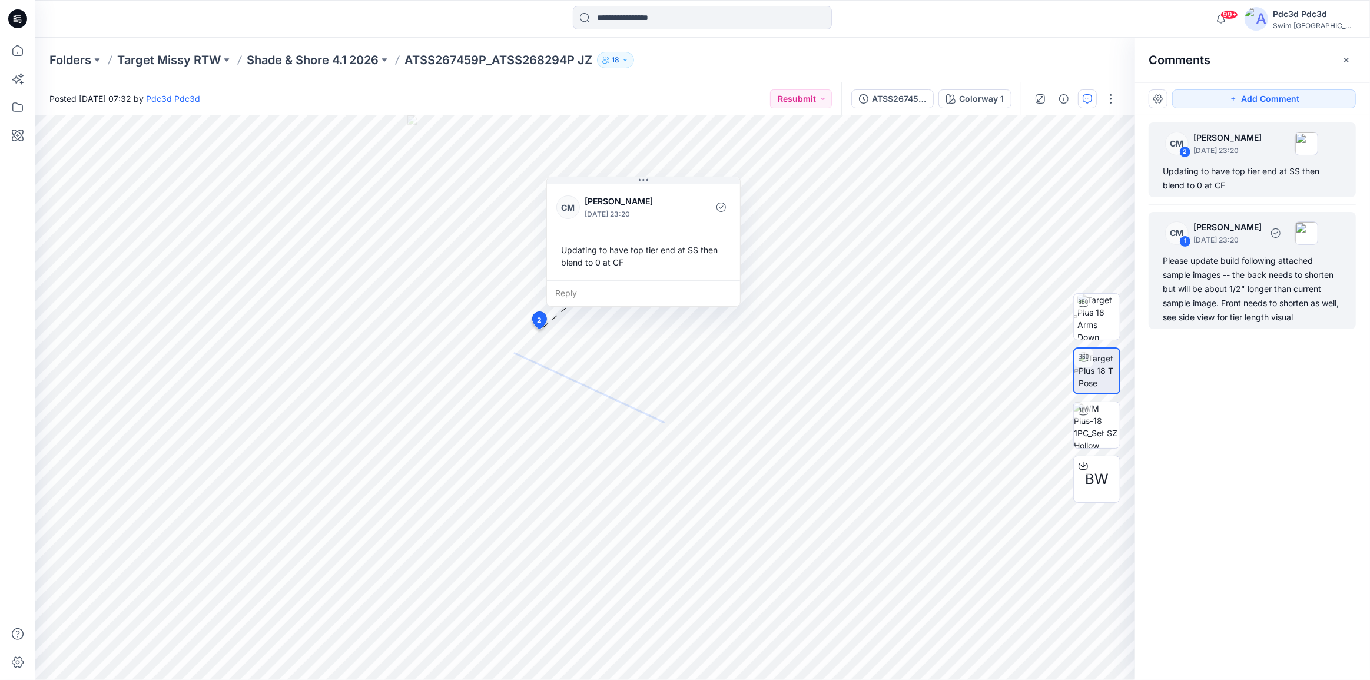
click at [1202, 288] on div "Please update build following attached sample images -- the back needs to short…" at bounding box center [1251, 289] width 179 height 71
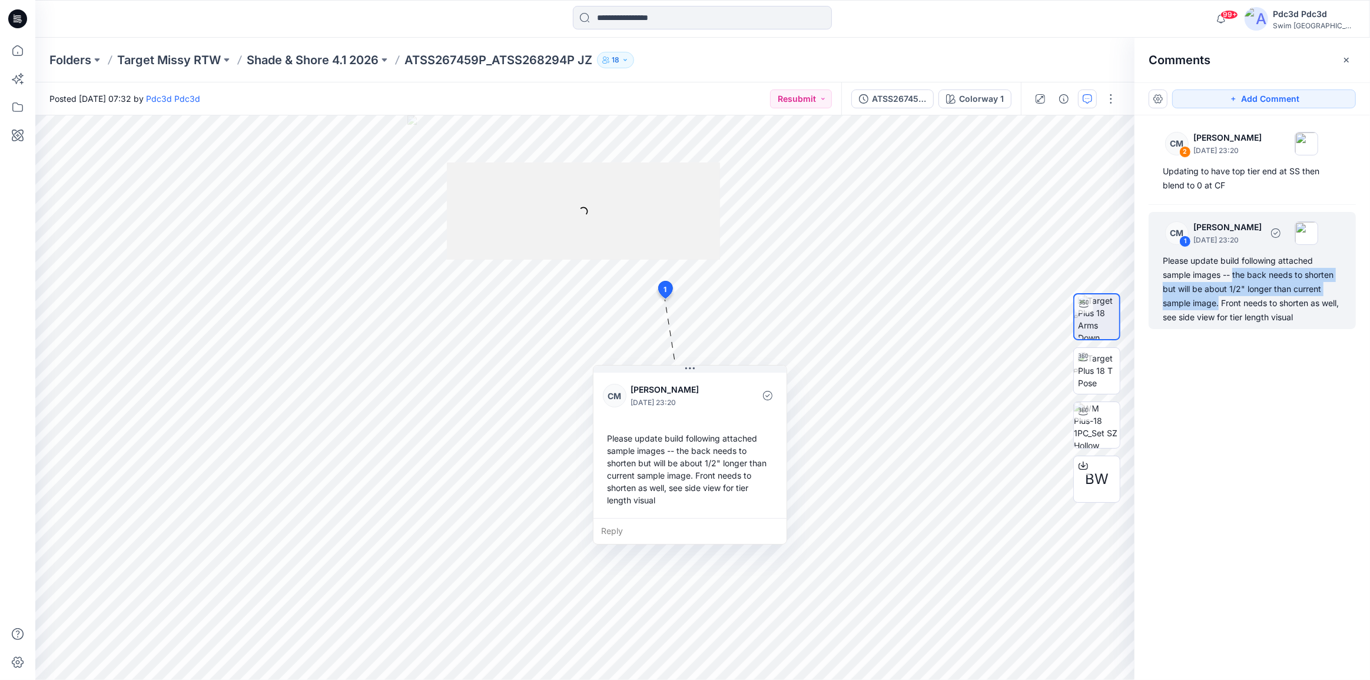
drag, startPoint x: 1219, startPoint y: 302, endPoint x: 1232, endPoint y: 276, distance: 29.2
click at [1232, 276] on div "Please update build following attached sample images -- the back needs to short…" at bounding box center [1251, 289] width 179 height 71
copy div "the back needs to shorten but will be about 1/2" longer than current sample ima…"
click at [1251, 311] on div "Please update build following attached sample images -- the back needs to short…" at bounding box center [1251, 289] width 179 height 71
drag, startPoint x: 1221, startPoint y: 301, endPoint x: 1303, endPoint y: 319, distance: 83.7
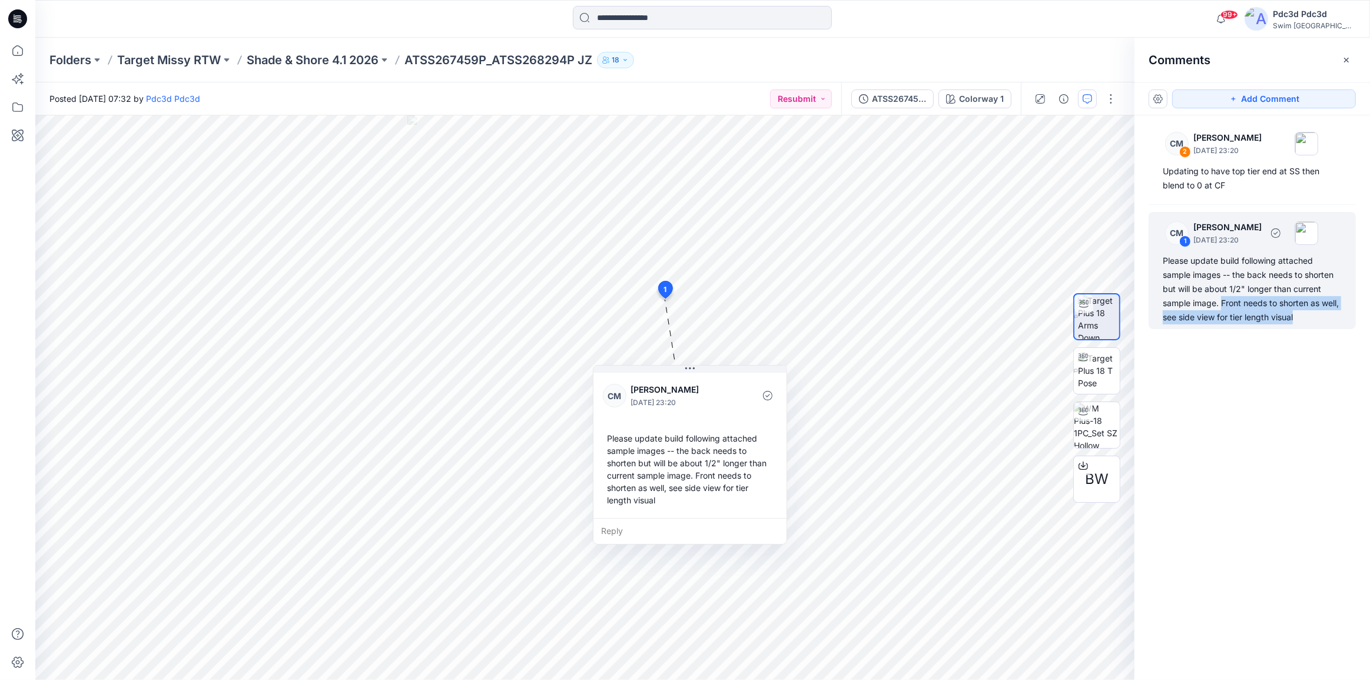
click at [1303, 319] on div "Please update build following attached sample images -- the back needs to short…" at bounding box center [1251, 289] width 179 height 71
copy div "Front needs to shorten as well, see side view for tier length visual"
click at [1265, 430] on div "CM 2 Caitlin Magrane October 01, 2025 23:20 Updating to have top tier end at SS…" at bounding box center [1251, 375] width 235 height 521
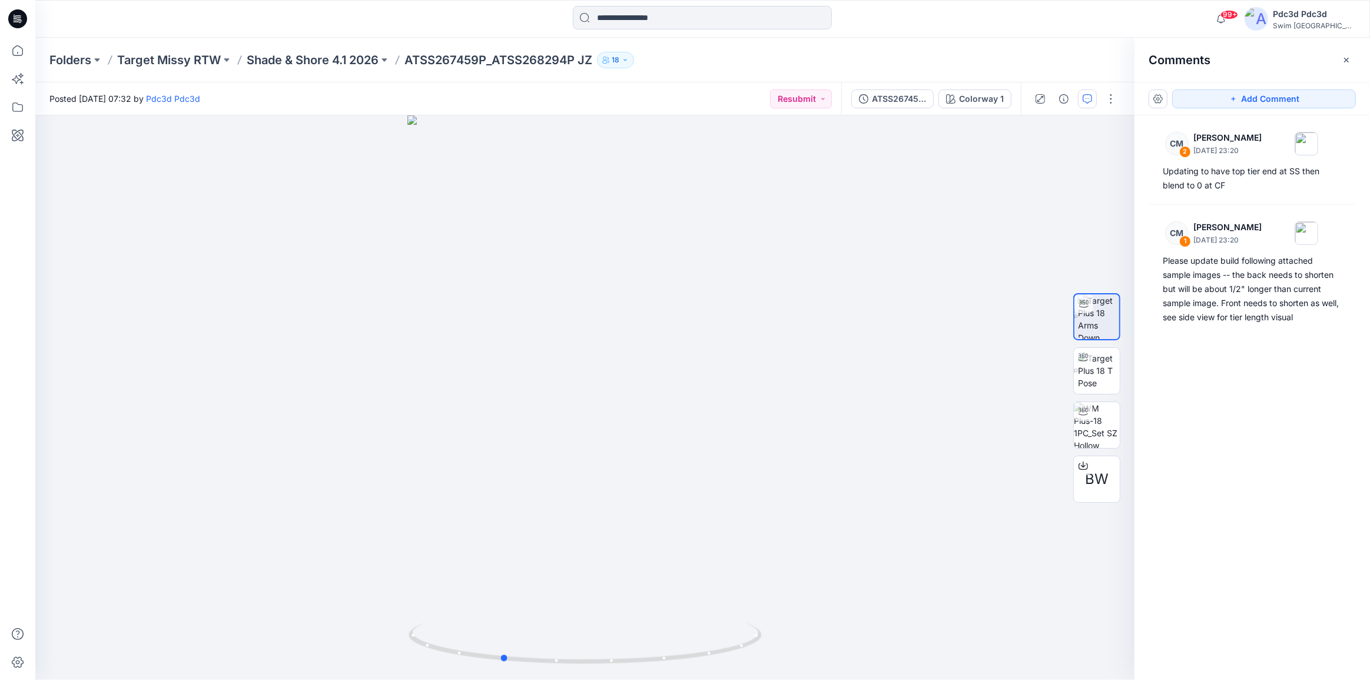
drag, startPoint x: 678, startPoint y: 653, endPoint x: 1140, endPoint y: 456, distance: 502.1
click at [659, 652] on icon at bounding box center [586, 645] width 356 height 44
click at [1108, 425] on img at bounding box center [1096, 425] width 46 height 46
drag, startPoint x: 717, startPoint y: 654, endPoint x: 639, endPoint y: 655, distance: 78.9
click at [639, 655] on icon at bounding box center [586, 645] width 356 height 44
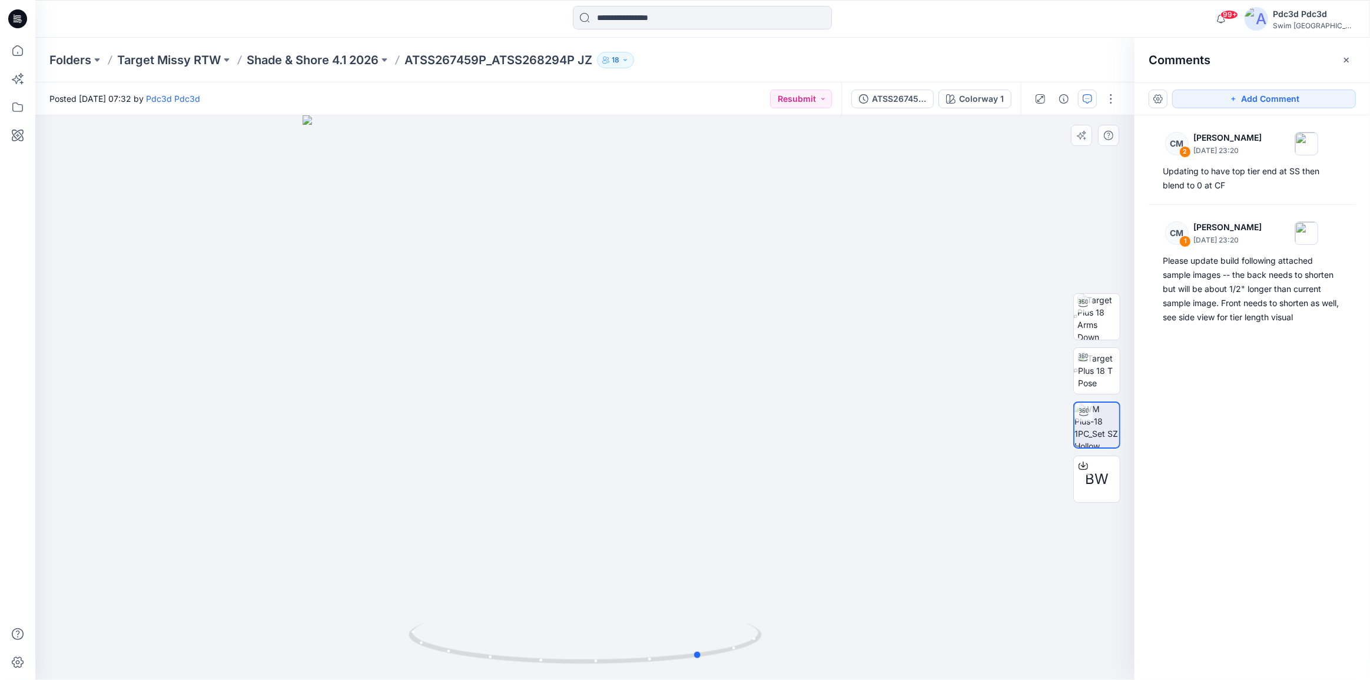
drag, startPoint x: 636, startPoint y: 663, endPoint x: 831, endPoint y: 633, distance: 197.7
click at [831, 633] on div at bounding box center [584, 397] width 1099 height 564
click at [730, 652] on icon at bounding box center [586, 645] width 356 height 44
drag, startPoint x: 663, startPoint y: 663, endPoint x: 598, endPoint y: 659, distance: 65.4
click at [598, 659] on icon at bounding box center [586, 645] width 356 height 44
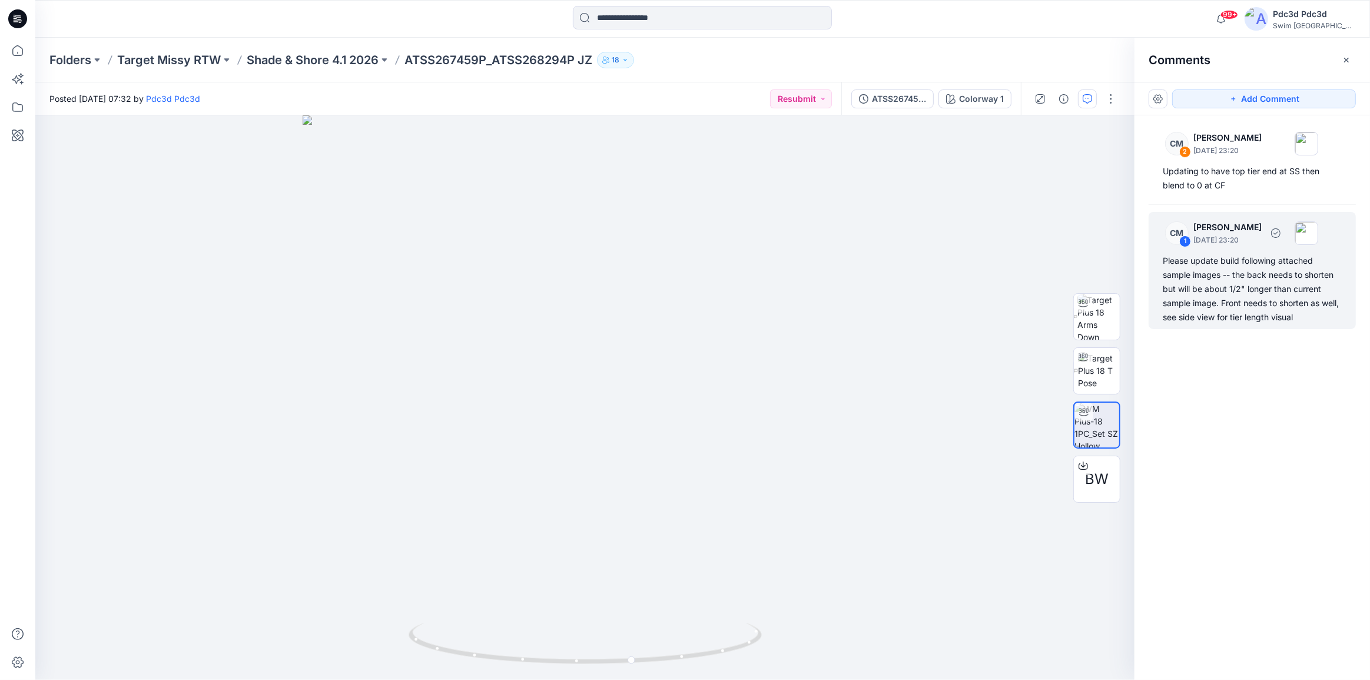
click at [1195, 312] on div "Please update build following attached sample images -- the back needs to short…" at bounding box center [1251, 289] width 179 height 71
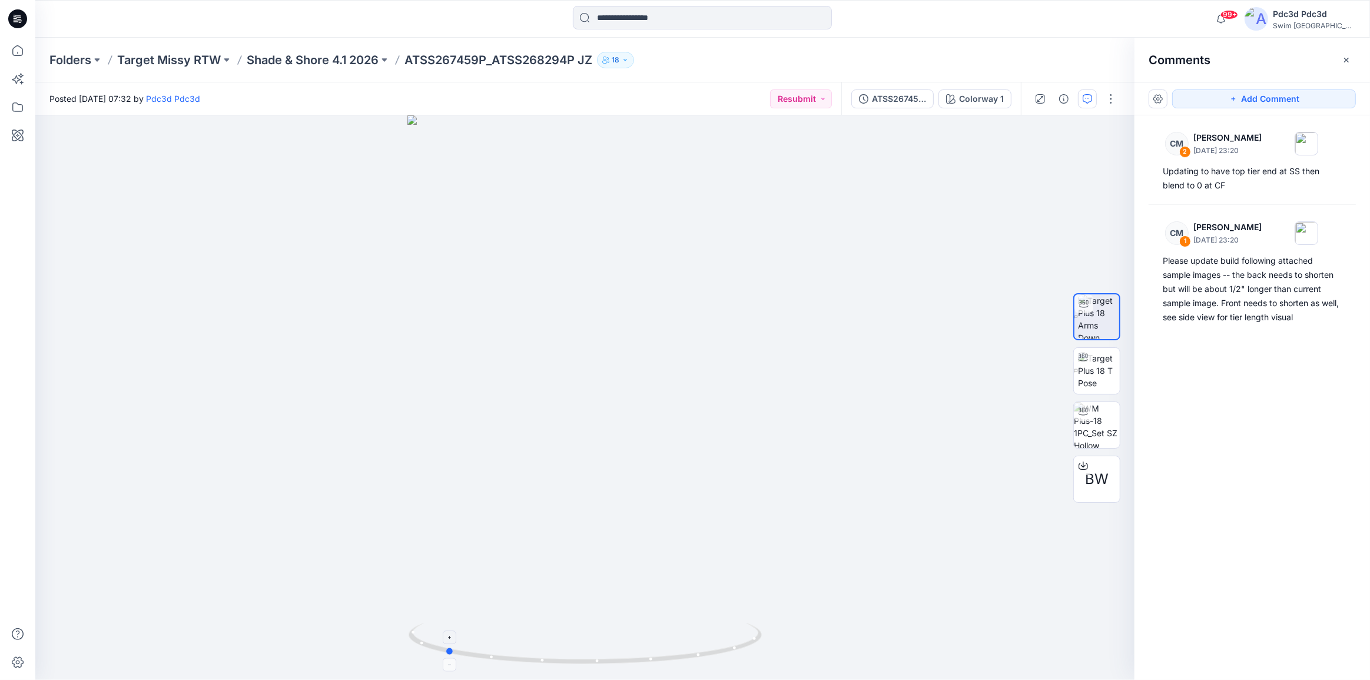
drag, startPoint x: 682, startPoint y: 657, endPoint x: 576, endPoint y: 637, distance: 108.5
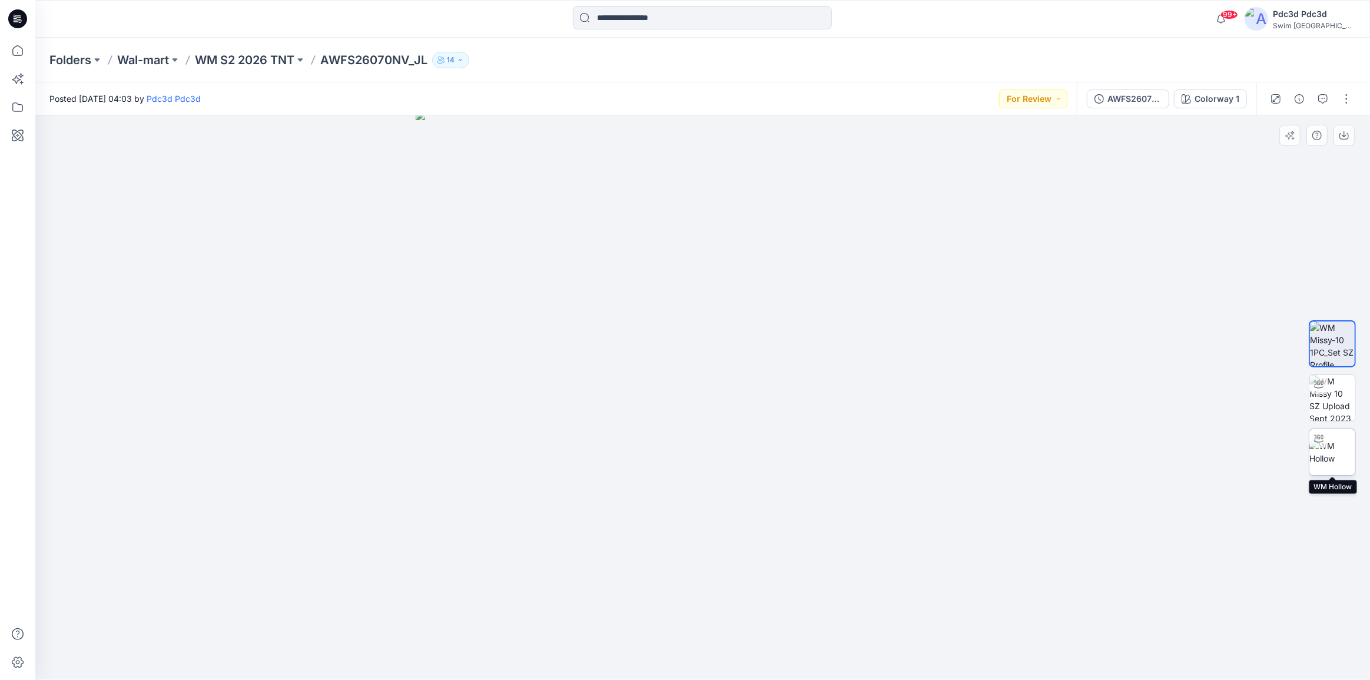
click at [1332, 449] on img at bounding box center [1332, 452] width 46 height 25
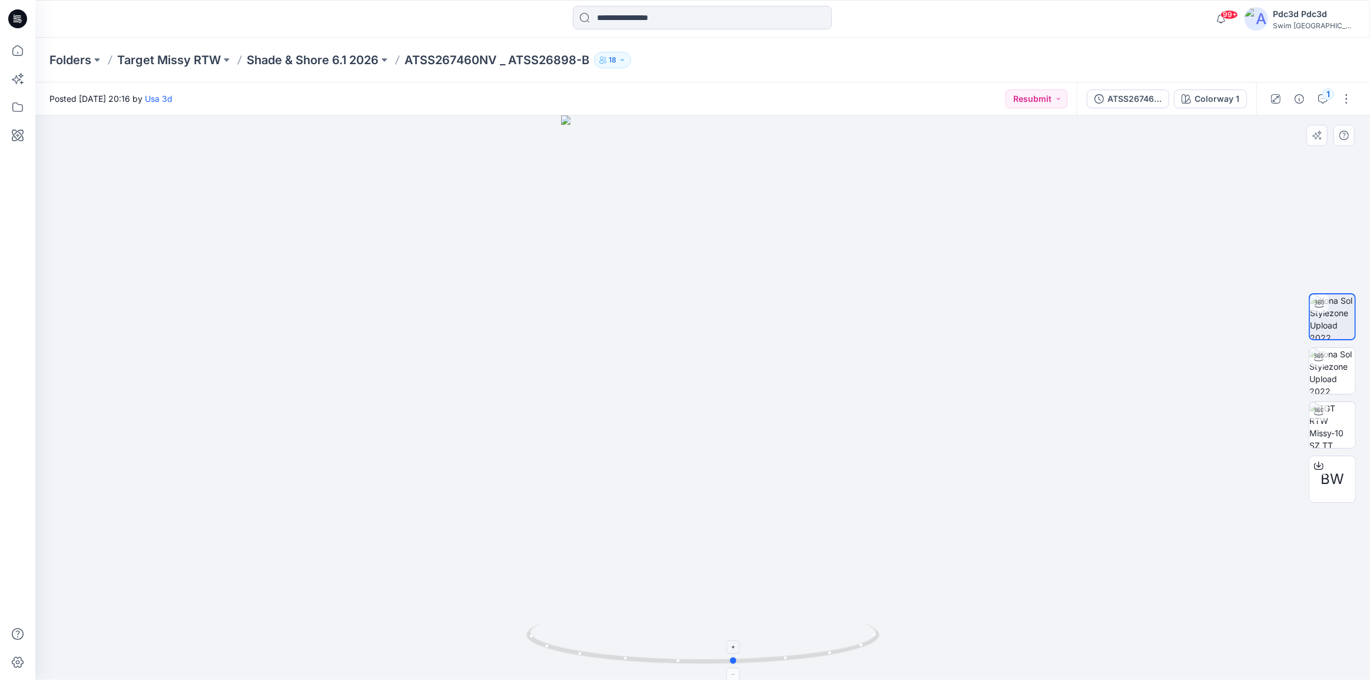
drag, startPoint x: 780, startPoint y: 663, endPoint x: 815, endPoint y: 656, distance: 35.0
click at [815, 656] on icon at bounding box center [704, 645] width 356 height 44
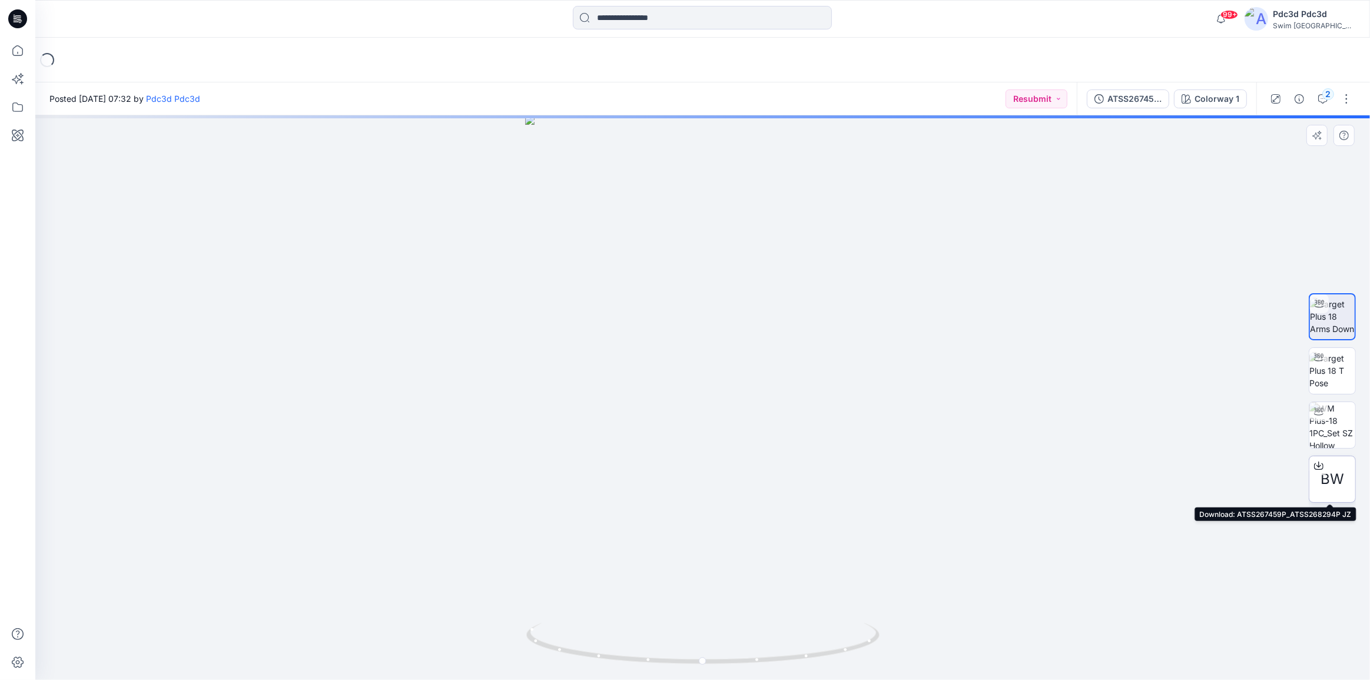
click at [1319, 466] on icon at bounding box center [1318, 464] width 5 height 6
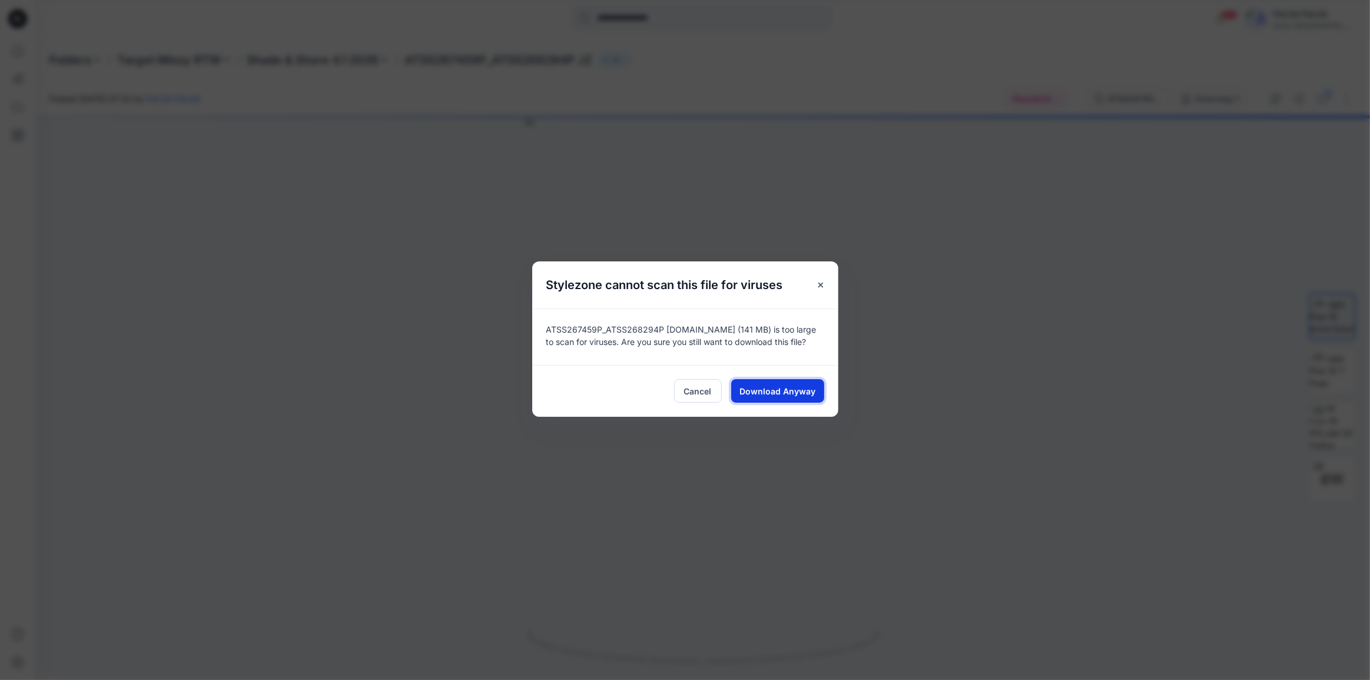
click at [768, 388] on span "Download Anyway" at bounding box center [777, 391] width 76 height 12
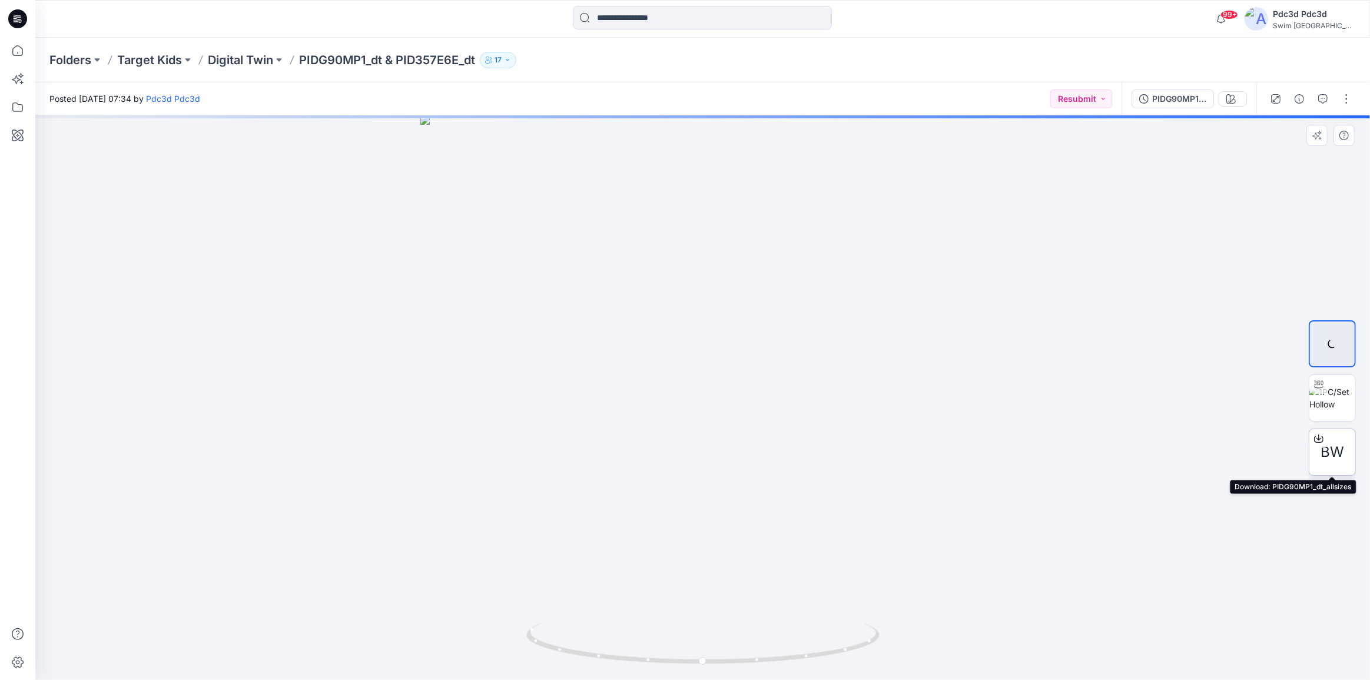
click at [1316, 438] on icon at bounding box center [1318, 438] width 9 height 9
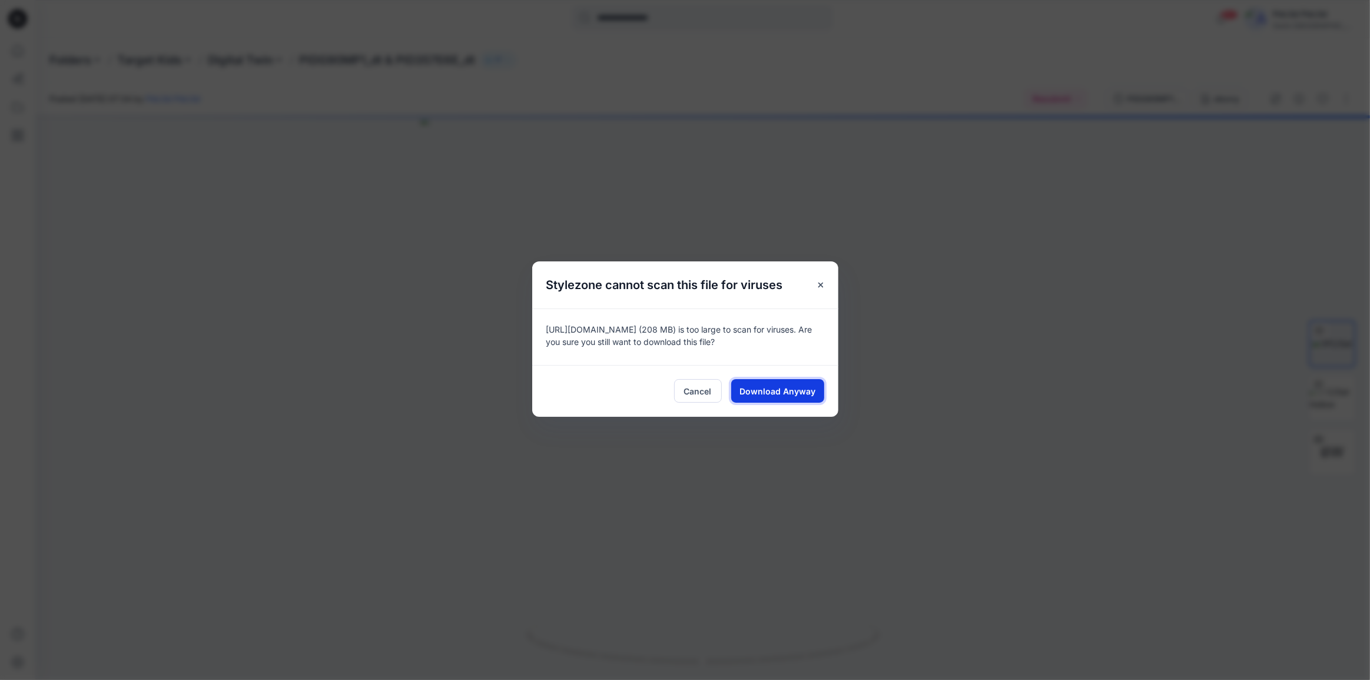
click at [765, 390] on span "Download Anyway" at bounding box center [777, 391] width 76 height 12
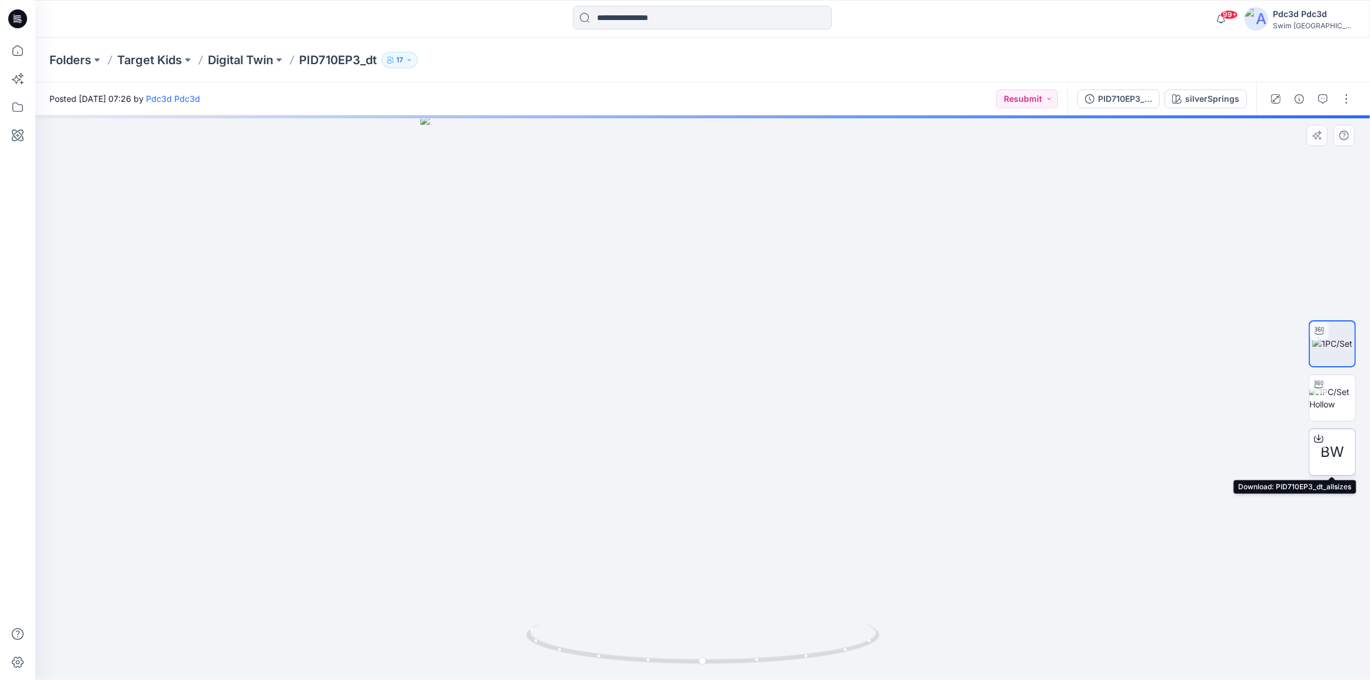
click at [1318, 437] on icon at bounding box center [1318, 438] width 9 height 9
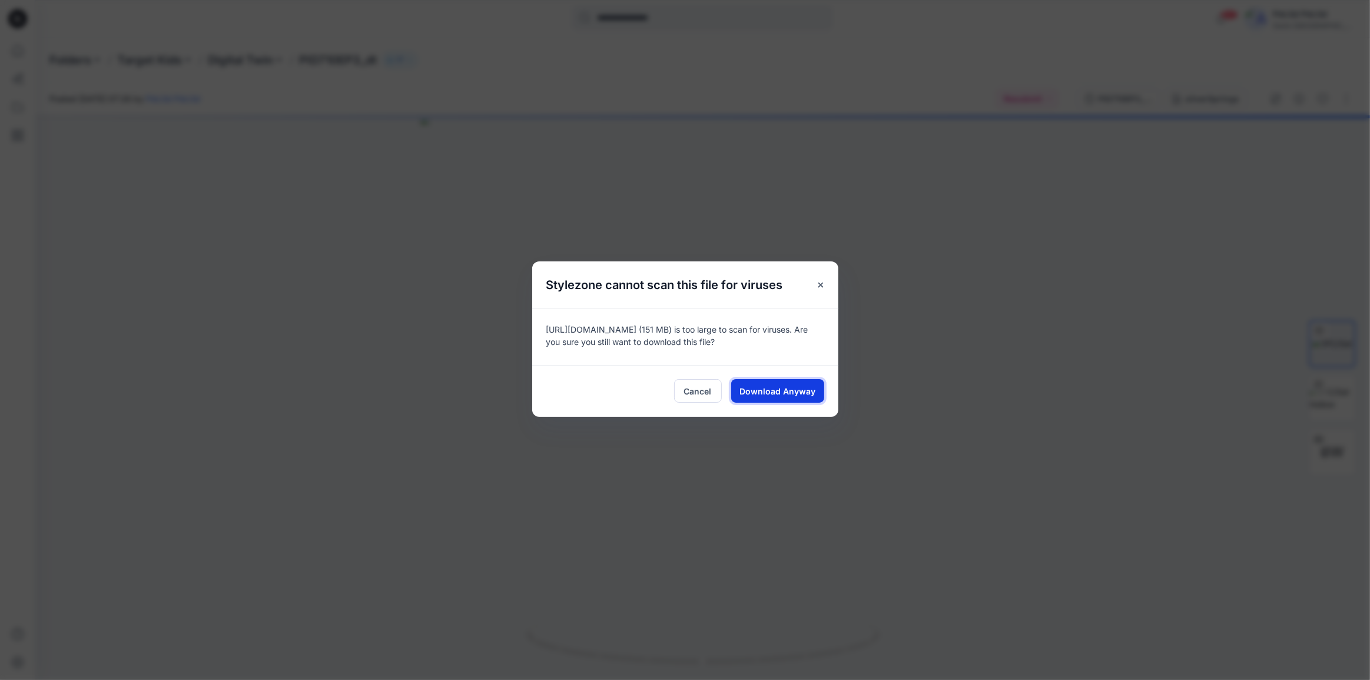
click at [781, 401] on button "Download Anyway" at bounding box center [777, 391] width 93 height 24
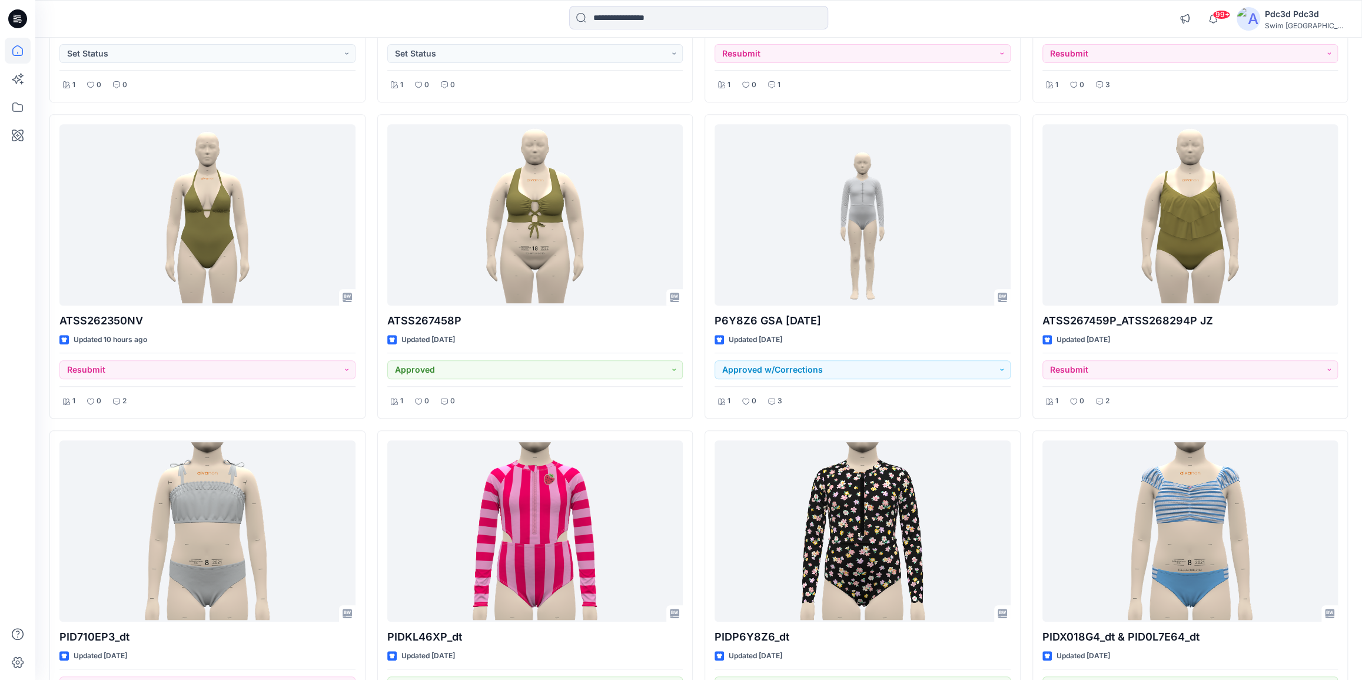
scroll to position [374, 0]
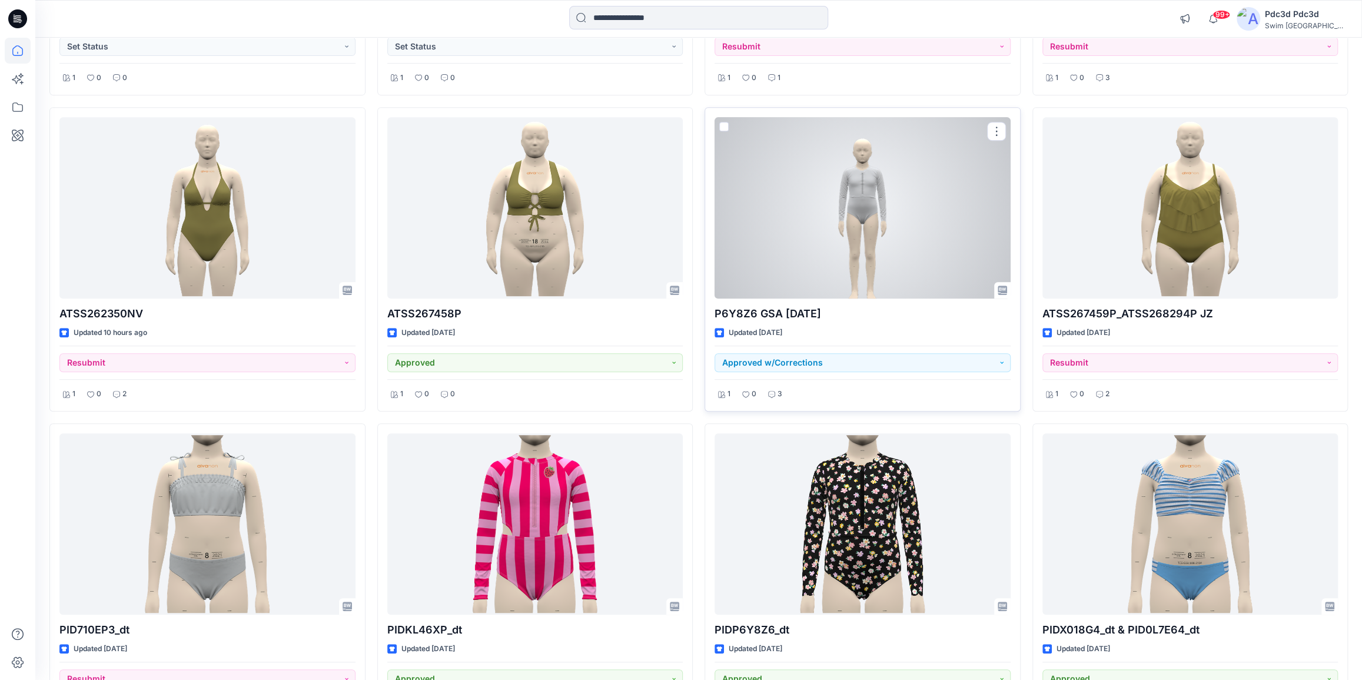
click at [865, 204] on div at bounding box center [862, 207] width 296 height 181
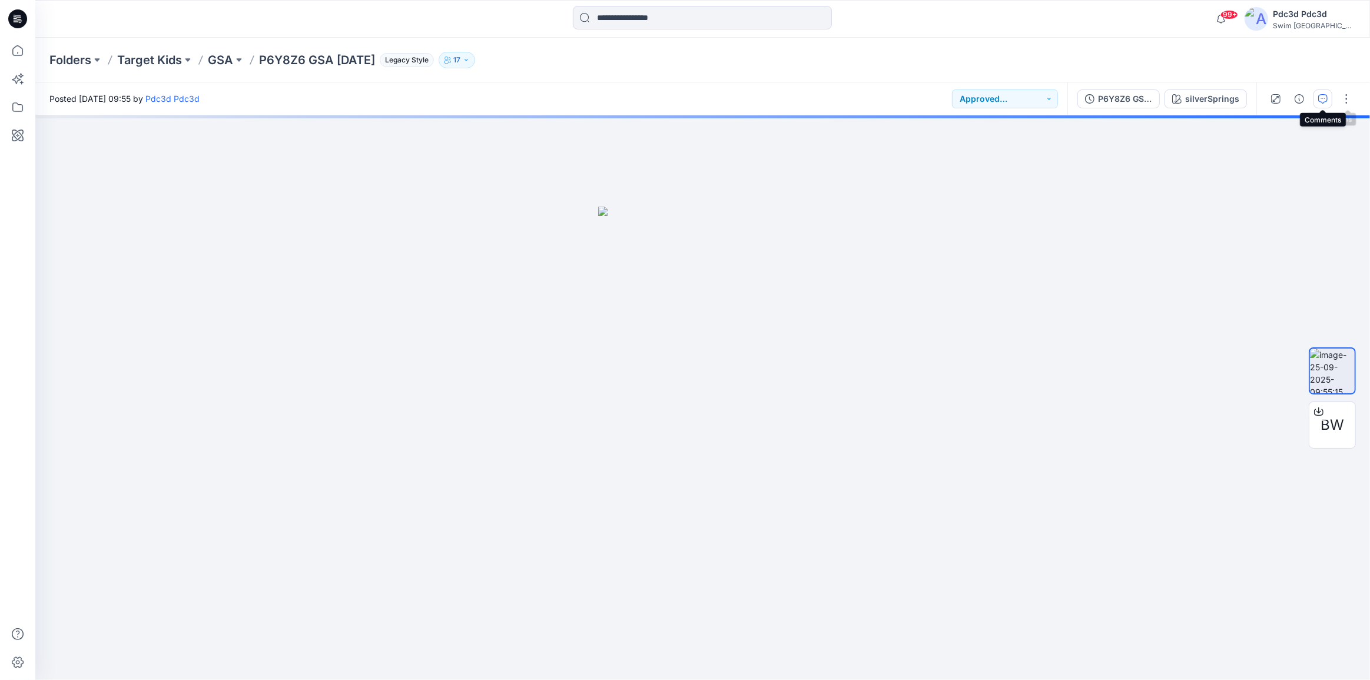
click at [1322, 99] on icon "button" at bounding box center [1322, 98] width 9 height 9
